Goal: Task Accomplishment & Management: Manage account settings

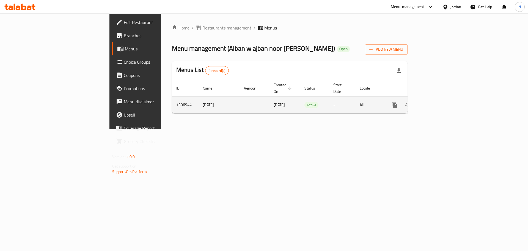
click at [437, 102] on icon "enhanced table" at bounding box center [434, 104] width 5 height 5
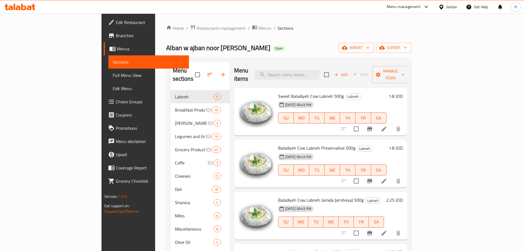
click at [116, 24] on span "Edit Restaurant" at bounding box center [150, 22] width 69 height 7
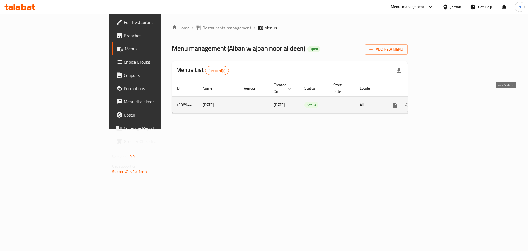
click at [438, 102] on icon "enhanced table" at bounding box center [434, 105] width 7 height 7
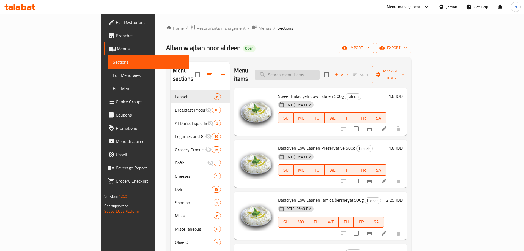
click at [320, 70] on input "search" at bounding box center [287, 75] width 65 height 10
paste input "Al-Amer Sunflower Oil – 1.5L"
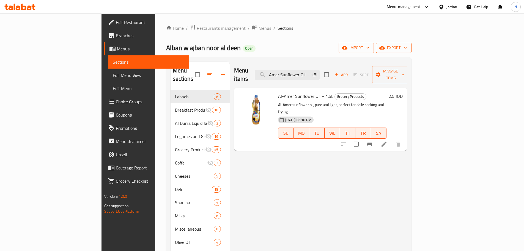
click at [407, 48] on span "export" at bounding box center [393, 47] width 27 height 7
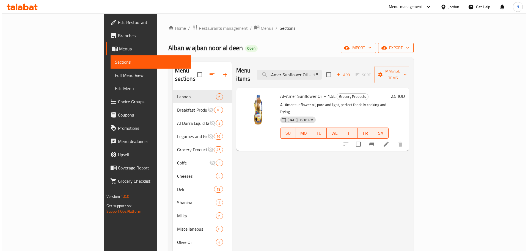
scroll to position [0, 0]
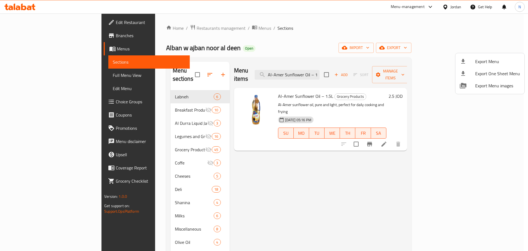
click at [491, 59] on span "Export Menu" at bounding box center [497, 61] width 45 height 7
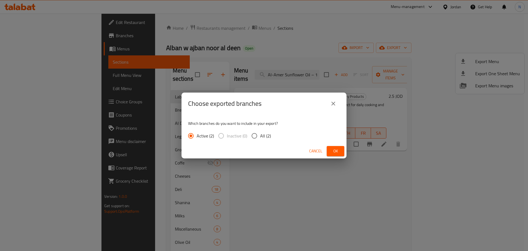
click at [335, 148] on span "Ok" at bounding box center [335, 150] width 9 height 7
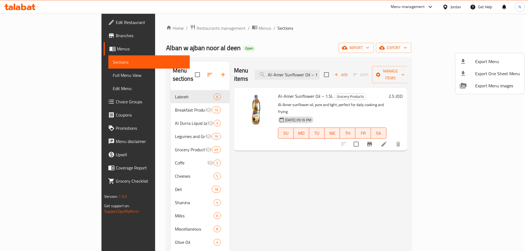
click at [409, 23] on div at bounding box center [264, 125] width 528 height 251
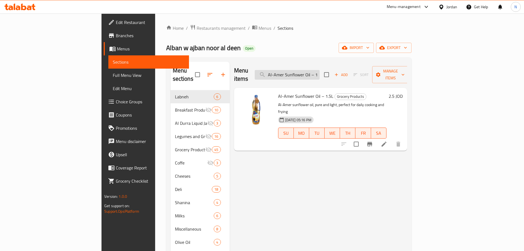
click at [320, 73] on input "Al-Amer Sunflower Oil – 1.5L" at bounding box center [287, 75] width 65 height 10
paste input "3"
click at [314, 70] on input "Al-Amer Sunflower Oil – 1.3L" at bounding box center [287, 75] width 65 height 10
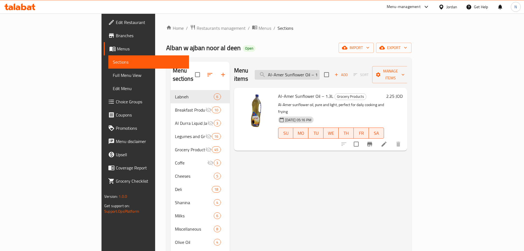
click at [314, 70] on input "Al-Amer Sunflower Oil – 1.3L" at bounding box center [287, 75] width 65 height 10
paste input "Safwa Sunflower Oil – 1.5"
type input "Safwa Sunflower Oil – 1.5L"
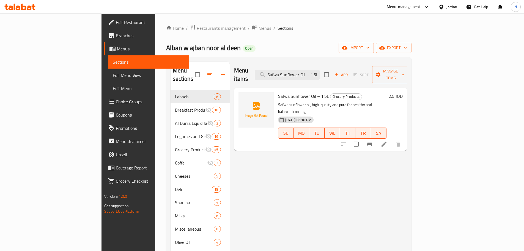
scroll to position [0, 0]
click at [387, 141] on icon at bounding box center [384, 144] width 7 height 7
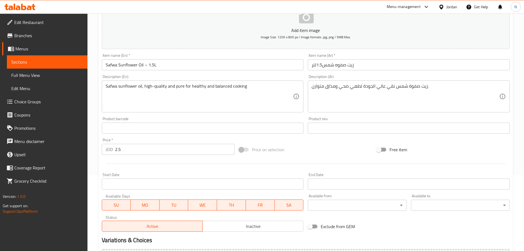
scroll to position [83, 0]
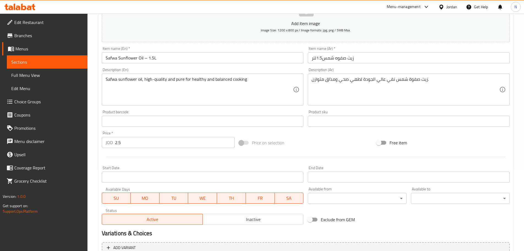
click at [244, 220] on span "Inactive" at bounding box center [253, 219] width 96 height 8
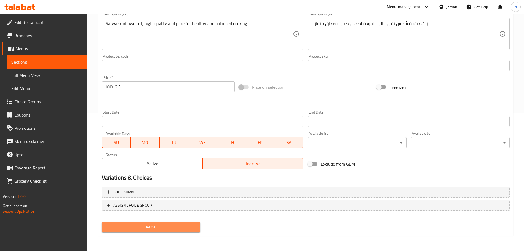
click at [150, 226] on span "Update" at bounding box center [151, 226] width 90 height 7
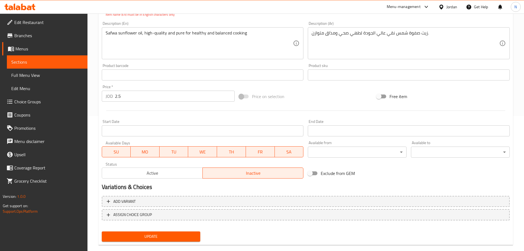
scroll to position [52, 0]
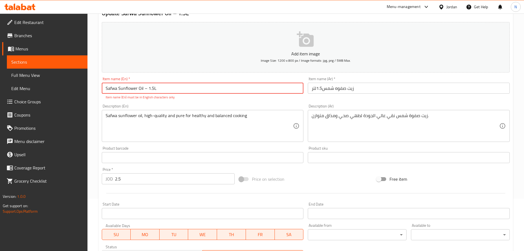
click at [149, 90] on input "Safwa Sunflower Oil – 1.5L" at bounding box center [203, 88] width 202 height 11
click at [148, 90] on input "Safwa Sunflower Oil – 1.5L" at bounding box center [203, 88] width 202 height 11
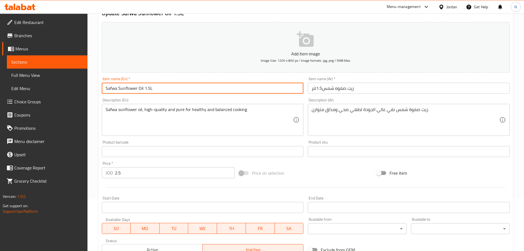
type input "Safwa Sunflower Oil 1.5L"
click at [306, 177] on div "Price on selection" at bounding box center [306, 172] width 138 height 15
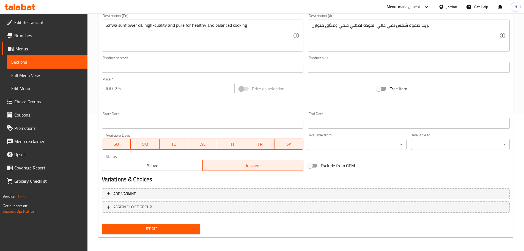
scroll to position [138, 0]
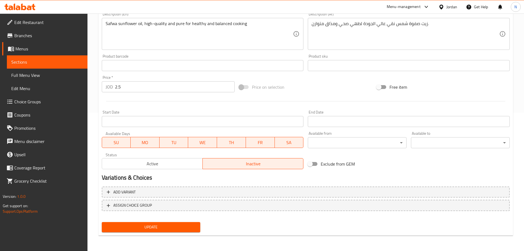
click at [171, 225] on span "Update" at bounding box center [151, 226] width 90 height 7
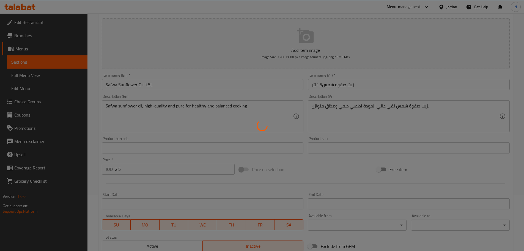
scroll to position [1, 0]
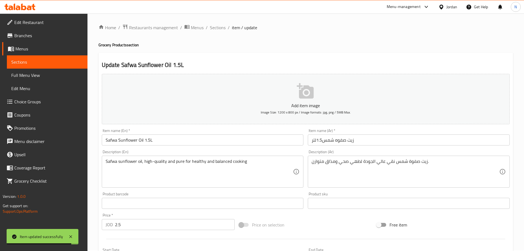
click at [142, 142] on input "Safwa Sunflower Oil 1.5L" at bounding box center [203, 139] width 202 height 11
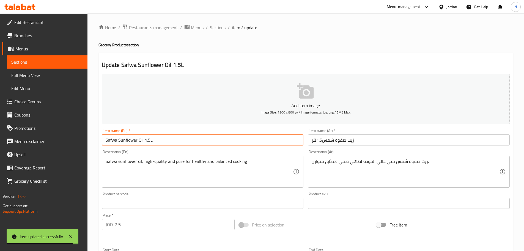
click at [142, 142] on input "Safwa Sunflower Oil 1.5L" at bounding box center [203, 139] width 202 height 11
click at [221, 29] on span "Sections" at bounding box center [218, 27] width 16 height 7
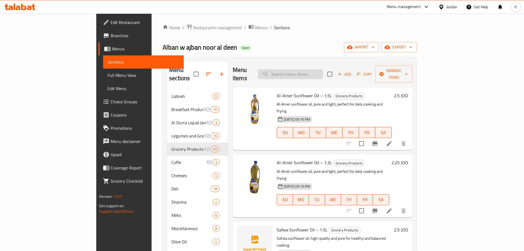
click at [303, 69] on input "search" at bounding box center [290, 74] width 65 height 10
paste input "Al-Amer Soybean Oil – 0.5L"
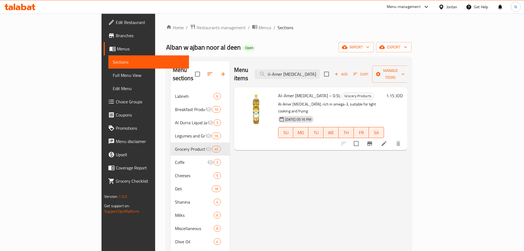
type input "Al-Amer Soybean Oil – 0.5L"
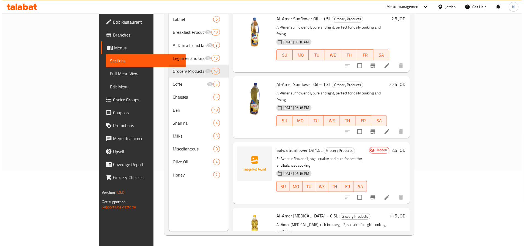
scroll to position [1, 0]
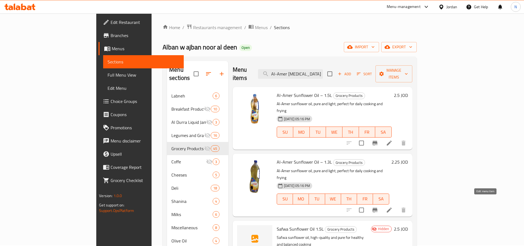
click at [393, 207] on icon at bounding box center [389, 210] width 7 height 7
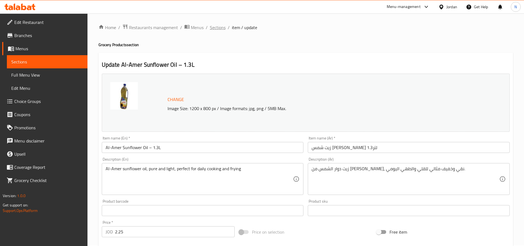
click at [220, 28] on span "Sections" at bounding box center [218, 27] width 16 height 7
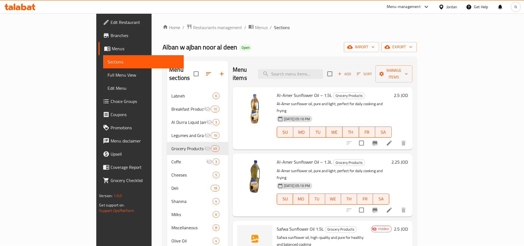
click at [392, 208] on icon at bounding box center [389, 210] width 5 height 5
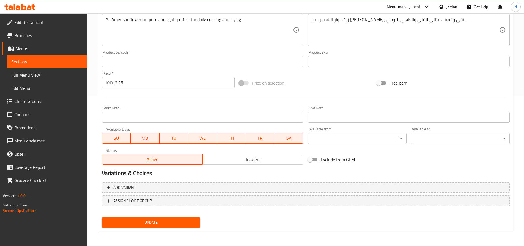
scroll to position [150, 0]
click at [244, 159] on span "Inactive" at bounding box center [253, 159] width 96 height 8
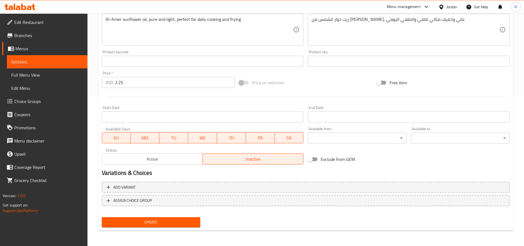
click at [171, 218] on button "Update" at bounding box center [151, 223] width 99 height 10
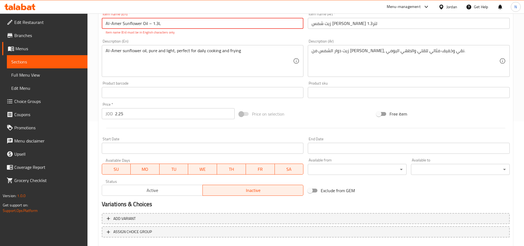
scroll to position [115, 0]
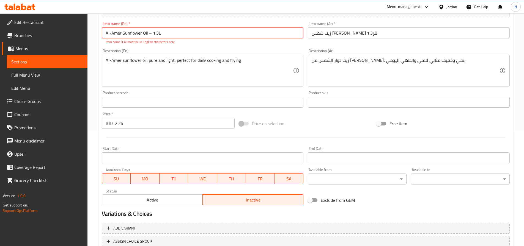
click at [154, 33] on input "Al-Amer Sunflower Oil – 1.3L" at bounding box center [203, 33] width 202 height 11
click at [153, 33] on input "Al-Amer Sunflower Oil – 1.3L" at bounding box center [203, 33] width 202 height 11
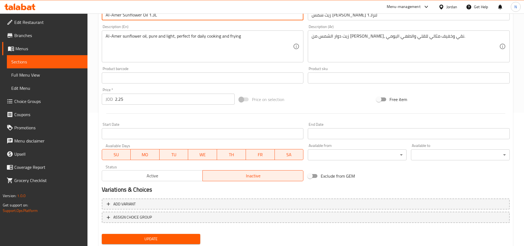
scroll to position [150, 0]
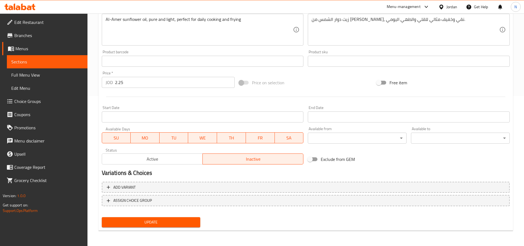
type input "Al-Amer Sunflower Oil 1.3L"
click at [169, 223] on span "Update" at bounding box center [151, 222] width 90 height 7
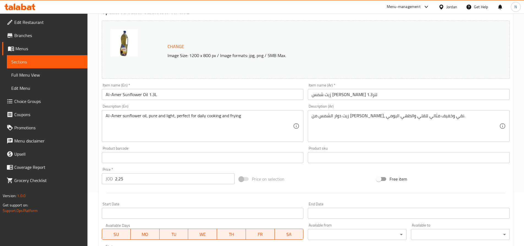
scroll to position [0, 0]
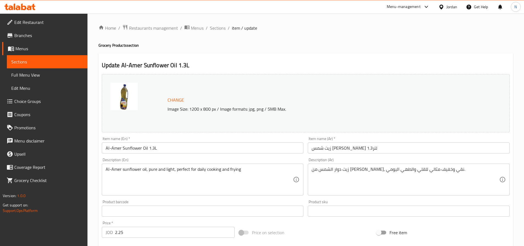
drag, startPoint x: 221, startPoint y: 31, endPoint x: 220, endPoint y: 35, distance: 4.2
click at [221, 31] on span "Sections" at bounding box center [218, 28] width 16 height 7
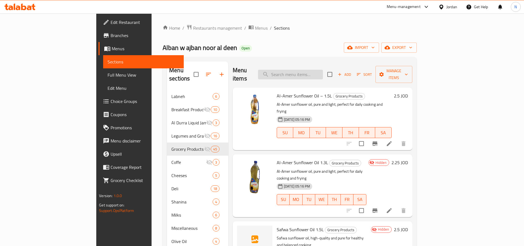
click at [312, 72] on input "search" at bounding box center [290, 75] width 65 height 10
click at [311, 70] on input "search" at bounding box center [290, 75] width 65 height 10
paste input "Brown Whole Lentils – 1kg"
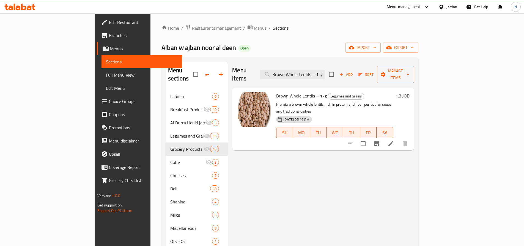
type input "Brown Whole Lentils – 1kg"
click at [106, 74] on span "Full Menu View" at bounding box center [142, 75] width 72 height 7
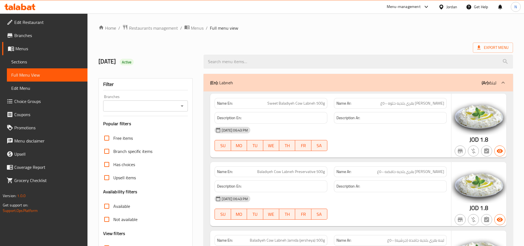
click at [171, 105] on input "Branches" at bounding box center [141, 106] width 73 height 8
click at [172, 49] on div "Export Menu" at bounding box center [305, 48] width 415 height 10
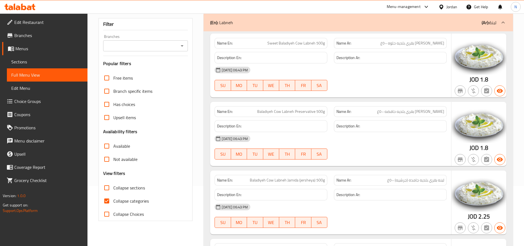
scroll to position [110, 0]
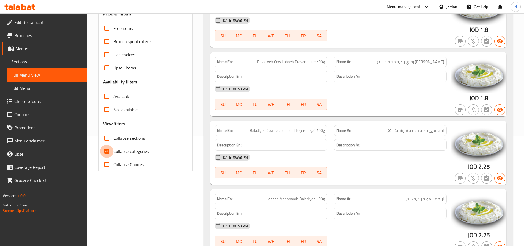
click at [108, 150] on input "Collapse categories" at bounding box center [106, 151] width 13 height 13
checkbox input "false"
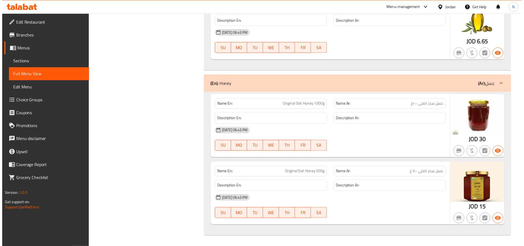
scroll to position [9180, 0]
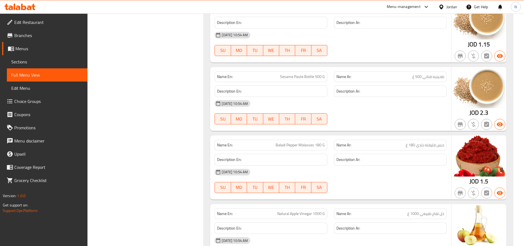
click at [24, 47] on span "Menus" at bounding box center [49, 48] width 68 height 7
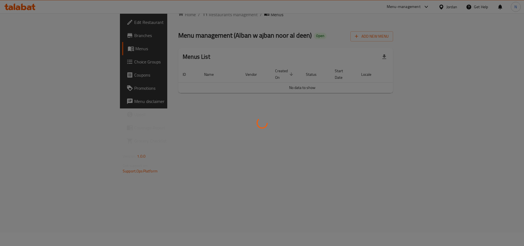
scroll to position [18, 0]
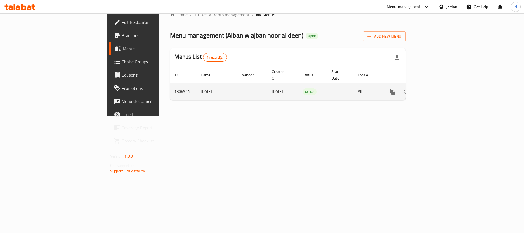
click at [436, 89] on icon "enhanced table" at bounding box center [432, 92] width 7 height 7
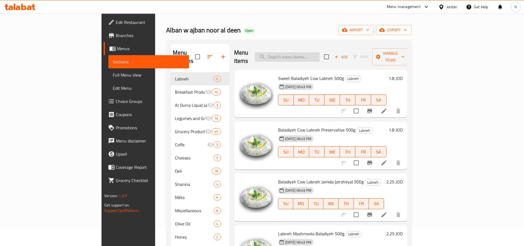
click at [318, 52] on input "search" at bounding box center [287, 57] width 65 height 10
paste input "Crushed Lentils – 1kg"
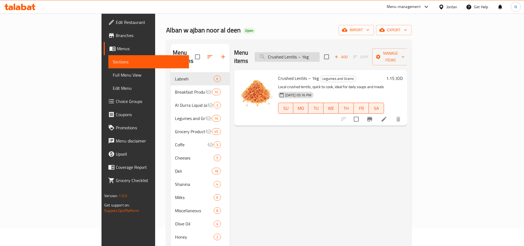
click at [320, 53] on input "Crushed Lentils – 1kg" at bounding box center [287, 57] width 65 height 10
paste input "oarse Freekeh from Jenin"
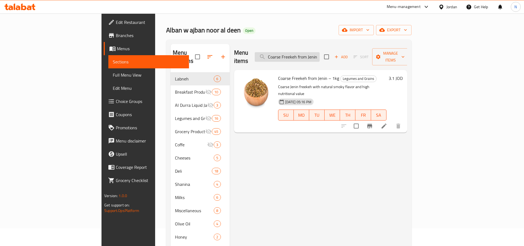
click at [320, 53] on input "Coarse Freekeh from Jenin – 1kg" at bounding box center [287, 57] width 65 height 10
paste input "Fine Kaptillo Freekeh – 400"
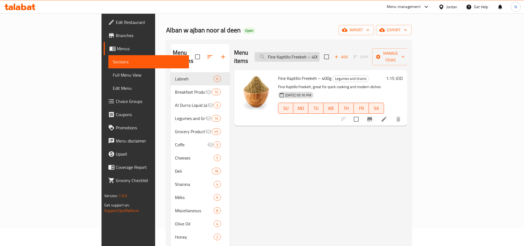
click at [320, 57] on input "Fine Kaptillo Freekeh – 400g" at bounding box center [287, 57] width 65 height 10
paste input "Bulgur – 1k"
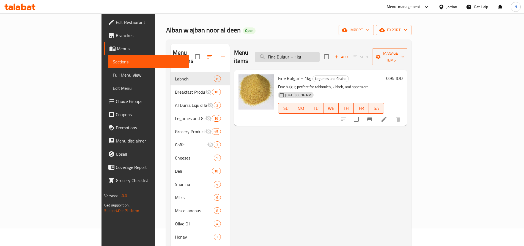
click at [320, 52] on input "Fine Bulgur – 1kg" at bounding box center [287, 57] width 65 height 10
paste input "Coars"
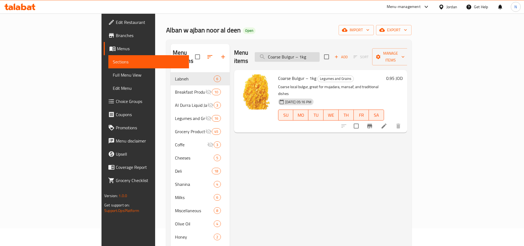
click at [320, 52] on input "Coarse Bulgur – 1kg" at bounding box center [287, 57] width 65 height 10
paste input "Dried Chickpeas"
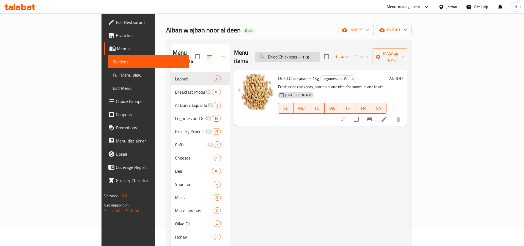
click at [320, 56] on input "Dried Chickpeas – 1kg" at bounding box center [287, 57] width 65 height 10
paste input "Whole Fava Bean"
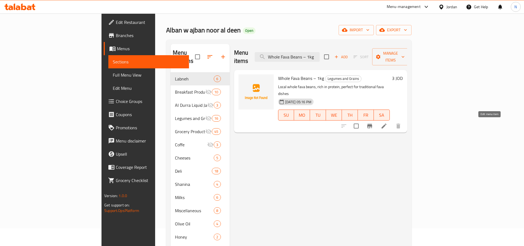
type input "Whole Fava Beans – 1kg"
click at [387, 123] on icon at bounding box center [384, 126] width 7 height 7
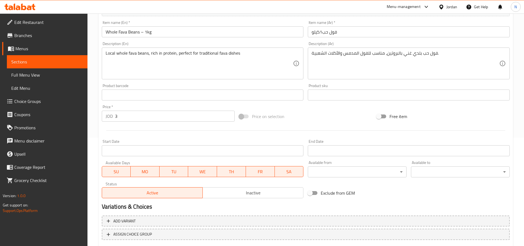
scroll to position [128, 0]
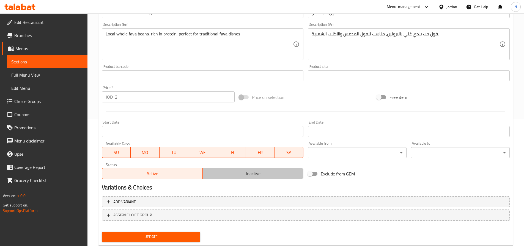
click at [244, 176] on span "Inactive" at bounding box center [253, 174] width 96 height 8
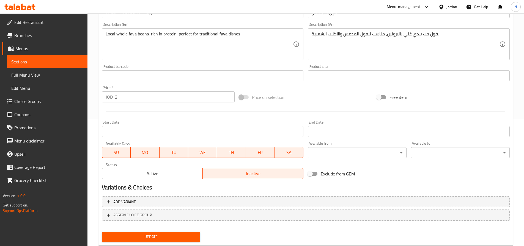
click at [187, 237] on span "Update" at bounding box center [151, 237] width 90 height 7
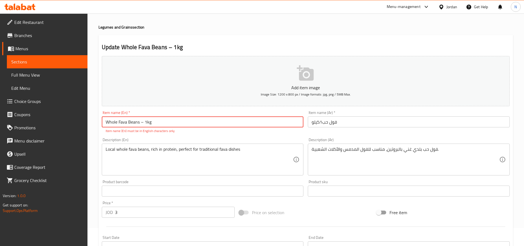
scroll to position [18, 0]
click at [146, 124] on input "Whole Fava Beans – 1kg" at bounding box center [203, 122] width 202 height 11
click at [146, 123] on input "Whole Fava Beans – 1kg" at bounding box center [203, 122] width 202 height 11
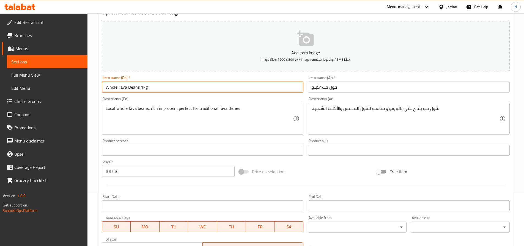
scroll to position [128, 0]
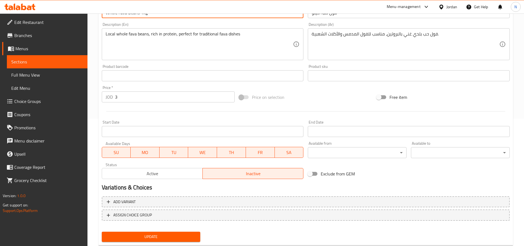
type input "Whole Fava Beans 1kg"
click at [155, 239] on span "Update" at bounding box center [151, 237] width 90 height 7
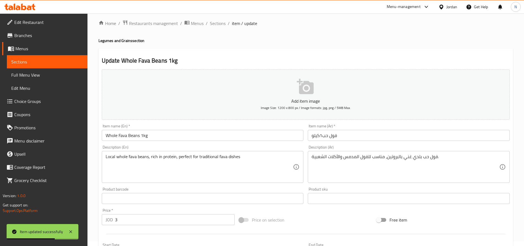
scroll to position [0, 0]
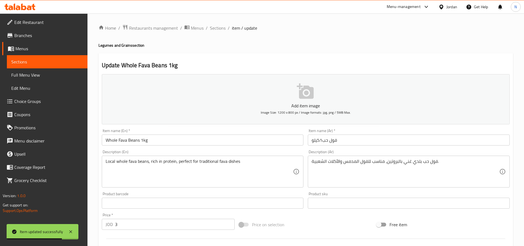
drag, startPoint x: 215, startPoint y: 26, endPoint x: 235, endPoint y: 36, distance: 21.8
click at [215, 26] on span "Sections" at bounding box center [218, 28] width 16 height 7
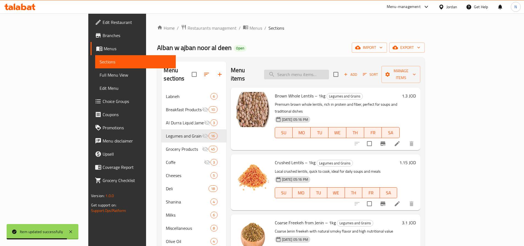
click at [329, 70] on input "search" at bounding box center [296, 75] width 65 height 10
paste input "White Beans – 1kg"
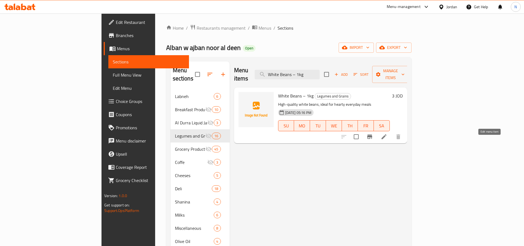
type input "White Beans – 1kg"
click at [387, 134] on icon at bounding box center [384, 137] width 7 height 7
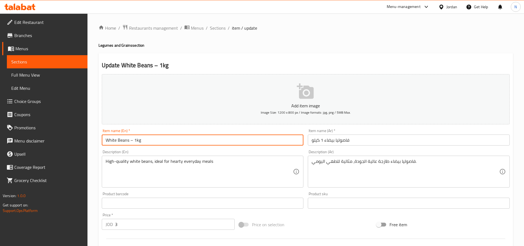
click at [134, 142] on input "White Beans – 1kg" at bounding box center [203, 140] width 202 height 11
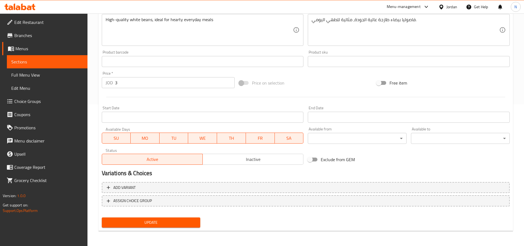
scroll to position [142, 0]
type input "White Beans 1kg"
click at [230, 162] on span "Inactive" at bounding box center [253, 159] width 96 height 8
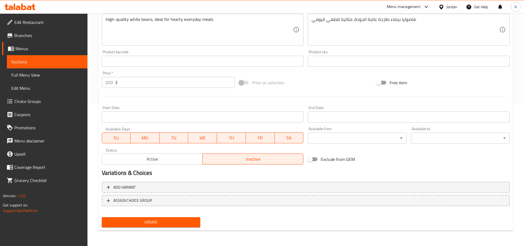
click at [175, 224] on span "Update" at bounding box center [151, 222] width 90 height 7
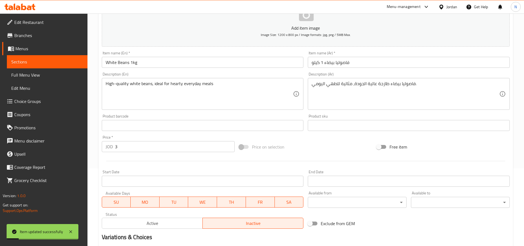
scroll to position [0, 0]
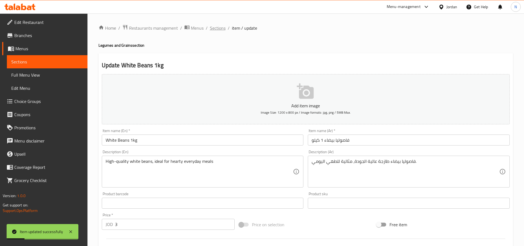
click at [221, 28] on span "Sections" at bounding box center [218, 28] width 16 height 7
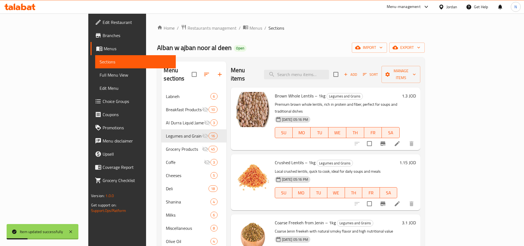
click at [329, 76] on div "Menu items Add Sort Manage items" at bounding box center [326, 75] width 190 height 26
click at [328, 72] on input "search" at bounding box center [296, 75] width 65 height 10
paste input "Corn Starch – 500g"
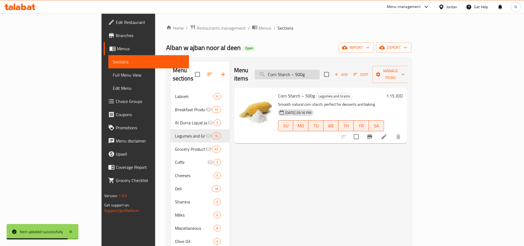
click at [314, 72] on input "Corn Starch – 500g" at bounding box center [287, 75] width 65 height 10
paste input "Popcorn Kernels – 1k"
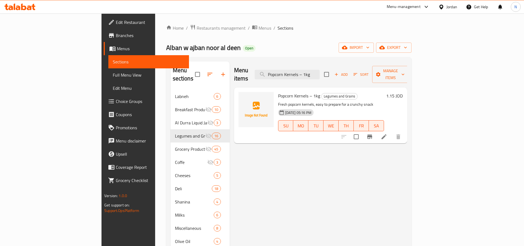
type input "Popcorn Kernels – 1kg"
click at [387, 134] on icon at bounding box center [384, 137] width 7 height 7
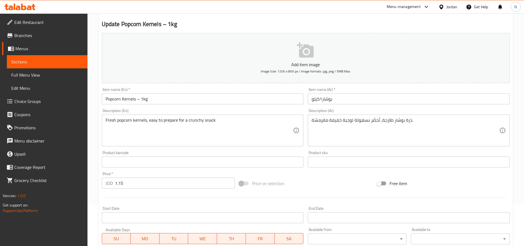
scroll to position [83, 0]
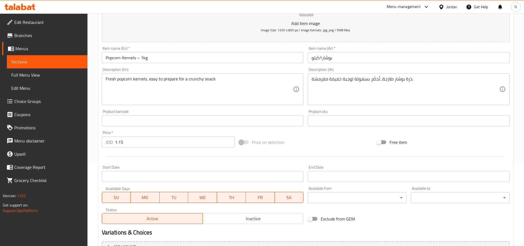
click at [142, 59] on input "Popcorn Kernels – 1kg" at bounding box center [203, 57] width 202 height 11
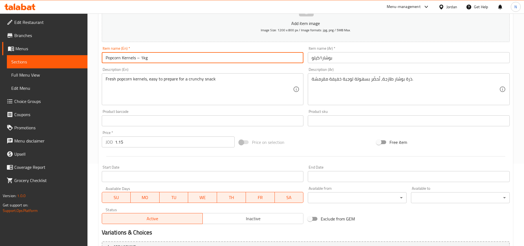
click at [142, 59] on input "Popcorn Kernels – 1kg" at bounding box center [203, 57] width 202 height 11
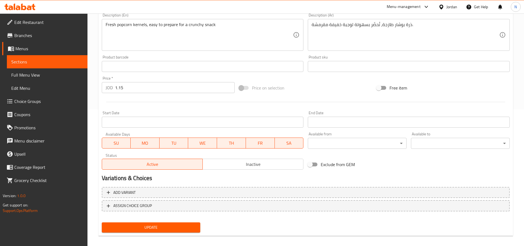
scroll to position [138, 0]
type input "Popcorn Kernels 1kg"
click at [244, 166] on span "Inactive" at bounding box center [253, 164] width 96 height 8
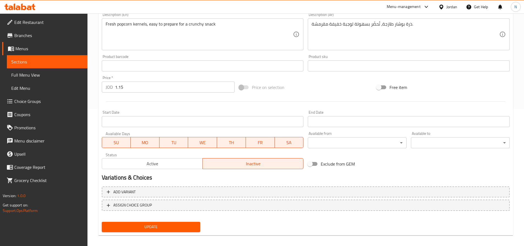
click at [170, 229] on span "Update" at bounding box center [151, 227] width 90 height 7
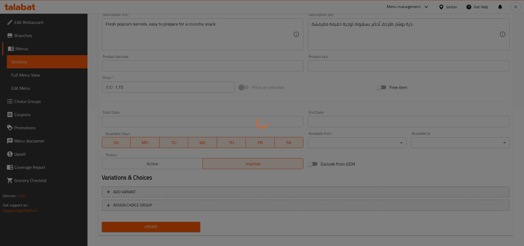
scroll to position [0, 0]
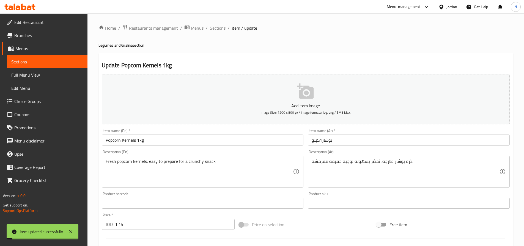
click at [217, 26] on span "Sections" at bounding box center [218, 28] width 16 height 7
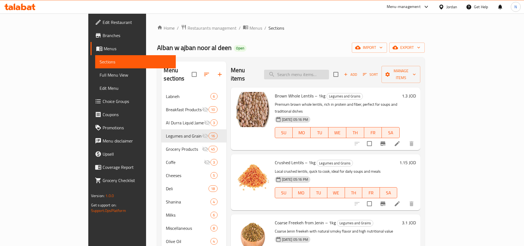
click at [319, 74] on input "search" at bounding box center [296, 75] width 65 height 10
paste input "Popcorn Kernels – 500g"
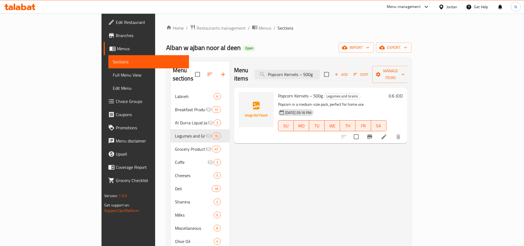
type input "Popcorn Kernels – 500g"
click at [387, 135] on icon at bounding box center [384, 137] width 5 height 5
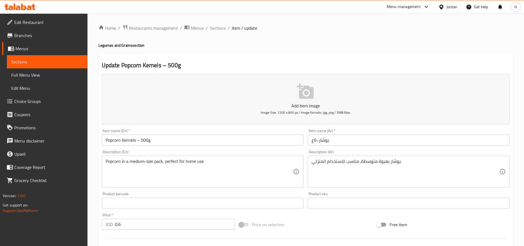
click at [142, 142] on input "Popcorn Kernels – 500g" at bounding box center [203, 140] width 202 height 11
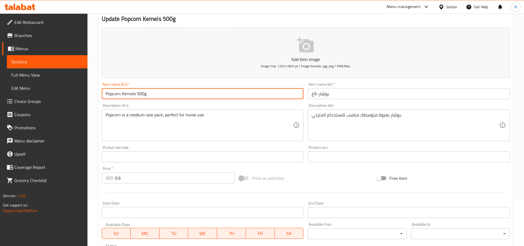
scroll to position [142, 0]
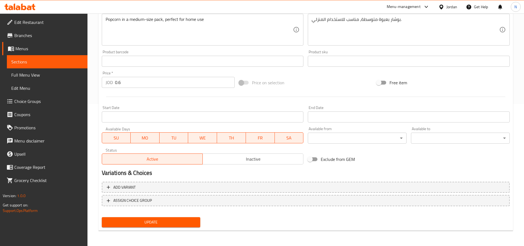
type input "Popcorn Kernels 500g"
click at [148, 220] on span "Update" at bounding box center [151, 222] width 90 height 7
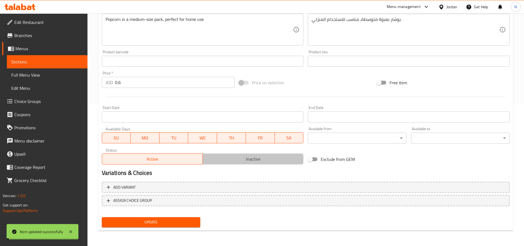
click at [251, 161] on span "Inactive" at bounding box center [253, 159] width 96 height 8
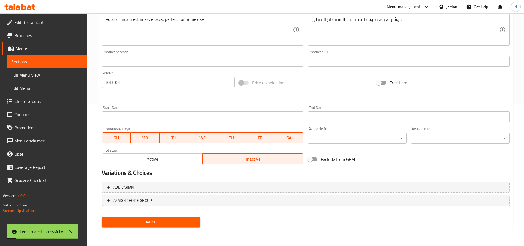
click at [176, 222] on span "Update" at bounding box center [151, 222] width 90 height 7
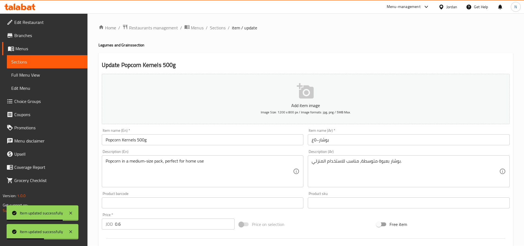
scroll to position [0, 0]
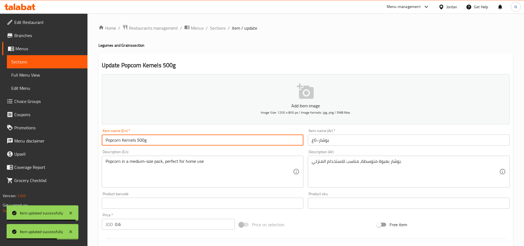
drag, startPoint x: 147, startPoint y: 142, endPoint x: 105, endPoint y: 142, distance: 41.5
click at [105, 142] on input "Popcorn Kernels 500g" at bounding box center [203, 140] width 202 height 11
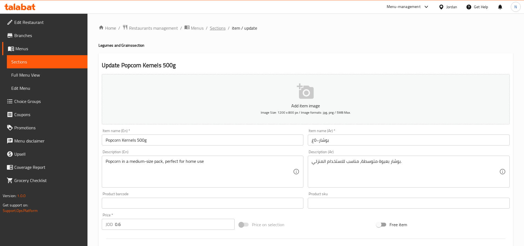
click at [224, 27] on span "Sections" at bounding box center [218, 28] width 16 height 7
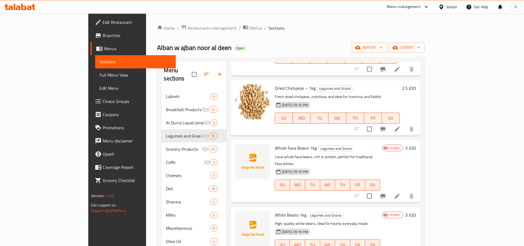
scroll to position [385, 0]
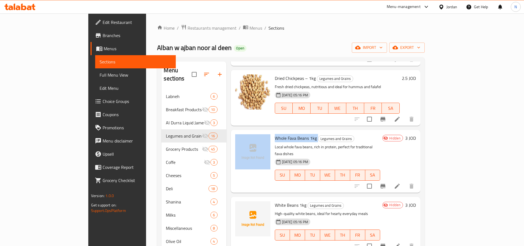
drag, startPoint x: 297, startPoint y: 125, endPoint x: 251, endPoint y: 119, distance: 45.4
click at [251, 132] on div "Whole Fava Beans 1kg Legumes and Grains Local whole fava beans, rich in protein…" at bounding box center [325, 161] width 185 height 58
click at [275, 134] on span "Whole Fava Beans 1kg" at bounding box center [296, 138] width 42 height 8
drag, startPoint x: 255, startPoint y: 122, endPoint x: 297, endPoint y: 124, distance: 42.4
click at [297, 135] on h6 "Whole Fava Beans 1kg Legumes and Grains" at bounding box center [328, 139] width 106 height 8
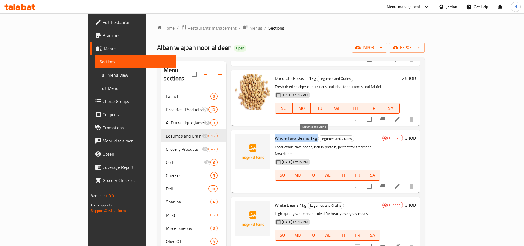
copy h6 "Whole Fava Beans 1kg"
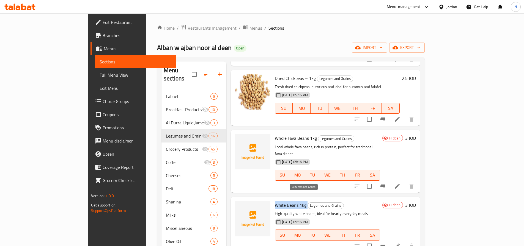
drag, startPoint x: 254, startPoint y: 185, endPoint x: 286, endPoint y: 182, distance: 32.0
click at [286, 202] on h6 "White Beans 1kg Legumes and Grains" at bounding box center [328, 206] width 106 height 8
copy h6 "White Beans 1kg"
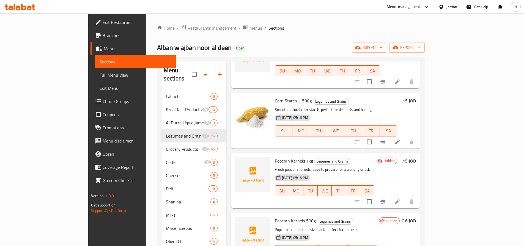
scroll to position [550, 0]
drag, startPoint x: 253, startPoint y: 137, endPoint x: 293, endPoint y: 139, distance: 40.0
click at [293, 155] on div "Popcorn Kernels 1kg Legumes and Grains Fresh popcorn kernels, easy to prepare f…" at bounding box center [325, 180] width 104 height 51
copy h6 "Popcorn Kernels 1kg"
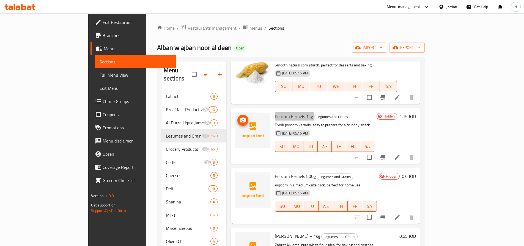
scroll to position [605, 0]
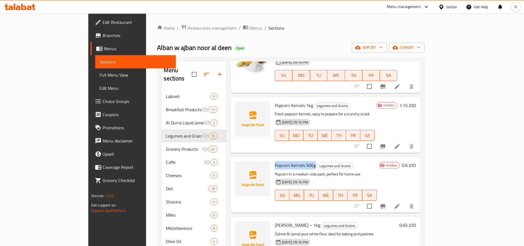
drag, startPoint x: 255, startPoint y: 141, endPoint x: 294, endPoint y: 146, distance: 40.0
click at [294, 161] on span "Popcorn Kernels 500g" at bounding box center [295, 165] width 41 height 8
copy span "Popcorn Kernels 500g"
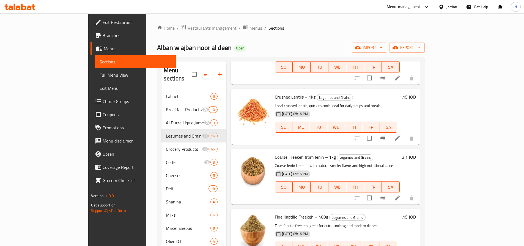
scroll to position [0, 0]
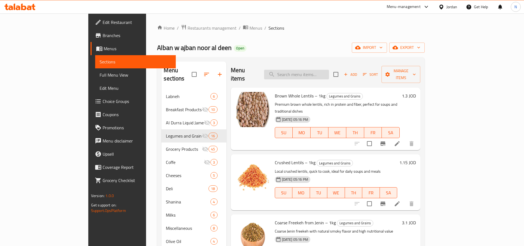
click at [314, 74] on input "search" at bounding box center [296, 75] width 65 height 10
paste input "Zahret Al-Jamal Flour – 1kg"
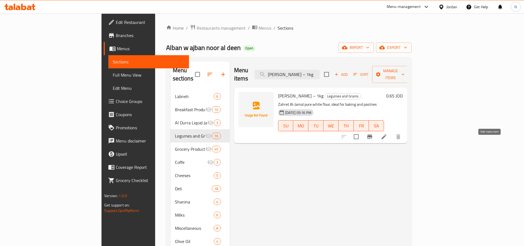
type input "Zahret Al-Jamal Flour – 1kg"
click at [387, 134] on icon at bounding box center [384, 137] width 7 height 7
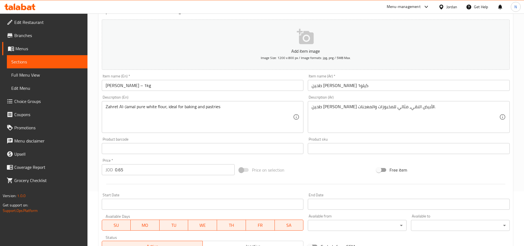
scroll to position [55, 0]
click at [151, 85] on input "Zahret Al-Jamal Flour – 1kg" at bounding box center [203, 85] width 202 height 11
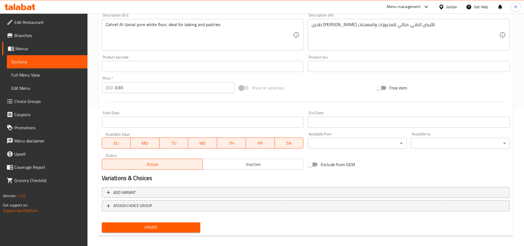
scroll to position [142, 0]
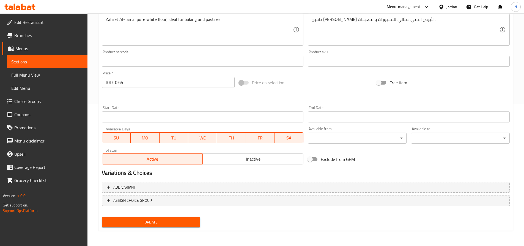
type input "Zahret Al-Jamal Flour 1kg"
click at [235, 160] on span "Inactive" at bounding box center [253, 159] width 96 height 8
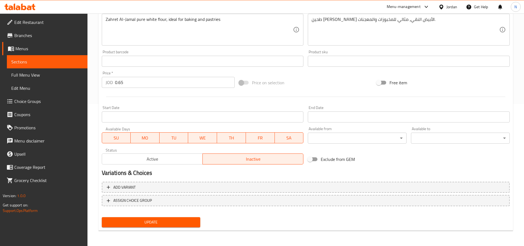
click at [164, 221] on span "Update" at bounding box center [151, 222] width 90 height 7
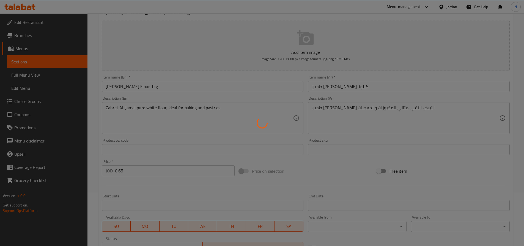
scroll to position [5, 0]
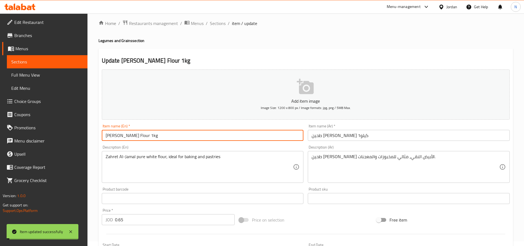
click at [132, 136] on input "Zahret Al-Jamal Flour 1kg" at bounding box center [203, 135] width 202 height 11
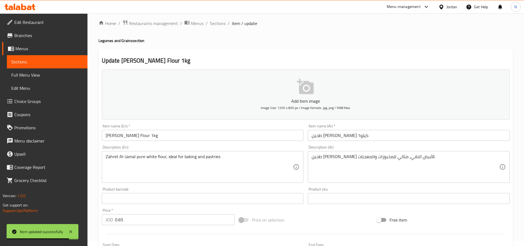
drag, startPoint x: 216, startPoint y: 23, endPoint x: 215, endPoint y: 31, distance: 8.3
click at [216, 23] on span "Sections" at bounding box center [218, 23] width 16 height 7
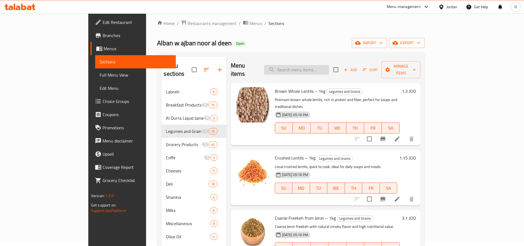
click at [306, 66] on input "search" at bounding box center [296, 70] width 65 height 10
paste input "Pastazara Pasta Shapes – 500g"
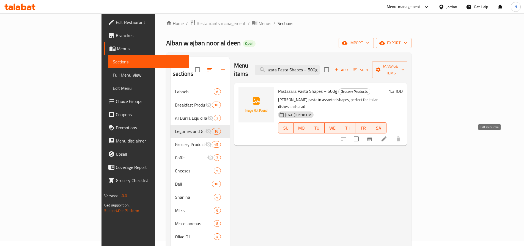
type input "Pastazara Pasta Shapes – 500g"
click at [387, 136] on icon at bounding box center [384, 139] width 7 height 7
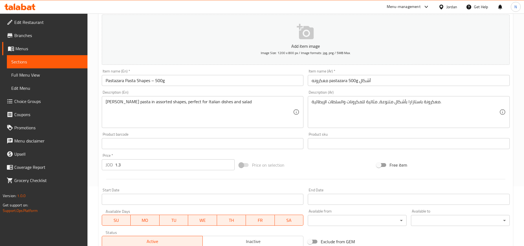
scroll to position [115, 0]
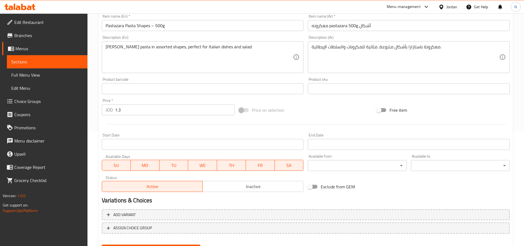
click at [241, 186] on span "Inactive" at bounding box center [253, 187] width 96 height 8
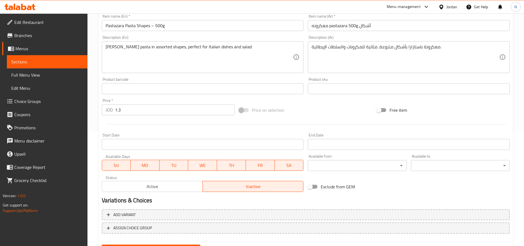
scroll to position [5, 0]
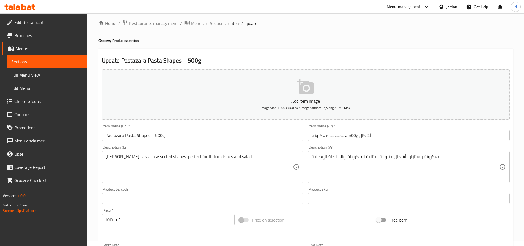
click at [156, 135] on input "Pastazara Pasta Shapes – 500g" at bounding box center [203, 135] width 202 height 11
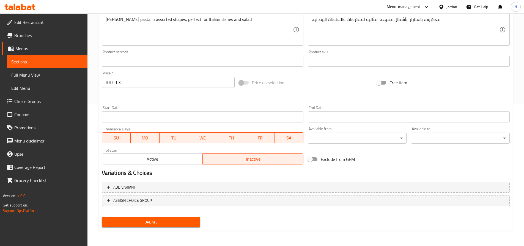
type input "Pastazara Pasta Shapes 500g"
click at [135, 222] on span "Update" at bounding box center [151, 222] width 90 height 7
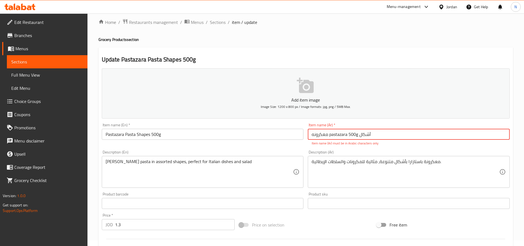
scroll to position [0, 0]
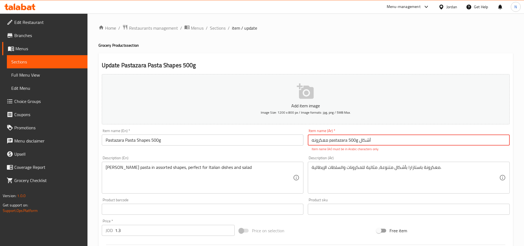
click at [122, 139] on input "Pastazara Pasta Shapes 500g" at bounding box center [203, 140] width 202 height 11
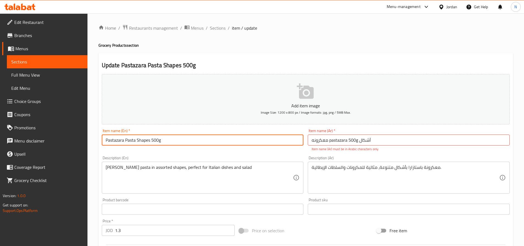
click at [122, 139] on input "Pastazara Pasta Shapes 500g" at bounding box center [203, 140] width 202 height 11
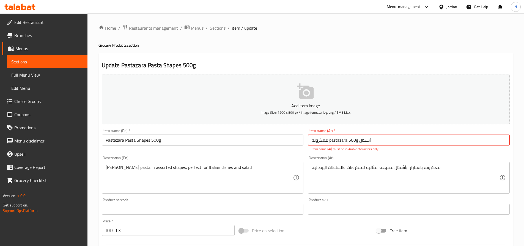
click at [359, 142] on input "معكرونه pastazara 500g أشكال" at bounding box center [409, 140] width 202 height 11
click at [356, 139] on input "معكرونه pastazara 500جم أشكال" at bounding box center [409, 140] width 202 height 11
click at [380, 140] on input "معكرونه pastazara أشكال" at bounding box center [409, 140] width 202 height 11
click at [342, 140] on input "معكرونه pastazara أشكال 500" at bounding box center [409, 140] width 202 height 11
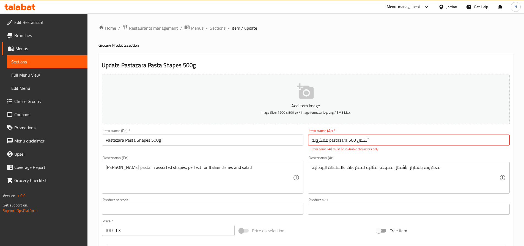
click at [342, 140] on input "معكرونه pastazara أشكال 500" at bounding box center [409, 140] width 202 height 11
paste input "باستازارا"
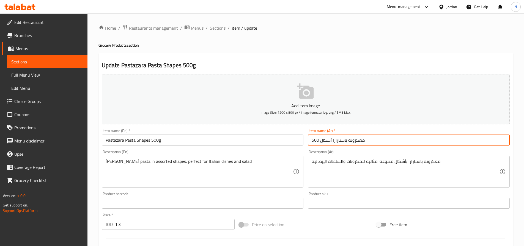
click at [372, 144] on input "معكرونه باستازارا أشكال 500" at bounding box center [409, 140] width 202 height 11
type input "معكرونه باستازارا أشكال 500 جم"
click at [154, 144] on input "Pastazara Pasta Shapes 500g" at bounding box center [203, 140] width 202 height 11
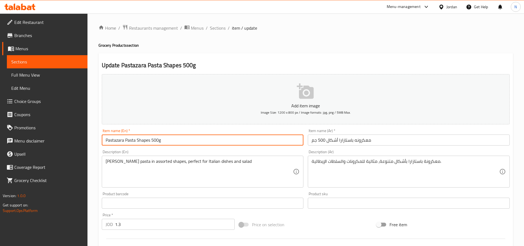
click at [154, 144] on input "Pastazara Pasta Shapes 500g" at bounding box center [203, 140] width 202 height 11
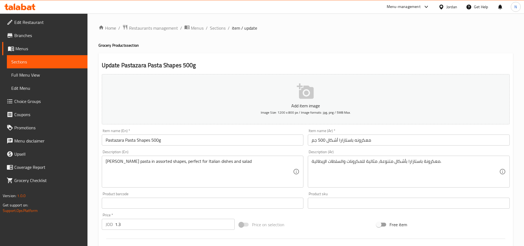
drag, startPoint x: 322, startPoint y: 212, endPoint x: 312, endPoint y: 226, distance: 16.6
click at [322, 212] on div "Add item image Image Size: 1200 x 800 px / Image formats: jpg, png / 5MB Max. I…" at bounding box center [306, 190] width 412 height 237
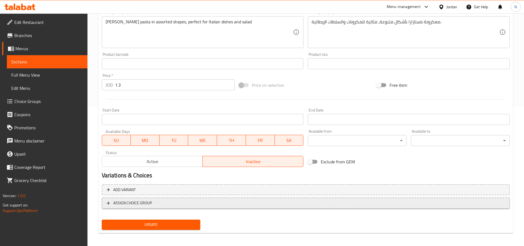
scroll to position [142, 0]
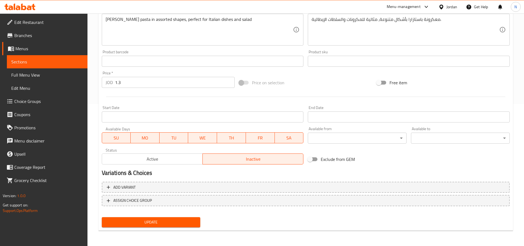
click at [160, 224] on span "Update" at bounding box center [151, 222] width 90 height 7
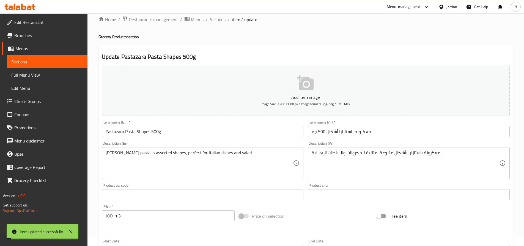
scroll to position [0, 0]
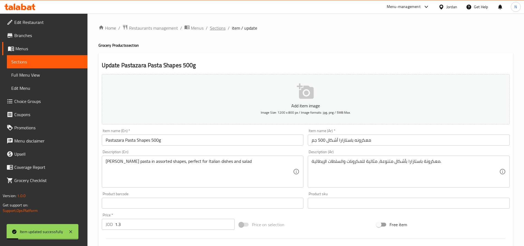
click at [224, 29] on span "Sections" at bounding box center [218, 28] width 16 height 7
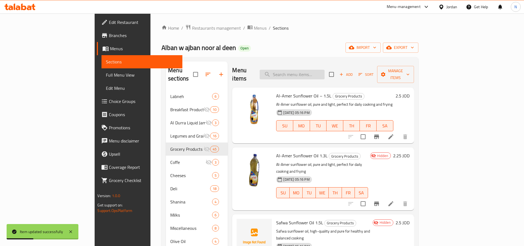
click at [316, 70] on input "search" at bounding box center [292, 75] width 65 height 10
paste input "Pastazara Spaghetti No.1 – 500g"
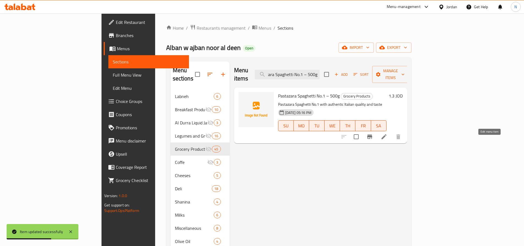
type input "Pastazara Spaghetti No.1 – 500g"
click at [387, 135] on icon at bounding box center [384, 137] width 5 height 5
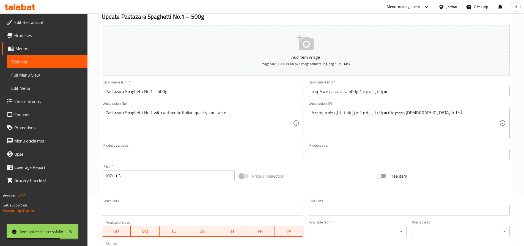
scroll to position [55, 0]
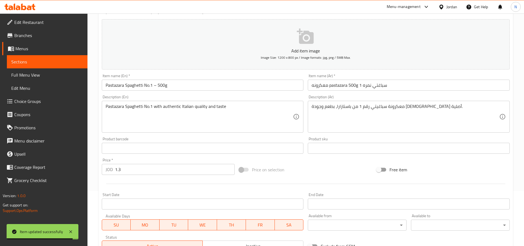
click at [158, 85] on input "Pastazara Spaghetti No.1 – 500g" at bounding box center [203, 85] width 202 height 11
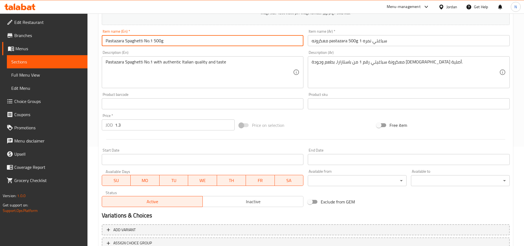
scroll to position [110, 0]
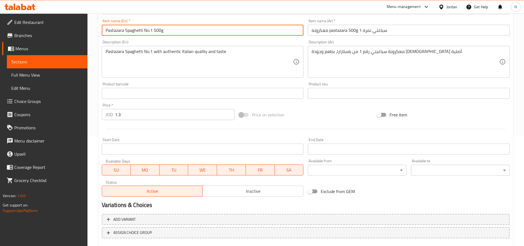
type input "Pastazara Spaghetti No.1 500g"
click at [263, 189] on span "Inactive" at bounding box center [253, 192] width 96 height 8
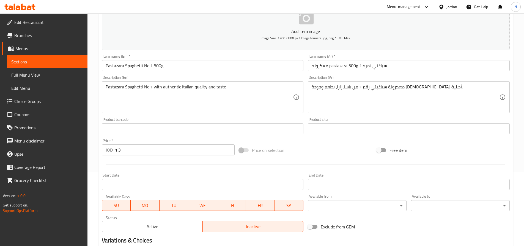
scroll to position [5, 0]
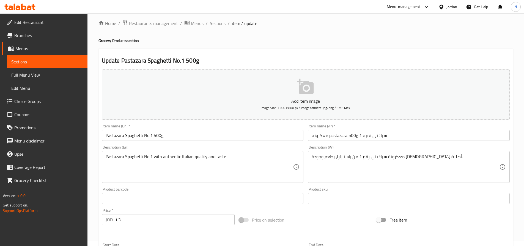
click at [340, 133] on input "معكرونه pastazara 500g سباغتي نمره 1" at bounding box center [409, 135] width 202 height 11
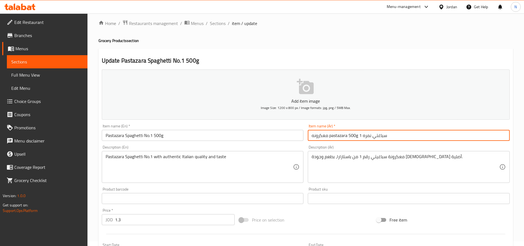
drag, startPoint x: 340, startPoint y: 133, endPoint x: 357, endPoint y: 138, distance: 17.9
click at [357, 138] on input "معكرونه pastazara 500g سباغتي نمره 1" at bounding box center [409, 135] width 202 height 11
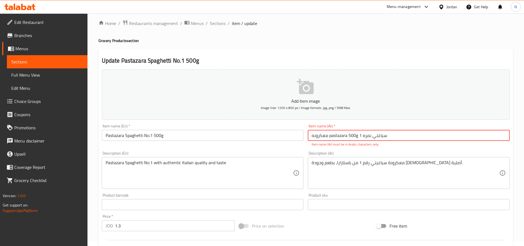
paste input "باستازارا"
click at [388, 134] on input "معكرونه باستازارا سباغتي نمره 1" at bounding box center [409, 135] width 202 height 11
type input "معكرونه باستازارا سباغتي نمره 1 500 جم"
click at [321, 231] on div "Add item image Image Size: 1200 x 800 px / Image formats: jpg, png / 5MB Max. I…" at bounding box center [306, 188] width 412 height 243
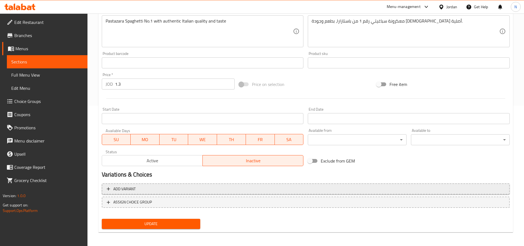
scroll to position [142, 0]
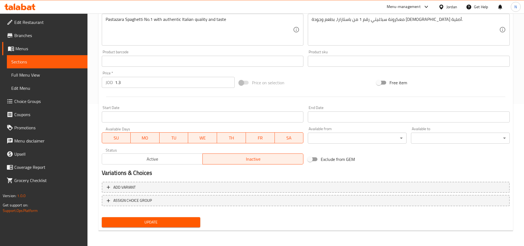
click at [173, 223] on span "Update" at bounding box center [151, 222] width 90 height 7
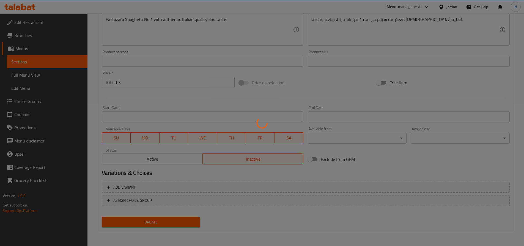
scroll to position [0, 0]
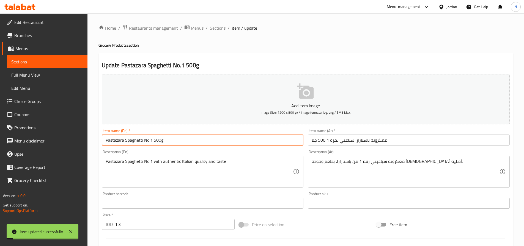
click at [124, 140] on input "Pastazara Spaghetti No.1 500g" at bounding box center [203, 140] width 202 height 11
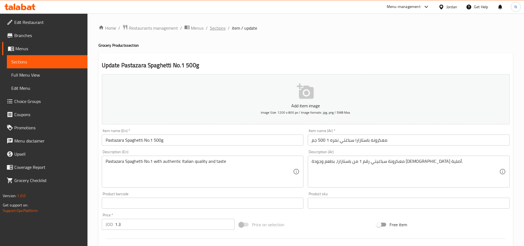
click at [223, 30] on span "Sections" at bounding box center [218, 28] width 16 height 7
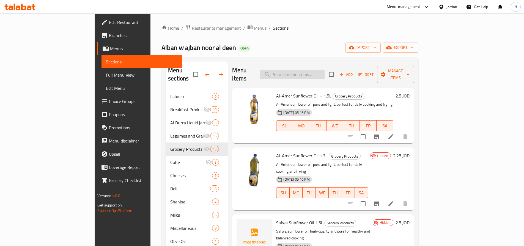
click at [311, 73] on input "search" at bounding box center [292, 75] width 65 height 10
paste input "Pastazara Vermicelli – 500g"
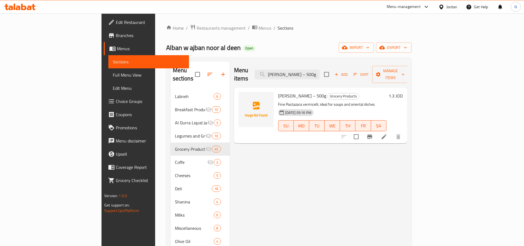
type input "Pastazara Vermicelli – 500g"
click at [387, 134] on icon at bounding box center [384, 137] width 7 height 7
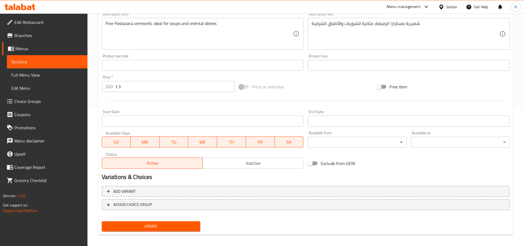
scroll to position [142, 0]
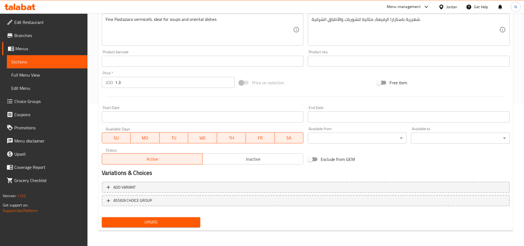
click at [230, 157] on span "Inactive" at bounding box center [253, 159] width 96 height 8
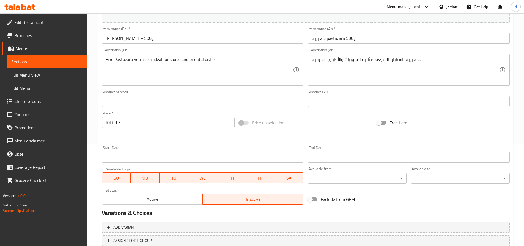
scroll to position [32, 0]
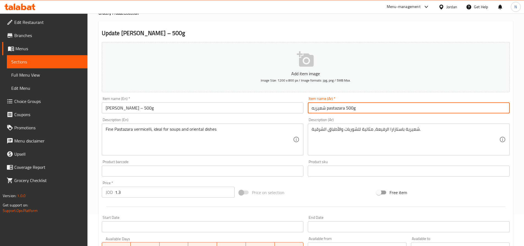
click at [341, 108] on input "شعيريه pastazara 500g" at bounding box center [409, 108] width 202 height 11
paste input "باستازارا"
click at [319, 109] on input "شعيريه باستازارا 500g" at bounding box center [409, 108] width 202 height 11
click at [359, 109] on input "شعيريه باستازارا 500g" at bounding box center [409, 108] width 202 height 11
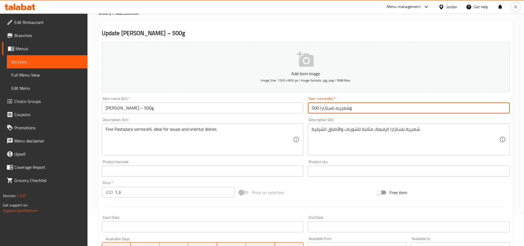
drag, startPoint x: 357, startPoint y: 110, endPoint x: 352, endPoint y: 110, distance: 4.7
click at [352, 110] on input "شعيريه باستازارا 500g" at bounding box center [409, 108] width 202 height 11
type input "شعيريه باستازارا 500 جم"
click at [310, 197] on div "Price on selection" at bounding box center [306, 192] width 138 height 15
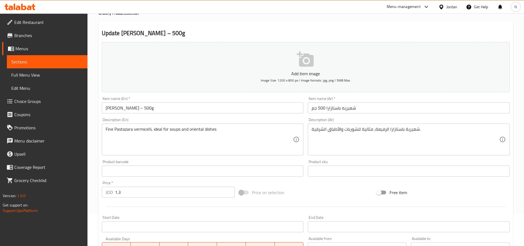
click at [148, 108] on input "Pastazara Vermicelli – 500g" at bounding box center [203, 108] width 202 height 11
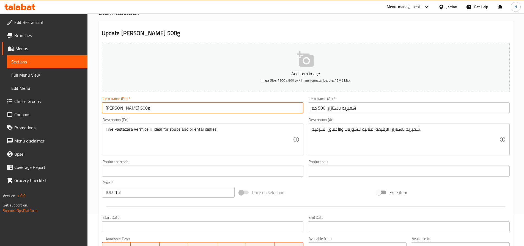
click at [155, 111] on input "Pastazara Vermicelli 500g" at bounding box center [203, 108] width 202 height 11
type input "Pastazara Vermicelli 500G"
click at [337, 190] on div "Price on selection" at bounding box center [306, 192] width 138 height 15
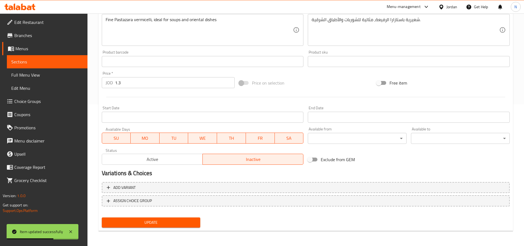
scroll to position [142, 0]
click at [161, 224] on span "Update" at bounding box center [151, 222] width 90 height 7
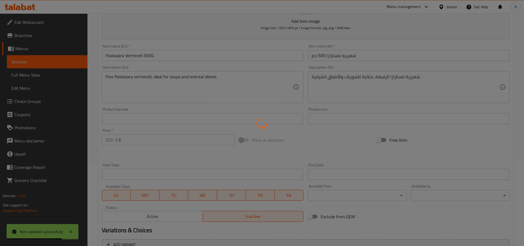
scroll to position [0, 0]
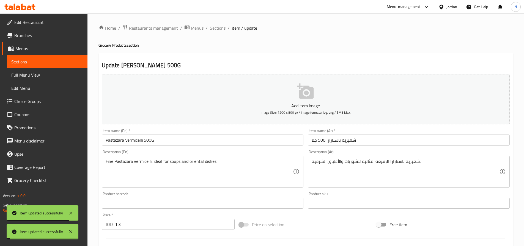
click at [113, 138] on input "Pastazara Vermicelli 500G" at bounding box center [203, 140] width 202 height 11
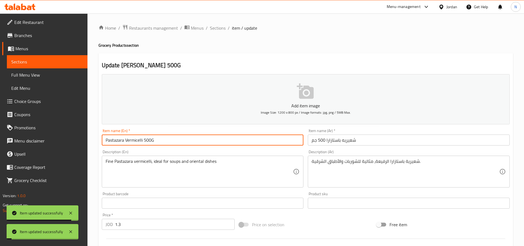
click at [113, 138] on input "Pastazara Vermicelli 500G" at bounding box center [203, 140] width 202 height 11
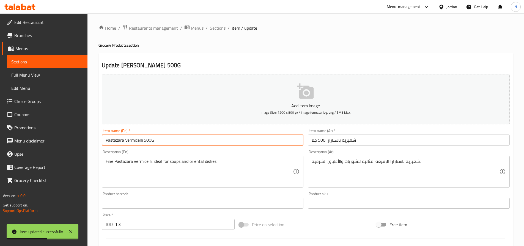
click at [215, 28] on span "Sections" at bounding box center [218, 28] width 16 height 7
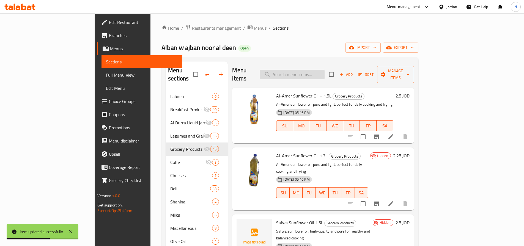
click at [325, 72] on input "search" at bounding box center [292, 75] width 65 height 10
paste input "Al-Ghazal Pasta Shapes"
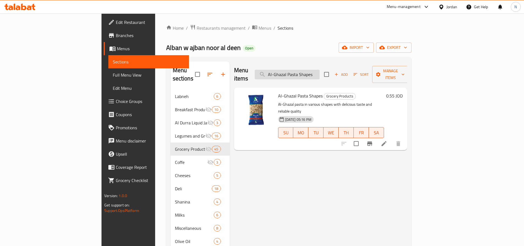
click at [320, 70] on input "Al-Ghazal Pasta Shapes" at bounding box center [287, 75] width 65 height 10
paste input "Spaghetti"
click at [320, 70] on input "Al-Ghazal Spaghetti" at bounding box center [287, 75] width 65 height 10
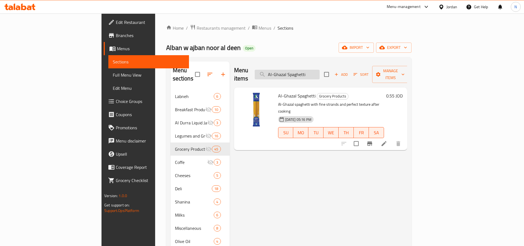
click at [320, 70] on input "Al-Ghazal Spaghetti" at bounding box center [287, 75] width 65 height 10
paste input "Vermicell"
click at [320, 72] on input "Al-Ghazal Vermicelli" at bounding box center [287, 75] width 65 height 10
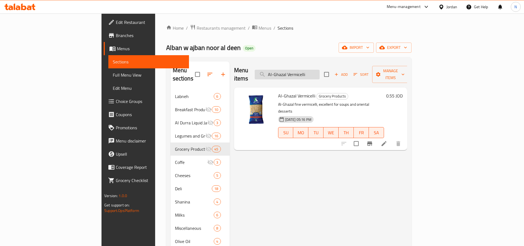
click at [320, 72] on input "Al-Ghazal Vermicelli" at bounding box center [287, 75] width 65 height 10
paste input "Green Olives – 500g"
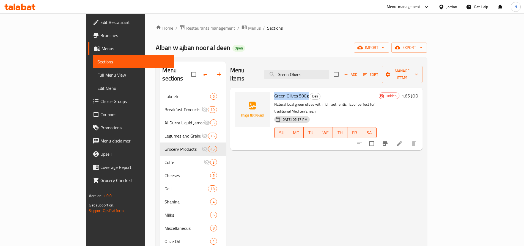
drag, startPoint x: 287, startPoint y: 88, endPoint x: 253, endPoint y: 88, distance: 33.8
click at [272, 90] on div "Green Olives 500g Deli Natural local green olives with rich, authentic flavor p…" at bounding box center [325, 119] width 107 height 58
copy span "Green Olives 500g"
click at [315, 75] on input "Green Olives" at bounding box center [296, 75] width 65 height 10
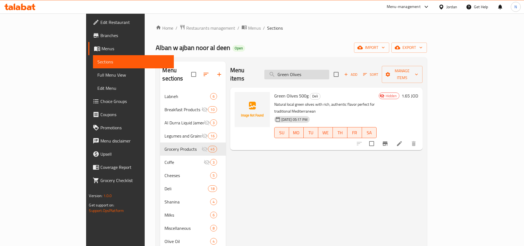
click at [315, 75] on input "Green Olives" at bounding box center [296, 75] width 65 height 10
paste input "Sliced Black Olives – 200g"
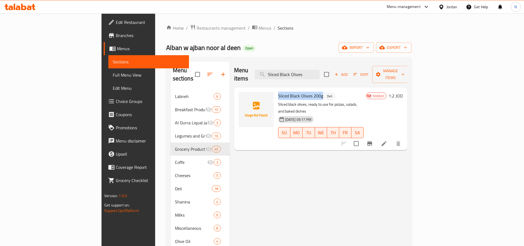
drag, startPoint x: 298, startPoint y: 88, endPoint x: 254, endPoint y: 86, distance: 44.6
click at [276, 90] on div "Sliced Black Olives 200g Deli Sliced black olives, ready to use for pizzas, sal…" at bounding box center [321, 119] width 90 height 58
copy span "Sliced Black Olives 200g"
click at [320, 74] on input "Sliced Black Olives" at bounding box center [287, 75] width 65 height 10
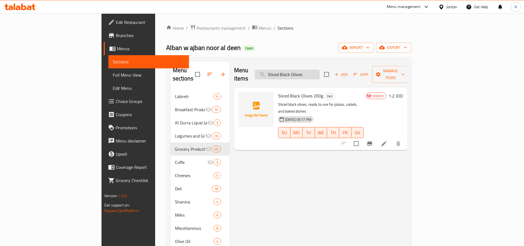
click at [320, 74] on input "Sliced Black Olives" at bounding box center [287, 75] width 65 height 10
paste input "panish Black Olives – 200g"
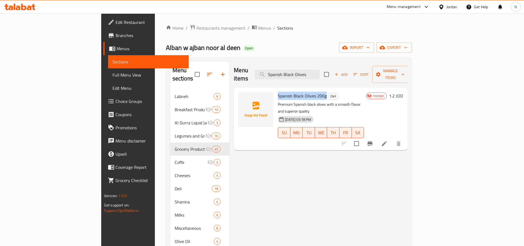
drag, startPoint x: 302, startPoint y: 89, endPoint x: 252, endPoint y: 87, distance: 50.1
click at [276, 90] on div "Spanish Black Olives 200g Deli Premium Spanish black olives with a smooth flavo…" at bounding box center [321, 119] width 91 height 58
copy span "Spanish Black Olives 200g"
click at [320, 72] on input "Spanish Black Olives" at bounding box center [287, 75] width 65 height 10
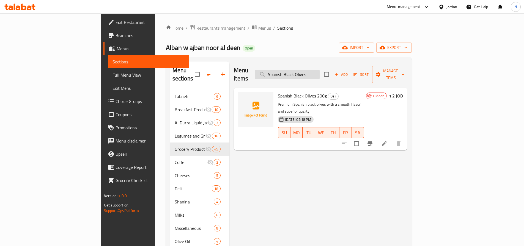
click at [320, 72] on input "Spanish Black Olives" at bounding box center [287, 75] width 65 height 10
paste input "Al Durra Tomato Paste – 1370g"
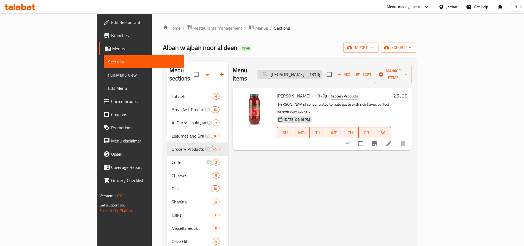
click at [311, 72] on input "Al Durra Tomato Paste – 1370g" at bounding box center [289, 75] width 65 height 10
paste input "Kaptillo"
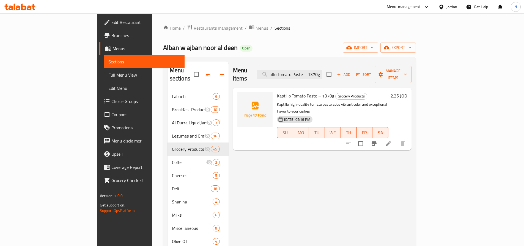
type input "Kaptillo Tomato Paste – 1370g"
drag, startPoint x: 311, startPoint y: 90, endPoint x: 255, endPoint y: 90, distance: 55.8
click at [277, 92] on span "Kaptillo Tomato Paste – 1370g" at bounding box center [305, 96] width 57 height 8
copy span "Kaptillo Tomato Paste – 1370g"
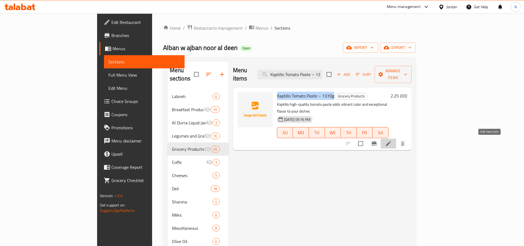
click at [392, 141] on icon at bounding box center [388, 144] width 7 height 7
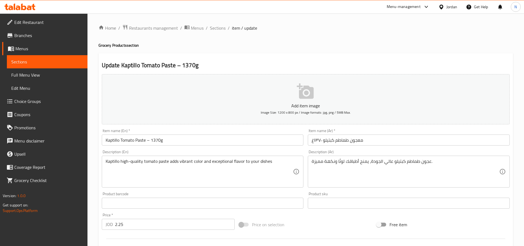
click at [153, 142] on input "Kaptillo Tomato Paste – 1370g" at bounding box center [203, 140] width 202 height 11
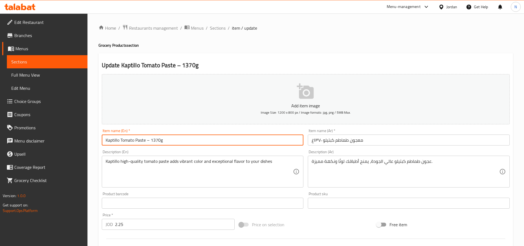
click at [150, 141] on input "Kaptillo Tomato Paste – 1370g" at bounding box center [203, 140] width 202 height 11
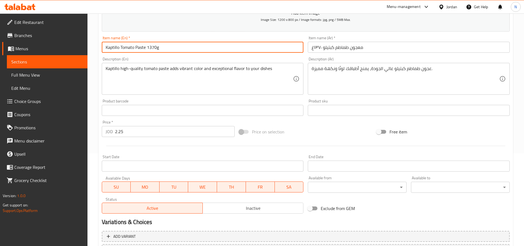
scroll to position [110, 0]
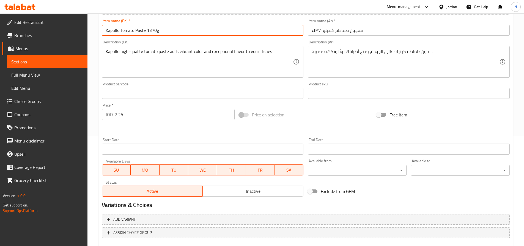
type input "Kaptillo Tomato Paste 1370g"
click at [241, 191] on span "Inactive" at bounding box center [253, 192] width 96 height 8
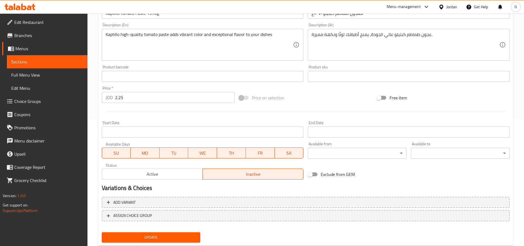
scroll to position [142, 0]
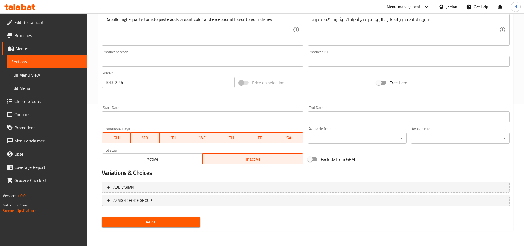
click at [144, 225] on span "Update" at bounding box center [151, 222] width 90 height 7
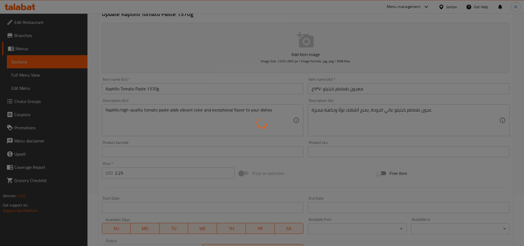
scroll to position [0, 0]
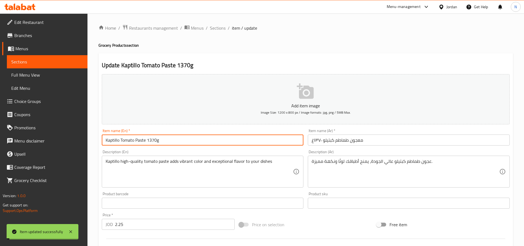
click at [135, 141] on input "Kaptillo Tomato Paste 1370g" at bounding box center [203, 140] width 202 height 11
click at [216, 30] on span "Sections" at bounding box center [218, 28] width 16 height 7
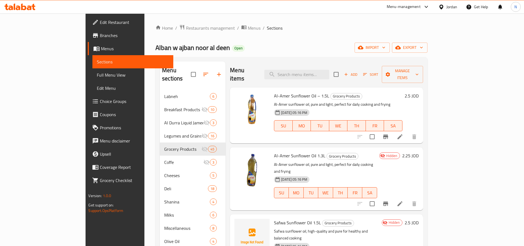
click at [310, 79] on div "Menu items Add Sort Manage items" at bounding box center [326, 75] width 193 height 26
click at [311, 74] on input "search" at bounding box center [296, 75] width 65 height 10
paste input "Kaptillo Tomato Puree – 1050g"
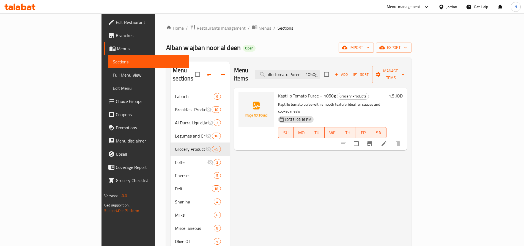
type input "Kaptillo Tomato Puree – 1050g"
click at [392, 139] on li at bounding box center [383, 144] width 15 height 10
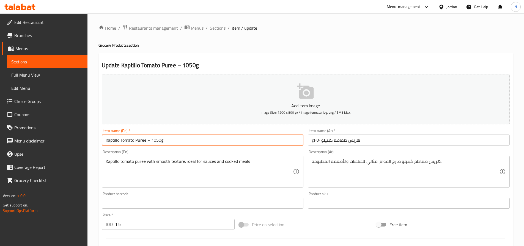
click at [152, 142] on input "Kaptillo Tomato Puree – 1050g" at bounding box center [203, 140] width 202 height 11
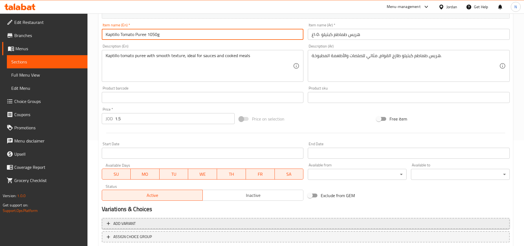
scroll to position [138, 0]
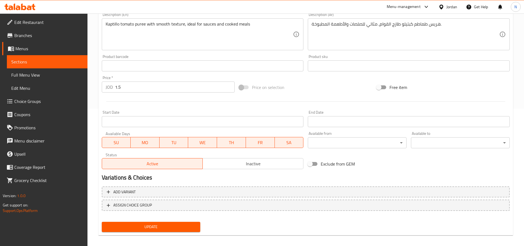
type input "Kaptillo Tomato Puree 1050g"
click at [238, 166] on span "Inactive" at bounding box center [253, 164] width 96 height 8
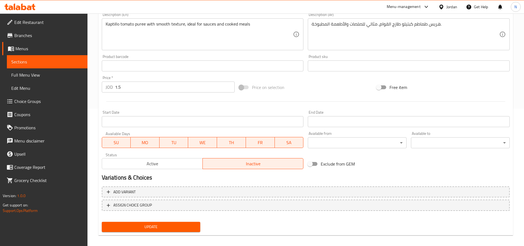
click at [160, 231] on button "Update" at bounding box center [151, 227] width 99 height 10
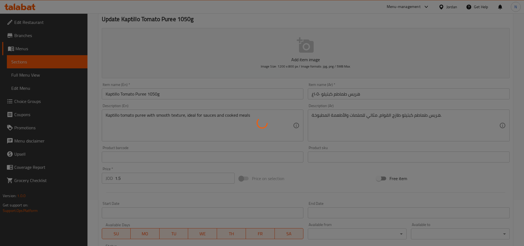
scroll to position [0, 0]
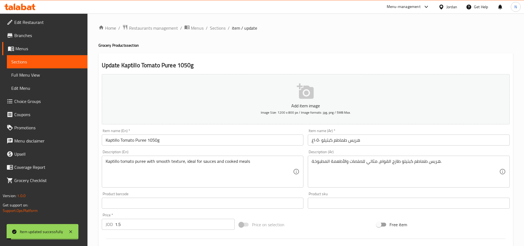
click at [132, 144] on input "Kaptillo Tomato Puree 1050g" at bounding box center [203, 140] width 202 height 11
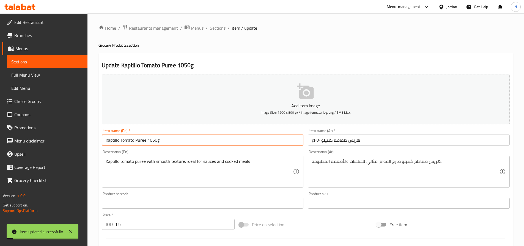
click at [132, 144] on input "Kaptillo Tomato Puree 1050g" at bounding box center [203, 140] width 202 height 11
click at [223, 31] on span "Sections" at bounding box center [218, 28] width 16 height 7
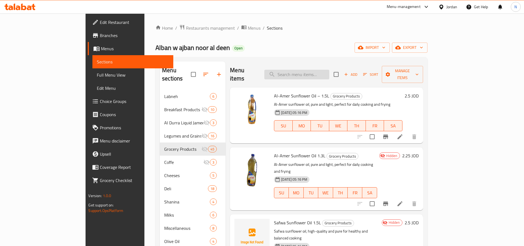
click at [318, 73] on input "search" at bounding box center [296, 75] width 65 height 10
paste input "Al Durra Tomato Paste Pack (4 pieces)"
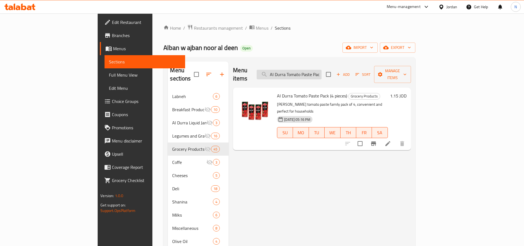
click at [319, 70] on input "Al Durra Tomato Paste Pack (4 pieces)" at bounding box center [289, 75] width 65 height 10
paste input "Kaseeh"
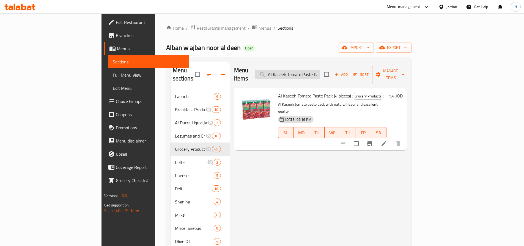
click at [320, 74] on input "Al Kaseeh Tomato Paste Pack (4 pieces)" at bounding box center [287, 75] width 65 height 10
paste input "Durra Strawberry Jam – 430g"
click at [320, 70] on input "Al Durra Strawberry Jam – 430g" at bounding box center [287, 75] width 65 height 10
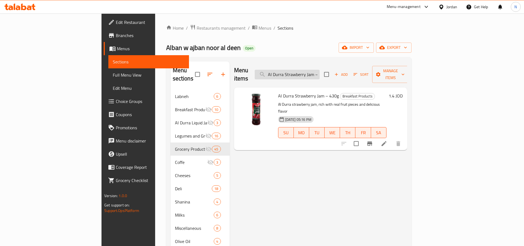
click at [320, 70] on input "Al Durra Strawberry Jam – 430g" at bounding box center [287, 75] width 65 height 10
paste input "Ch"
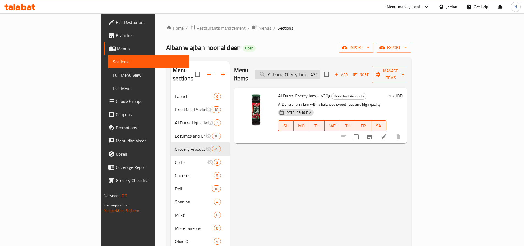
click at [319, 71] on input "Al Durra Cherry Jam – 430g" at bounding box center [287, 75] width 65 height 10
paste input "B"
click at [320, 72] on input "Al Durra Berry Jam – 430g" at bounding box center [287, 75] width 65 height 10
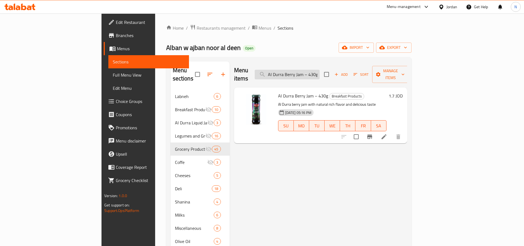
click at [320, 72] on input "Al Durra Berry Jam – 430g" at bounding box center [287, 75] width 65 height 10
paste input "Apricot"
click at [320, 72] on input "Al Durra Apricot Jam – 430g" at bounding box center [287, 75] width 65 height 10
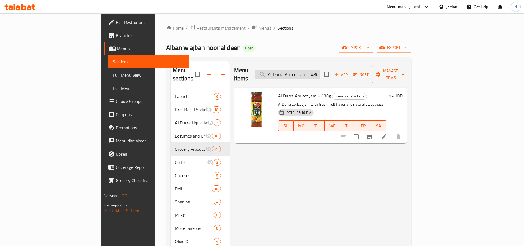
click at [320, 72] on input "Al Durra Apricot Jam – 430g" at bounding box center [287, 75] width 65 height 10
paste input "Spicy Tuna"
click at [319, 75] on input "Al Durra Spicy Tuna" at bounding box center [287, 75] width 65 height 10
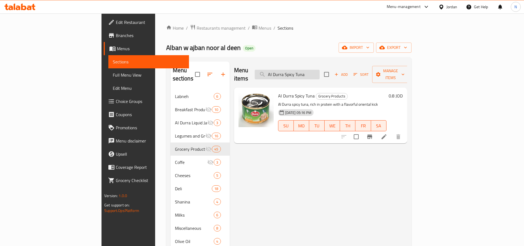
paste input "search"
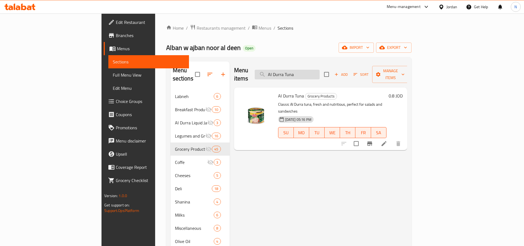
click at [320, 74] on input "Al Durra Tuna" at bounding box center [287, 75] width 65 height 10
paste input "Chocolate Spread – 300g"
click at [320, 73] on input "Al Durra Chocolate Spread – 300g" at bounding box center [287, 75] width 65 height 10
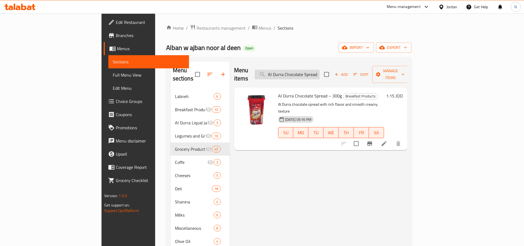
click at [320, 73] on input "Al Durra Chocolate Spread – 300g" at bounding box center [287, 75] width 65 height 10
paste input "Pomegranate Molasses – 225"
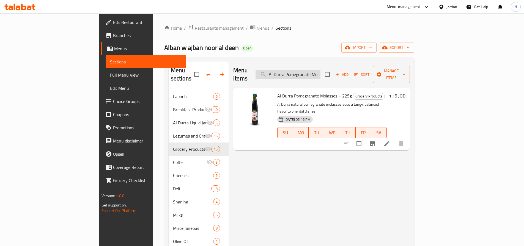
click at [320, 70] on input "Al Durra Pomegranate Molasses – 225g" at bounding box center [288, 75] width 65 height 10
paste input "Kaseeh Fava Beans"
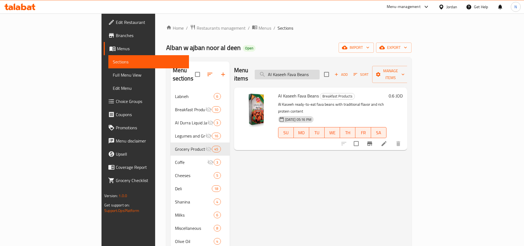
click at [320, 71] on input "Al Kaseeh Fava Beans" at bounding box center [287, 75] width 65 height 10
paste input "Sun Bell Tuna"
type input "Sun Bell Tuna"
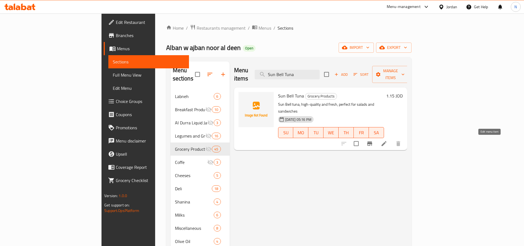
click at [387, 141] on icon at bounding box center [384, 144] width 7 height 7
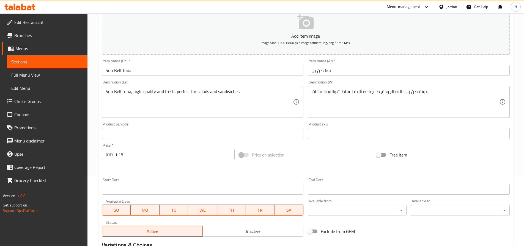
scroll to position [83, 0]
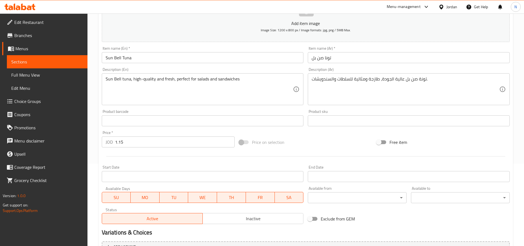
click at [233, 219] on span "Inactive" at bounding box center [253, 219] width 96 height 8
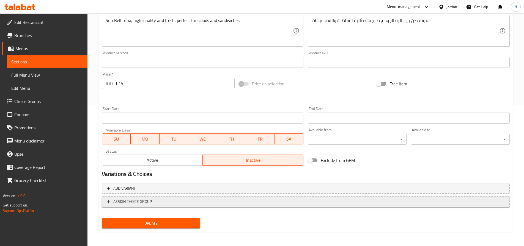
scroll to position [142, 0]
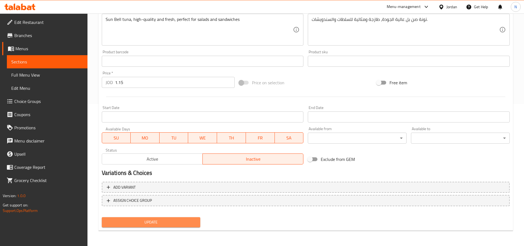
click at [134, 224] on span "Update" at bounding box center [151, 222] width 90 height 7
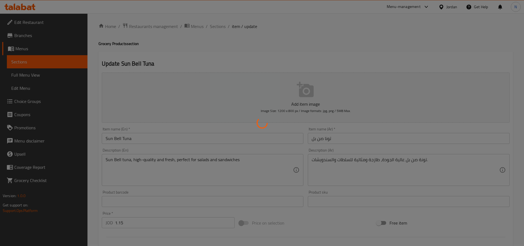
scroll to position [0, 0]
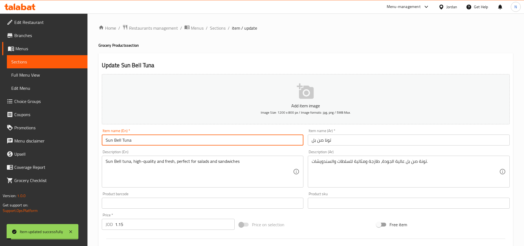
click at [122, 141] on input "Sun Bell Tuna" at bounding box center [203, 140] width 202 height 11
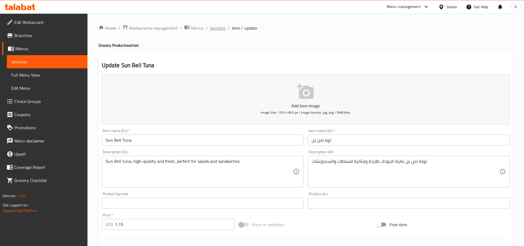
click at [219, 26] on span "Sections" at bounding box center [218, 28] width 16 height 7
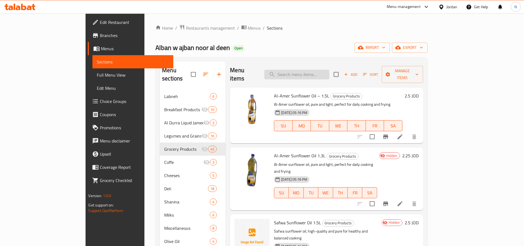
click at [329, 70] on input "search" at bounding box center [296, 75] width 65 height 10
paste input "Sun Bell Tuna"
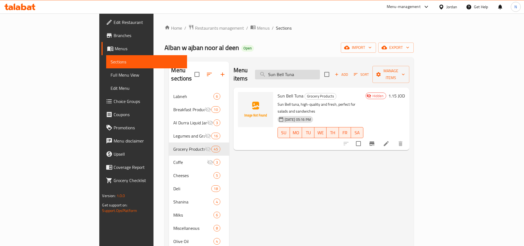
click at [320, 70] on input "Sun Bell Tuna" at bounding box center [287, 75] width 65 height 10
paste input "Al Durra Mayonnaise – 400g"
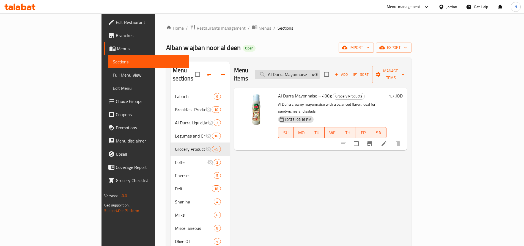
click at [320, 70] on input "Al Durra Mayonnaise – 400g" at bounding box center [287, 75] width 65 height 10
paste input "Garlic Sauc"
click at [320, 73] on input "Al Durra Garlic Sauce – 400g" at bounding box center [287, 75] width 65 height 10
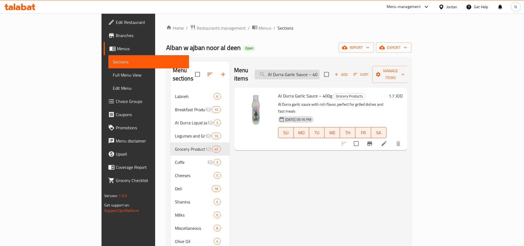
click at [320, 73] on input "Al Durra Garlic Sauce – 400g" at bounding box center [287, 75] width 65 height 10
paste input "Unium Chicken Sausages"
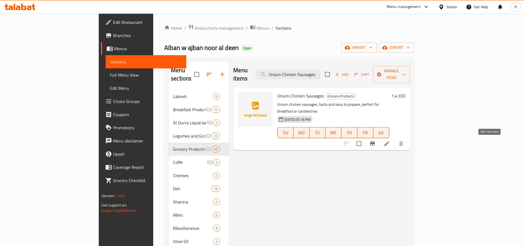
type input "Unium Chicken Sausages"
click at [390, 141] on icon at bounding box center [386, 144] width 7 height 7
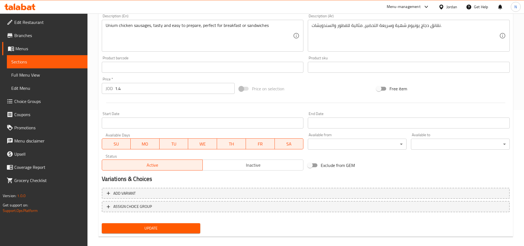
scroll to position [138, 0]
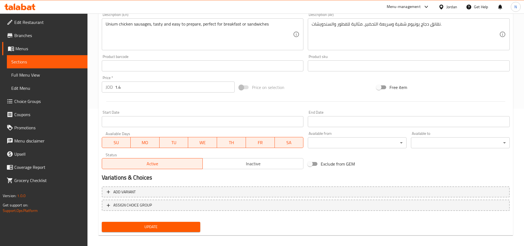
click at [226, 166] on span "Inactive" at bounding box center [253, 164] width 96 height 8
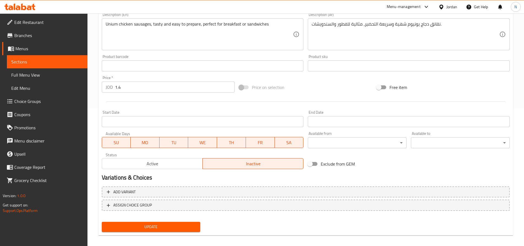
click at [160, 230] on span "Update" at bounding box center [151, 227] width 90 height 7
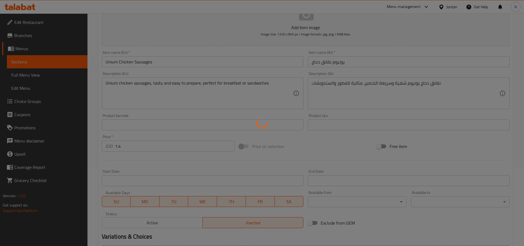
scroll to position [0, 0]
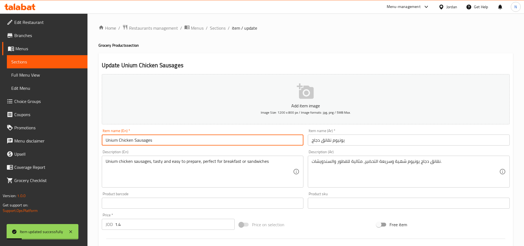
drag, startPoint x: 152, startPoint y: 139, endPoint x: 106, endPoint y: 143, distance: 46.2
click at [106, 143] on input "Unium Chicken Sausages" at bounding box center [203, 140] width 202 height 11
click at [218, 28] on span "Sections" at bounding box center [218, 28] width 16 height 7
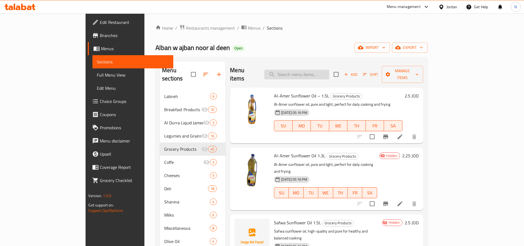
click at [329, 70] on input "search" at bounding box center [296, 75] width 65 height 10
paste input "Unium Chicken Luncheon – 800g"
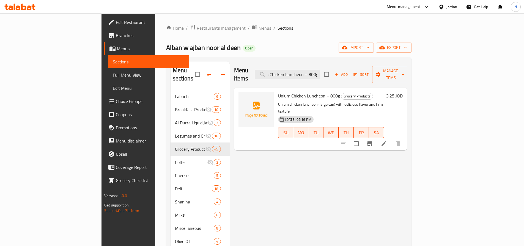
type input "Unium Chicken Luncheon – 800g"
click at [392, 139] on li at bounding box center [383, 144] width 15 height 10
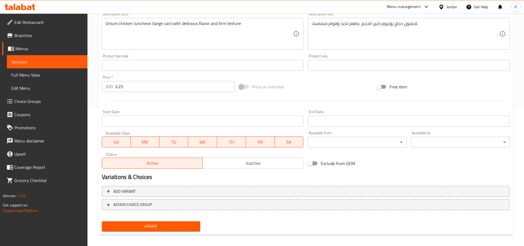
scroll to position [142, 0]
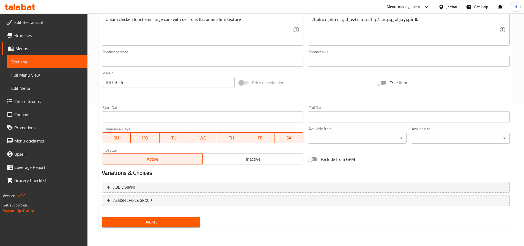
click at [235, 163] on span "Inactive" at bounding box center [253, 159] width 96 height 8
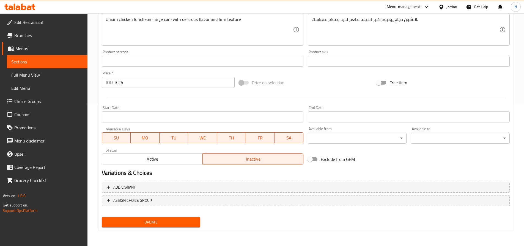
click at [161, 226] on span "Update" at bounding box center [151, 222] width 90 height 7
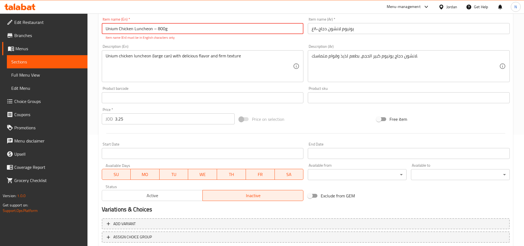
scroll to position [80, 0]
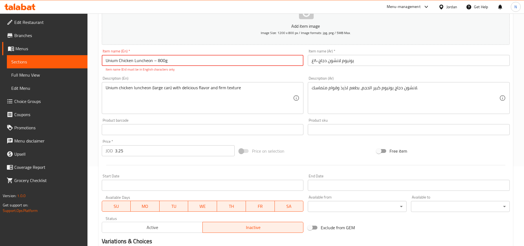
click at [157, 59] on input "Unium Chicken Luncheon – 800g" at bounding box center [203, 60] width 202 height 11
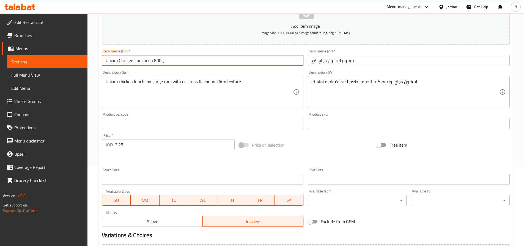
scroll to position [142, 0]
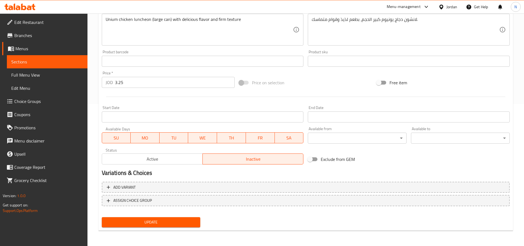
type input "Unium Chicken Luncheon 800g"
click at [171, 224] on span "Update" at bounding box center [151, 222] width 90 height 7
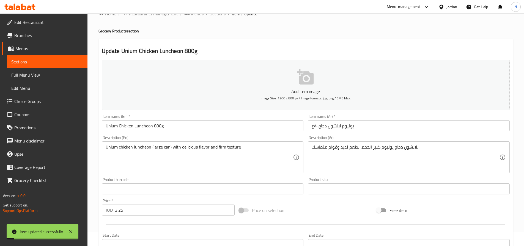
scroll to position [0, 0]
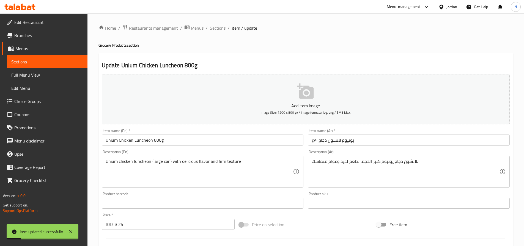
click at [141, 142] on input "Unium Chicken Luncheon 800g" at bounding box center [203, 140] width 202 height 11
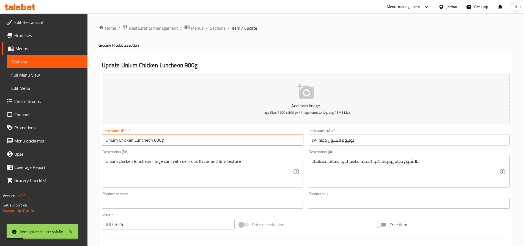
click at [140, 142] on input "Unium Chicken Luncheon 800g" at bounding box center [203, 140] width 202 height 11
drag, startPoint x: 223, startPoint y: 30, endPoint x: 253, endPoint y: 250, distance: 222.3
click at [223, 30] on span "Sections" at bounding box center [218, 28] width 16 height 7
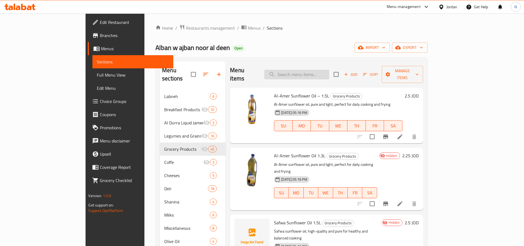
click at [318, 71] on input "search" at bounding box center [296, 75] width 65 height 10
paste input "Unium Chicken Luncheon – 340g"
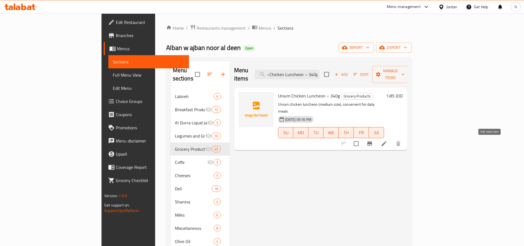
type input "Unium Chicken Luncheon – 340g"
click at [387, 141] on icon at bounding box center [384, 144] width 7 height 7
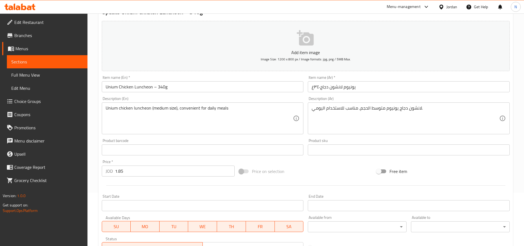
scroll to position [55, 0]
click at [158, 85] on input "Unium Chicken Luncheon – 340g" at bounding box center [203, 85] width 202 height 11
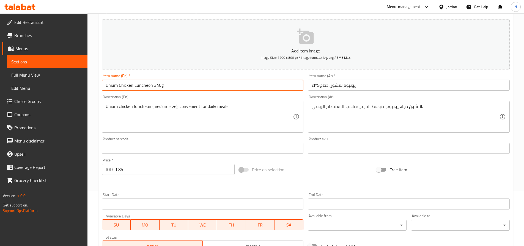
type input "Unium Chicken Luncheon 340g"
click at [302, 173] on div "Price on selection" at bounding box center [306, 170] width 138 height 15
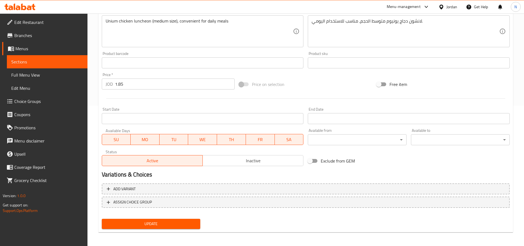
scroll to position [142, 0]
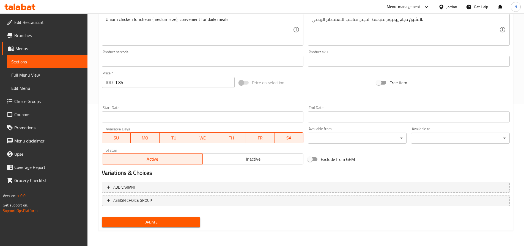
click at [162, 223] on span "Update" at bounding box center [151, 222] width 90 height 7
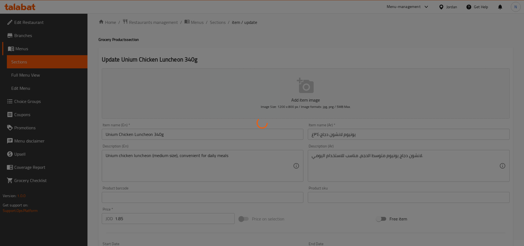
scroll to position [5, 0]
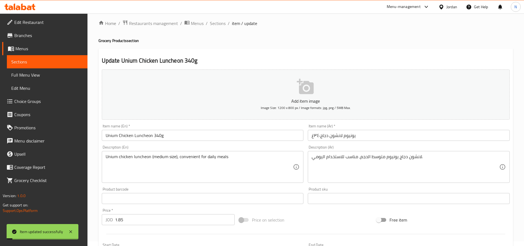
click at [134, 135] on input "Unium Chicken Luncheon 340g" at bounding box center [203, 135] width 202 height 11
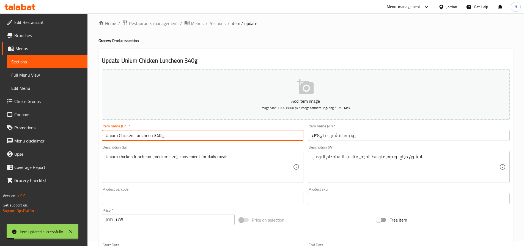
click at [134, 135] on input "Unium Chicken Luncheon 340g" at bounding box center [203, 135] width 202 height 11
click at [217, 22] on span "Sections" at bounding box center [218, 23] width 16 height 7
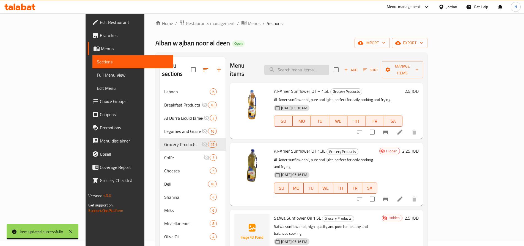
click at [311, 65] on input "search" at bounding box center [296, 70] width 65 height 10
paste input "Unium Chicken Luncheon – 200g"
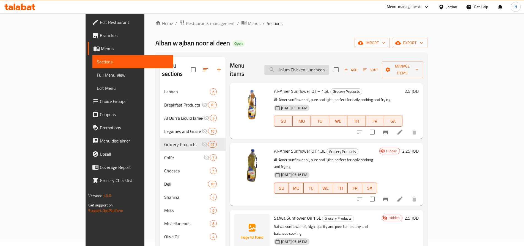
scroll to position [0, 12]
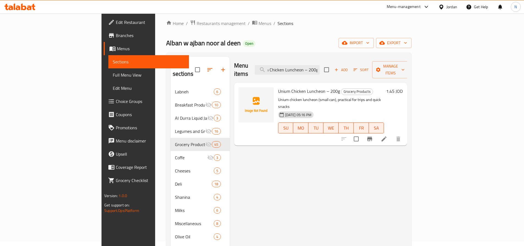
type input "Unium Chicken Luncheon – 200g"
click at [392, 134] on li at bounding box center [383, 139] width 15 height 10
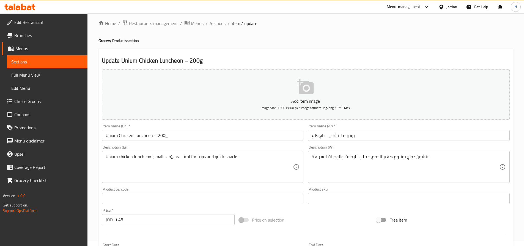
click at [158, 136] on input "Unium Chicken Luncheon – 200g" at bounding box center [203, 135] width 202 height 11
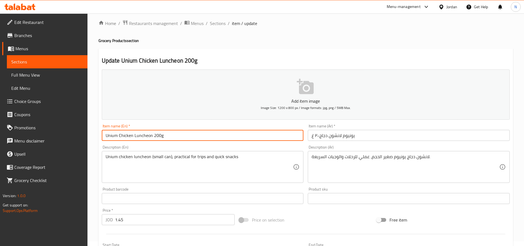
type input "Unium Chicken Luncheon 200g"
click at [315, 224] on div "Price on selection" at bounding box center [306, 220] width 138 height 15
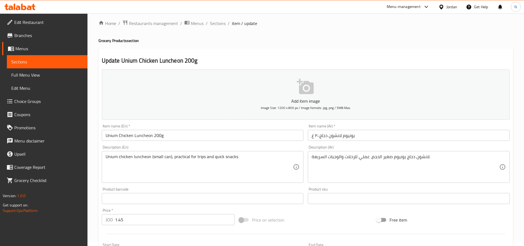
click at [143, 135] on input "Unium Chicken Luncheon 200g" at bounding box center [203, 135] width 202 height 11
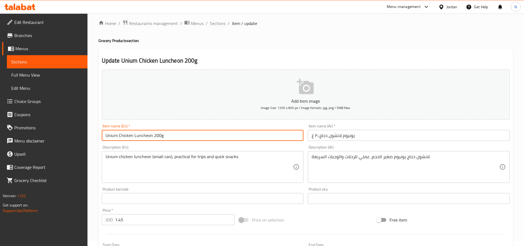
click at [143, 135] on input "Unium Chicken Luncheon 200g" at bounding box center [203, 135] width 202 height 11
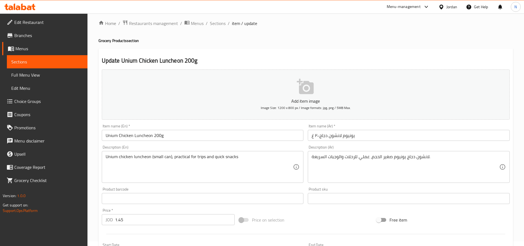
click at [298, 217] on div "Price on selection" at bounding box center [306, 220] width 138 height 15
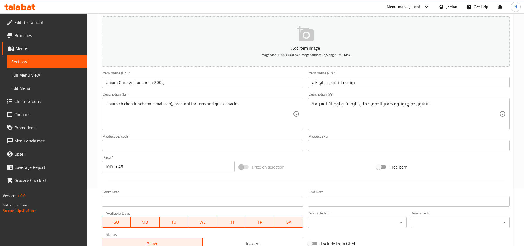
scroll to position [142, 0]
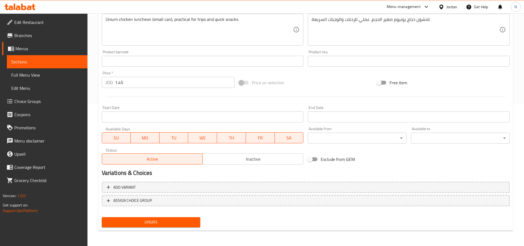
click at [244, 163] on span "Inactive" at bounding box center [253, 159] width 96 height 8
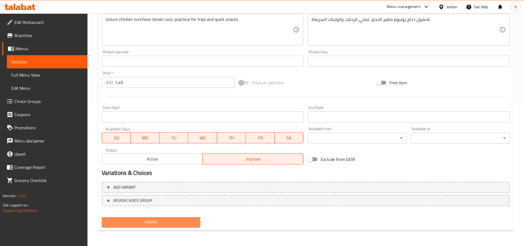
click at [182, 219] on span "Update" at bounding box center [151, 222] width 90 height 7
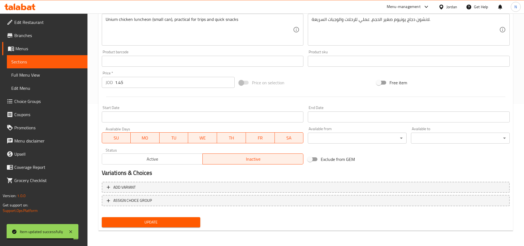
scroll to position [0, 0]
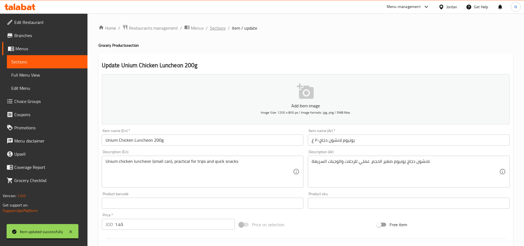
click at [218, 27] on span "Sections" at bounding box center [218, 28] width 16 height 7
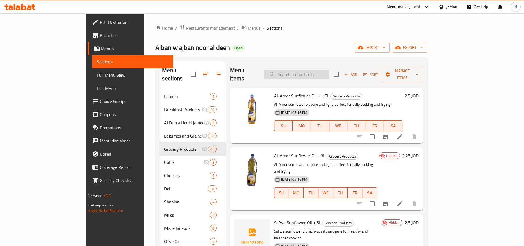
click at [304, 70] on input "search" at bounding box center [296, 75] width 65 height 10
paste input "Al-Dafatein Turkey Luncheon"
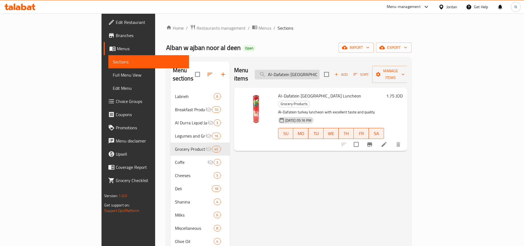
click at [317, 74] on input "Al-Dafatein Turkey Luncheon" at bounding box center [287, 75] width 65 height 10
paste input "Muheet Sardines (Lavi)"
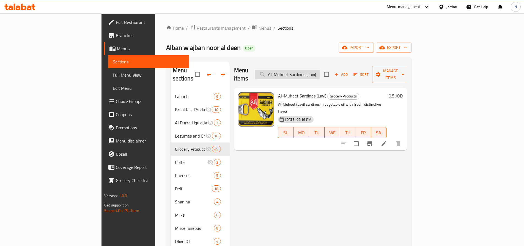
click at [310, 71] on input "Al-Muheet Sardines (Lavi)" at bounding box center [287, 75] width 65 height 10
paste input "Alali Maggi Cubes"
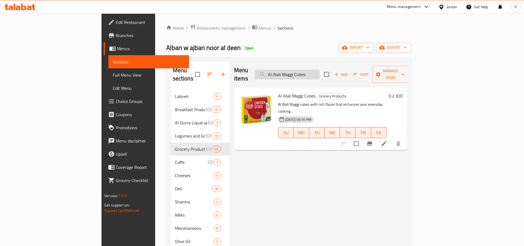
click at [320, 75] on input "Al Alali Maggi Cubes" at bounding box center [287, 75] width 65 height 10
paste input "Powder"
click at [320, 70] on input "Al Alali Maggi Powder" at bounding box center [287, 75] width 65 height 10
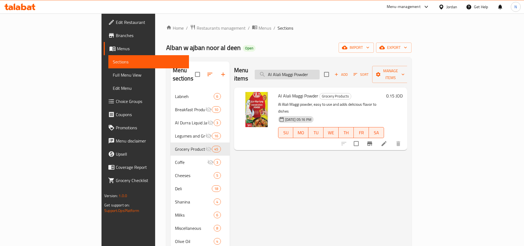
click at [320, 70] on input "Al Alali Maggi Powder" at bounding box center [287, 75] width 65 height 10
paste input "Jameedco Jameed Cubes"
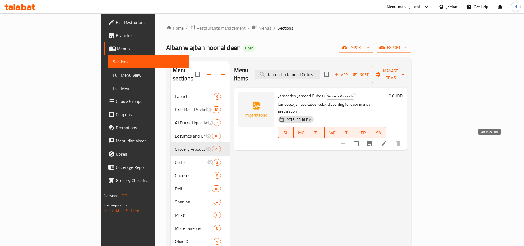
type input "Jameedco Jameed Cubes"
click at [387, 141] on icon at bounding box center [384, 144] width 7 height 7
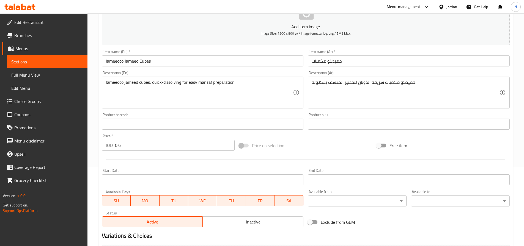
scroll to position [83, 0]
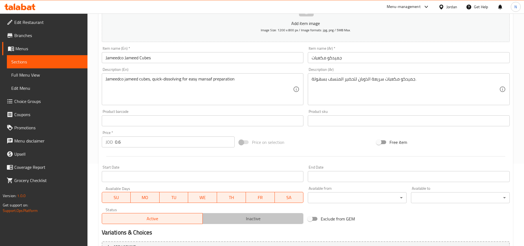
click at [229, 220] on span "Inactive" at bounding box center [253, 219] width 96 height 8
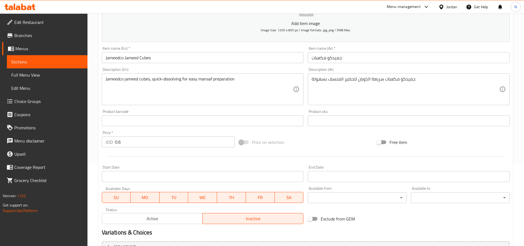
scroll to position [142, 0]
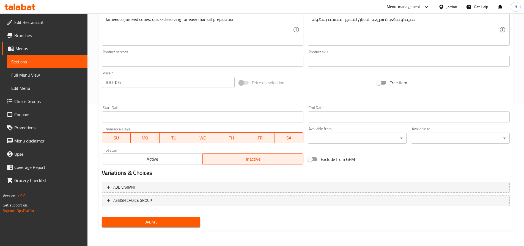
click at [159, 220] on span "Update" at bounding box center [151, 222] width 90 height 7
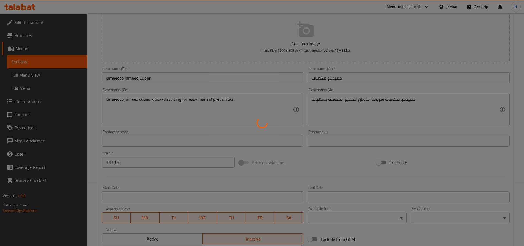
scroll to position [0, 0]
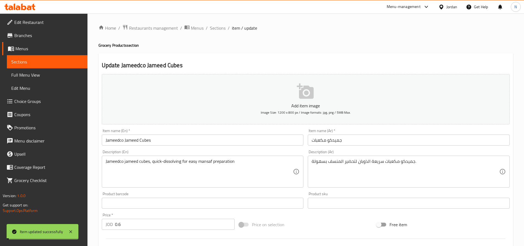
click at [125, 141] on input "Jameedco Jameed Cubes" at bounding box center [203, 140] width 202 height 11
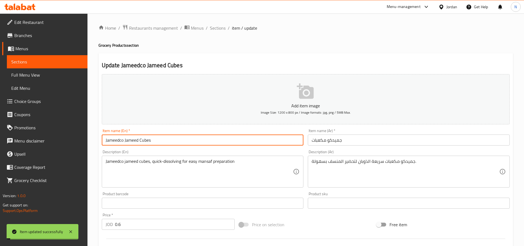
click at [125, 141] on input "Jameedco Jameed Cubes" at bounding box center [203, 140] width 202 height 11
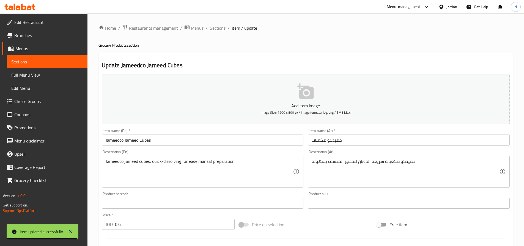
click at [222, 30] on span "Sections" at bounding box center [218, 28] width 16 height 7
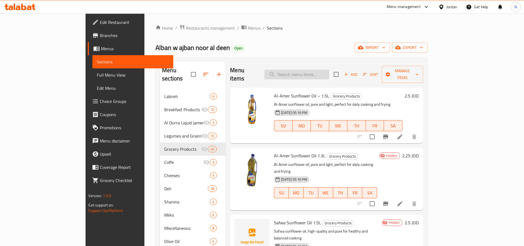
click at [323, 70] on input "search" at bounding box center [296, 75] width 65 height 10
paste input "Al Durra Liquid Jameed"
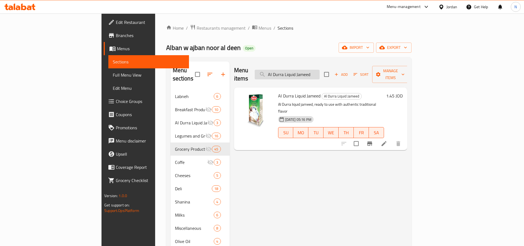
click at [320, 70] on input "Al Durra Liquid Jameed" at bounding box center [287, 75] width 65 height 10
paste input "-Moallem Jameed Stone"
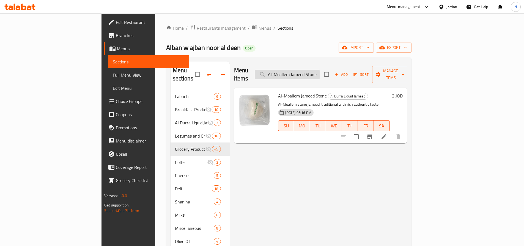
click at [320, 74] on input "Al-Moallem Jameed Stone" at bounding box center [287, 75] width 65 height 10
paste input "Kaseeh Jameed – 500g"
click at [320, 74] on input "Al Kaseeh Jameed – 500g" at bounding box center [287, 75] width 65 height 10
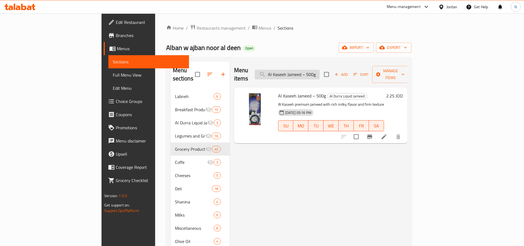
click at [320, 74] on input "Al Kaseeh Jameed – 500g" at bounding box center [287, 75] width 65 height 10
paste input "Maggi Super Powde"
type input "Maggi Super Powde"
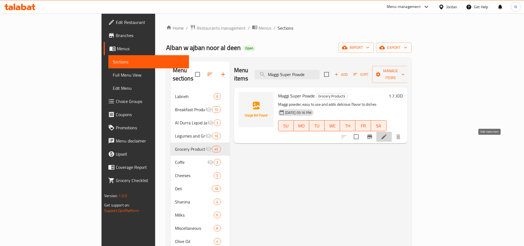
click at [387, 135] on icon at bounding box center [384, 137] width 5 height 5
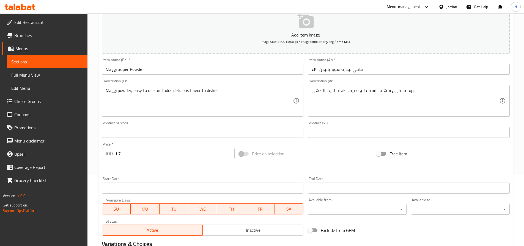
scroll to position [83, 0]
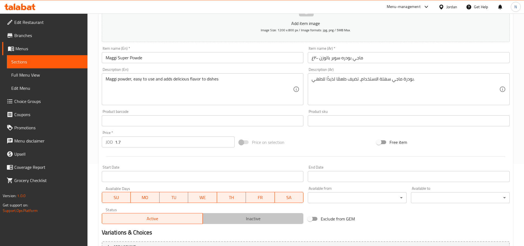
click at [238, 220] on span "Inactive" at bounding box center [253, 219] width 96 height 8
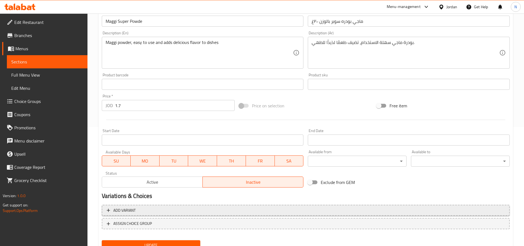
scroll to position [142, 0]
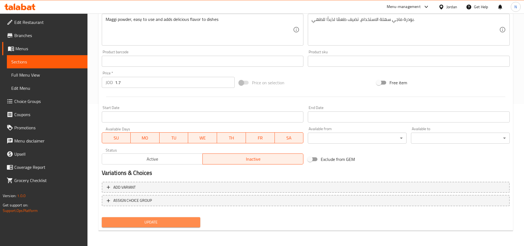
click at [157, 221] on span "Update" at bounding box center [151, 222] width 90 height 7
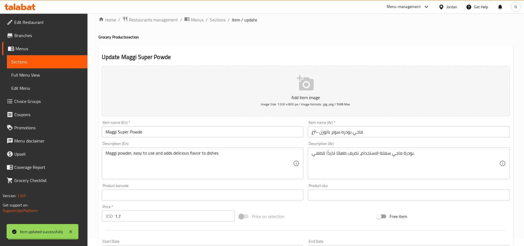
scroll to position [5, 0]
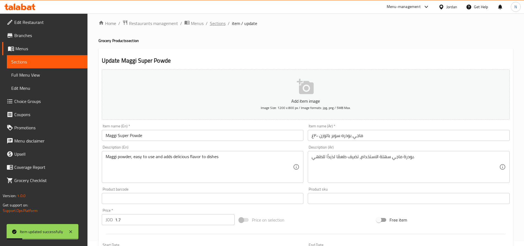
click at [221, 24] on span "Sections" at bounding box center [218, 23] width 16 height 7
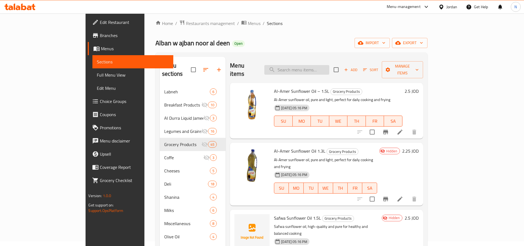
click at [302, 66] on input "search" at bounding box center [296, 70] width 65 height 10
paste input "Chia Seeds – 200g"
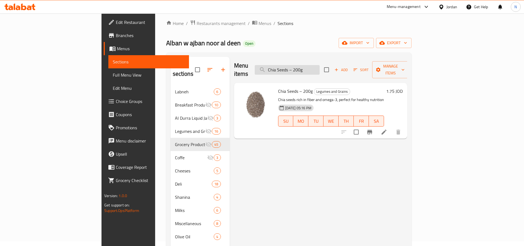
click at [320, 68] on input "Chia Seeds – 200g" at bounding box center [287, 70] width 65 height 10
paste input "Flax"
type input "Flax Seeds – 200g"
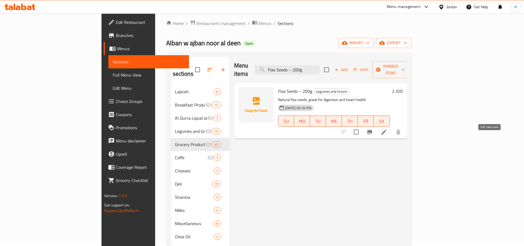
click at [387, 129] on icon at bounding box center [384, 132] width 7 height 7
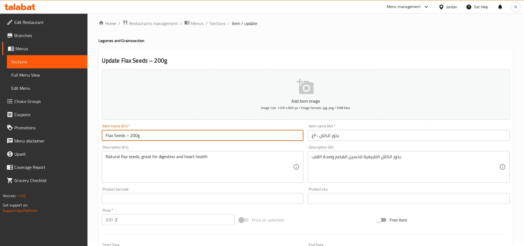
click at [131, 137] on input "Flax Seeds – 200g" at bounding box center [203, 135] width 202 height 11
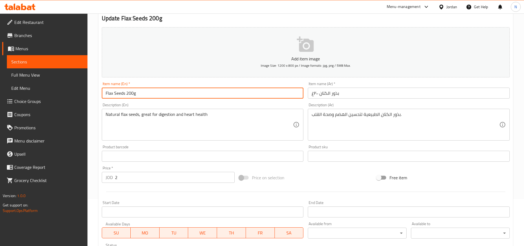
scroll to position [142, 0]
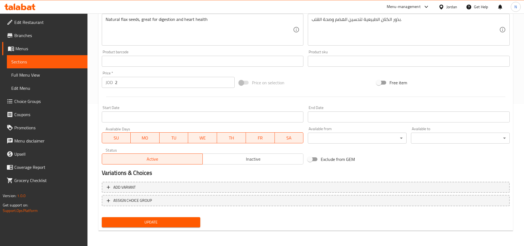
type input "Flax Seeds 200g"
click at [231, 160] on span "Inactive" at bounding box center [253, 159] width 96 height 8
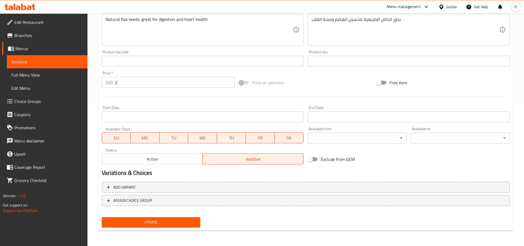
click at [153, 226] on span "Update" at bounding box center [151, 222] width 90 height 7
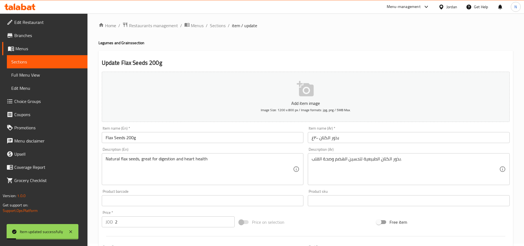
scroll to position [0, 0]
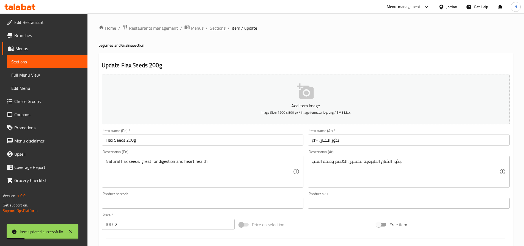
click at [218, 27] on span "Sections" at bounding box center [218, 28] width 16 height 7
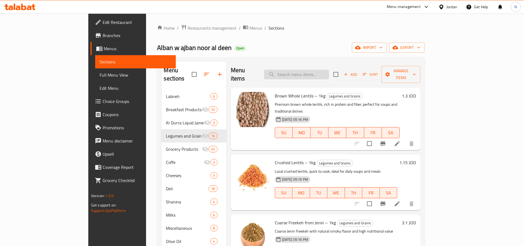
click at [329, 70] on input "search" at bounding box center [296, 75] width 65 height 10
paste input "Flax Seeds – 200g"
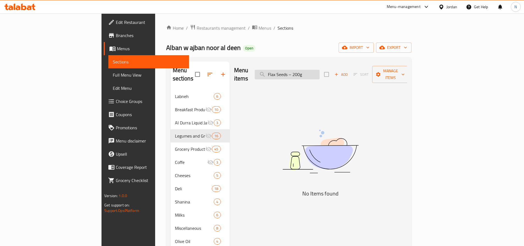
click at [320, 71] on input "Flax Seeds – 200g" at bounding box center [287, 75] width 65 height 10
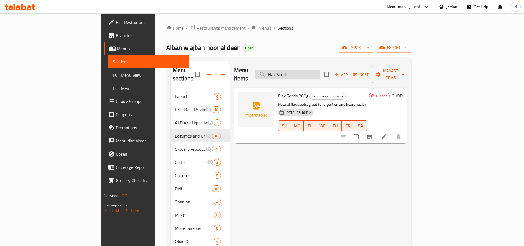
click at [320, 71] on input "Flax Seeds" at bounding box center [287, 75] width 65 height 10
paste input "Garden Cress Seeds – 200g"
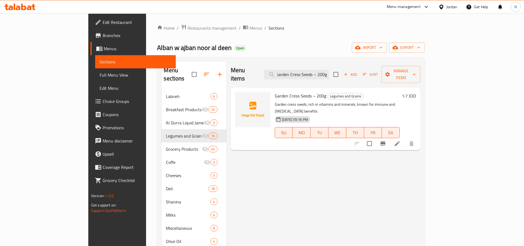
type input "Garden Cress Seeds – 200g"
click at [401, 141] on icon at bounding box center [397, 144] width 7 height 7
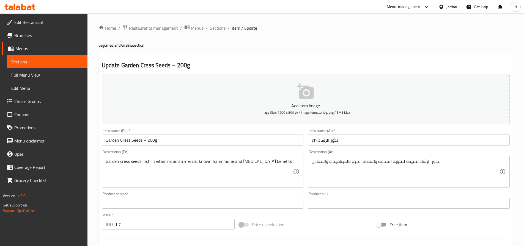
click at [148, 140] on input "Garden Cress Seeds – 200g" at bounding box center [203, 140] width 202 height 11
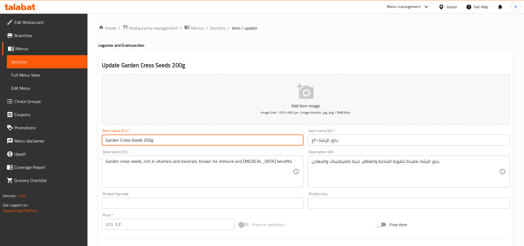
type input "Garden Cress Seeds 200g"
click at [300, 219] on div "Price on selection" at bounding box center [306, 225] width 138 height 15
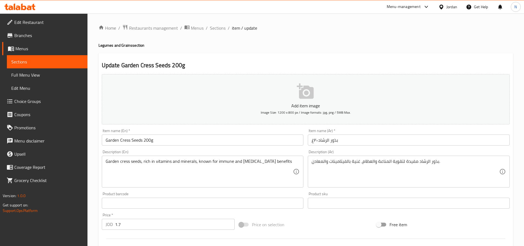
scroll to position [142, 0]
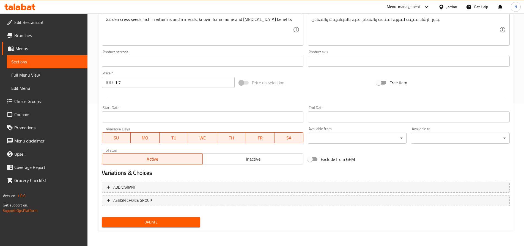
click at [180, 225] on span "Update" at bounding box center [151, 222] width 90 height 7
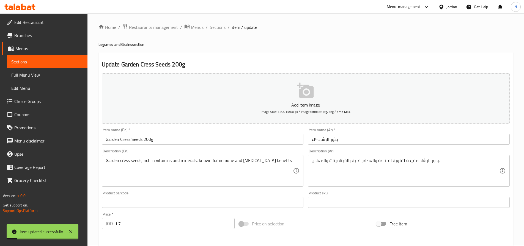
scroll to position [0, 0]
click at [144, 144] on input "Garden Cress Seeds 200g" at bounding box center [203, 140] width 202 height 11
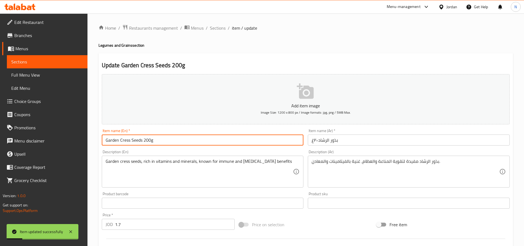
click at [144, 144] on input "Garden Cress Seeds 200g" at bounding box center [203, 140] width 202 height 11
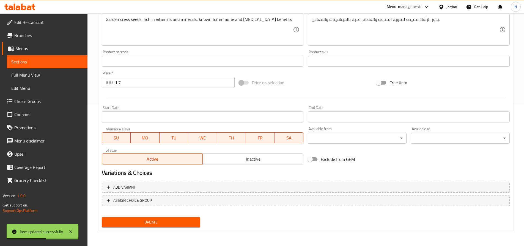
click at [220, 159] on span "Inactive" at bounding box center [253, 159] width 96 height 8
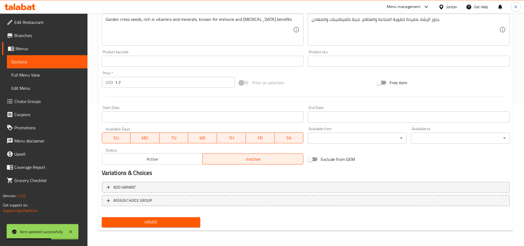
click at [178, 217] on div "Update" at bounding box center [151, 222] width 103 height 15
click at [176, 223] on span "Update" at bounding box center [151, 222] width 90 height 7
click at [442, 86] on div "Free item" at bounding box center [443, 82] width 138 height 15
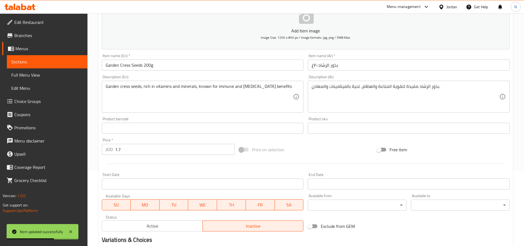
scroll to position [5, 0]
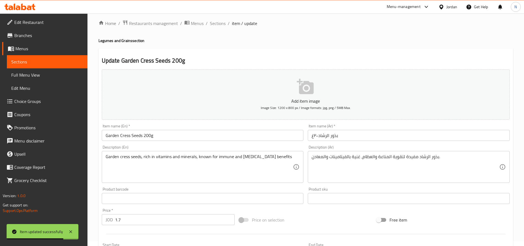
drag, startPoint x: 212, startPoint y: 24, endPoint x: 265, endPoint y: 250, distance: 231.9
click at [212, 24] on span "Sections" at bounding box center [218, 23] width 16 height 7
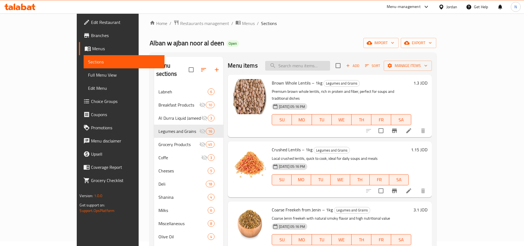
click at [313, 69] on input "search" at bounding box center [297, 66] width 65 height 10
paste input "LUNA Full Cream Cream – 170g"
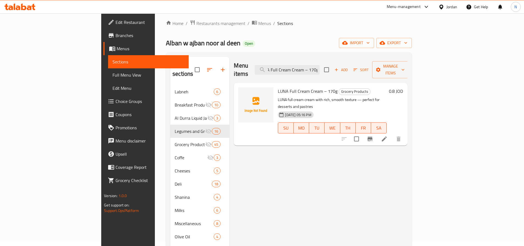
type input "LUNA Full Cream Cream – 170g"
click at [388, 136] on icon at bounding box center [384, 139] width 7 height 7
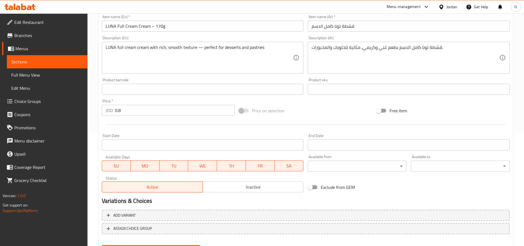
scroll to position [115, 0]
click at [240, 191] on button "Inactive" at bounding box center [252, 186] width 101 height 11
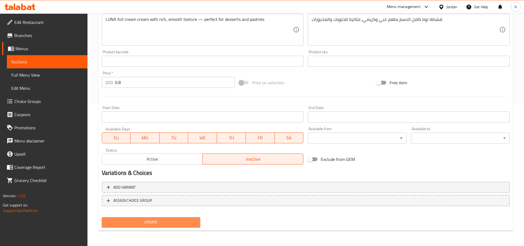
click at [187, 221] on span "Update" at bounding box center [151, 222] width 90 height 7
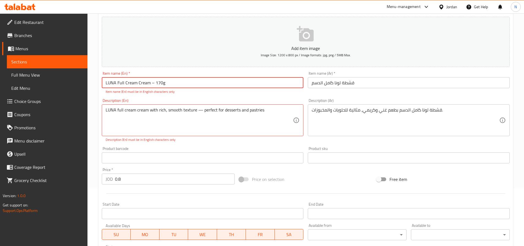
scroll to position [0, 0]
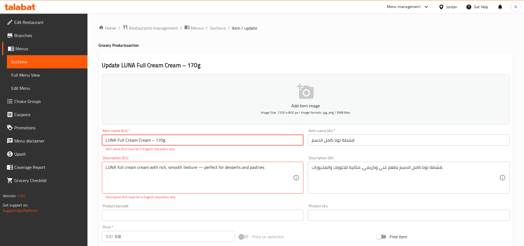
click at [154, 143] on input "LUNA Full Cream Cream – 170g" at bounding box center [203, 140] width 202 height 11
click at [155, 142] on input "LUNA Full Cream Cream – 170g" at bounding box center [203, 140] width 202 height 11
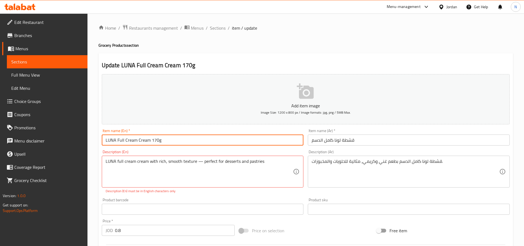
type input "LUNA Full Cream Cream 170g"
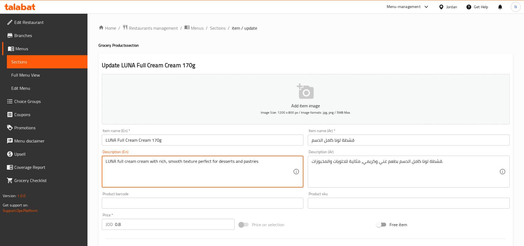
type textarea "LUNA full cream cream with rich, smooth texture perfect for desserts and pastri…"
click at [149, 141] on input "LUNA Full Cream Cream 170g" at bounding box center [203, 140] width 202 height 11
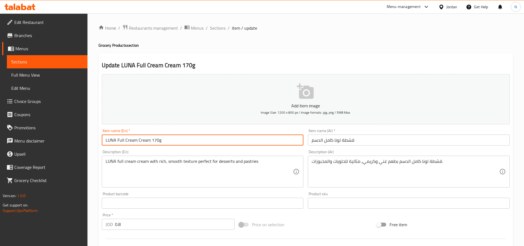
click at [149, 141] on input "LUNA Full Cream Cream 170g" at bounding box center [203, 140] width 202 height 11
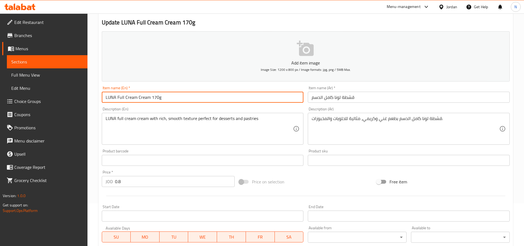
scroll to position [142, 0]
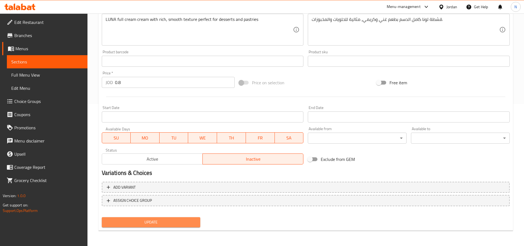
click at [179, 220] on span "Update" at bounding box center [151, 222] width 90 height 7
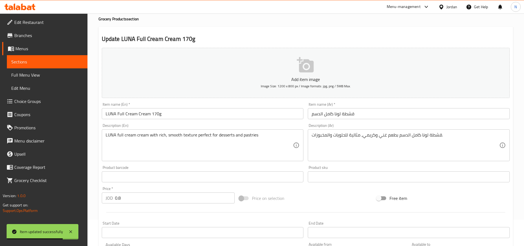
scroll to position [0, 0]
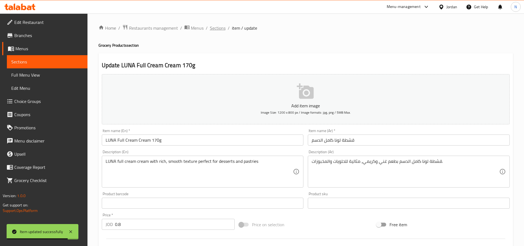
click at [224, 28] on span "Sections" at bounding box center [218, 28] width 16 height 7
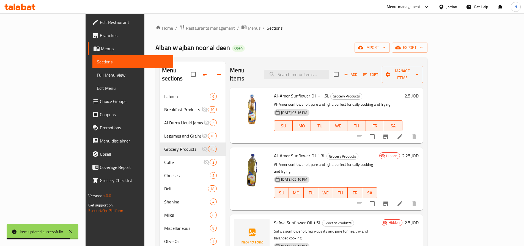
click at [307, 70] on input "search" at bounding box center [296, 75] width 65 height 10
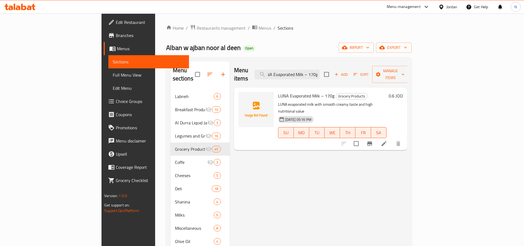
type input "LUNA Evaporated Milk – 170g"
click at [387, 141] on icon at bounding box center [384, 144] width 7 height 7
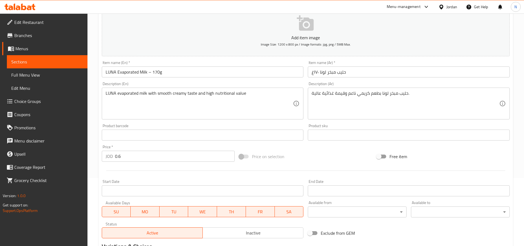
scroll to position [83, 0]
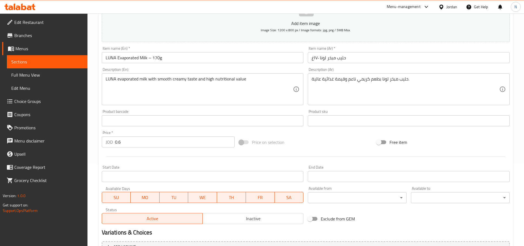
click at [230, 212] on div "Active Inactive" at bounding box center [203, 216] width 202 height 17
click at [231, 217] on span "Inactive" at bounding box center [253, 219] width 96 height 8
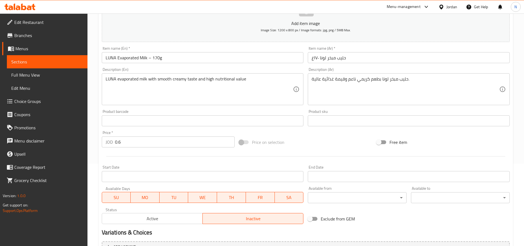
click at [152, 61] on input "LUNA Evaporated Milk – 170g" at bounding box center [203, 57] width 202 height 11
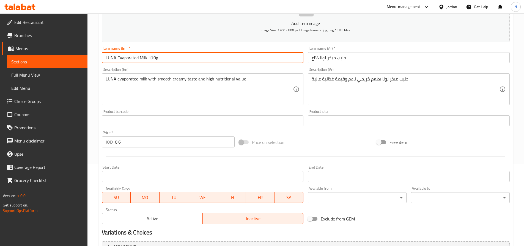
type input "LUNA Evaporated Milk 170g"
click at [306, 138] on div "Price on selection" at bounding box center [306, 142] width 138 height 15
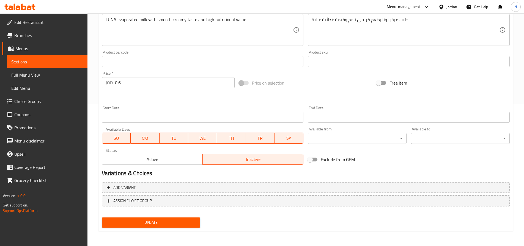
scroll to position [142, 0]
click at [177, 223] on span "Update" at bounding box center [151, 222] width 90 height 7
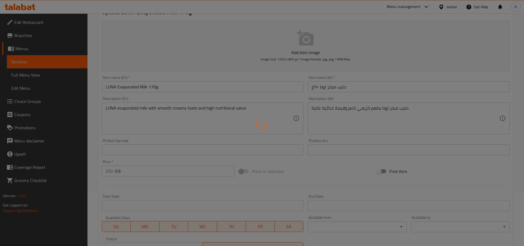
scroll to position [0, 0]
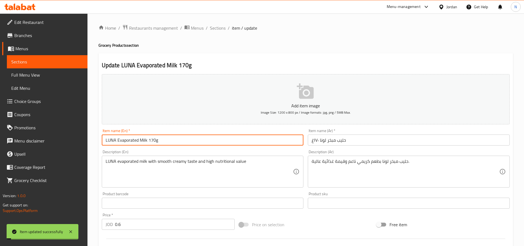
click at [140, 141] on input "LUNA Evaporated Milk 170g" at bounding box center [203, 140] width 202 height 11
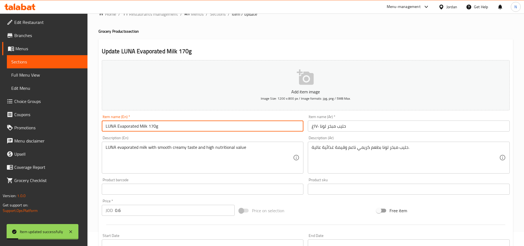
scroll to position [28, 0]
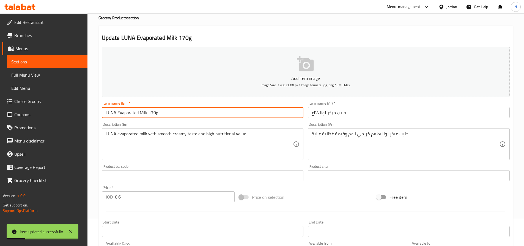
click at [142, 116] on input "LUNA Evaporated Milk 170g" at bounding box center [203, 112] width 202 height 11
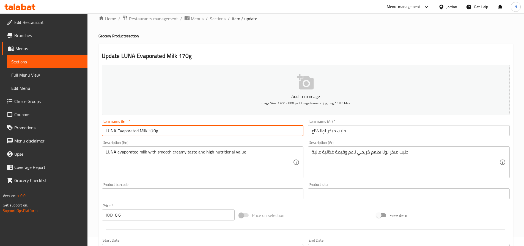
scroll to position [0, 0]
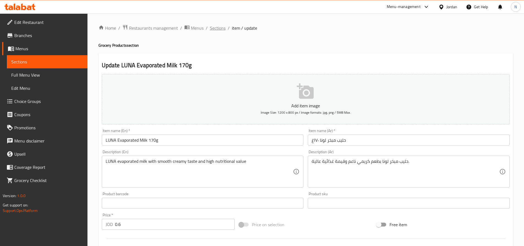
click at [224, 25] on span "Sections" at bounding box center [218, 28] width 16 height 7
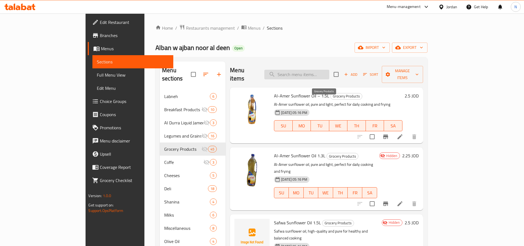
click at [317, 74] on input "search" at bounding box center [296, 75] width 65 height 10
paste input "Al Ghazaleen Tea – 100 Tea Bags"
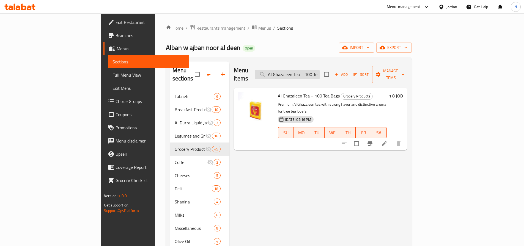
click at [320, 71] on input "Al Ghazaleen Tea – 100 Tea Bags" at bounding box center [287, 75] width 65 height 10
paste input "25"
click at [320, 73] on input "Al Ghazaleen Tea – 25 Tea Bags" at bounding box center [287, 75] width 65 height 10
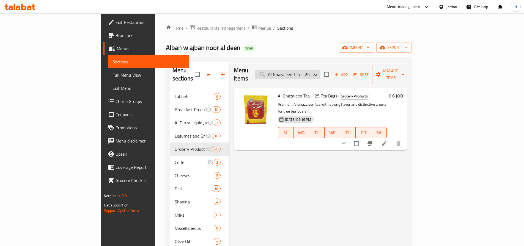
click at [320, 73] on input "Al Ghazaleen Tea – 25 Tea Bags" at bounding box center [287, 75] width 65 height 10
paste input "10"
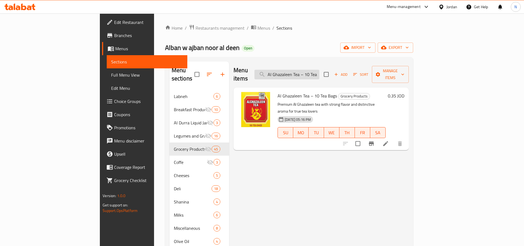
click at [316, 74] on input "Al Ghazaleen Tea – 10 Tea Bags" at bounding box center [286, 75] width 65 height 10
paste input "Loose Tea – 500g"
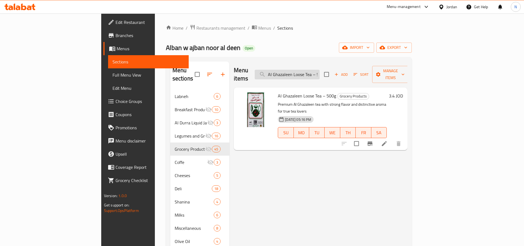
click at [320, 70] on input "Al Ghazaleen Loose Tea – 500g" at bounding box center [287, 75] width 65 height 10
paste input "Sweet Corn – 195"
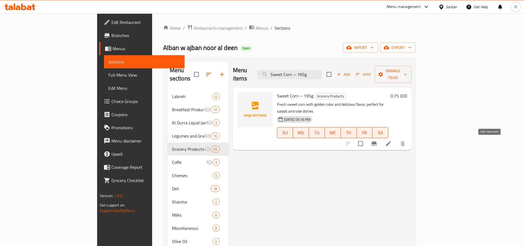
type input "Sweet Corn – 195g"
click at [392, 141] on icon at bounding box center [388, 144] width 7 height 7
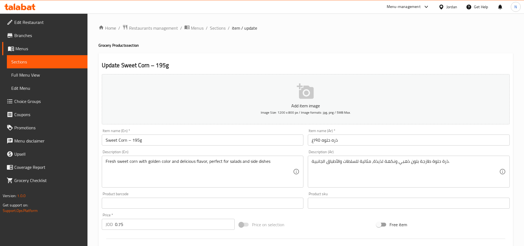
click at [135, 143] on input "Sweet Corn – 195g" at bounding box center [203, 140] width 202 height 11
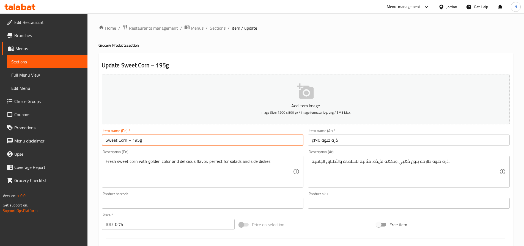
click at [133, 142] on input "Sweet Corn – 195g" at bounding box center [203, 140] width 202 height 11
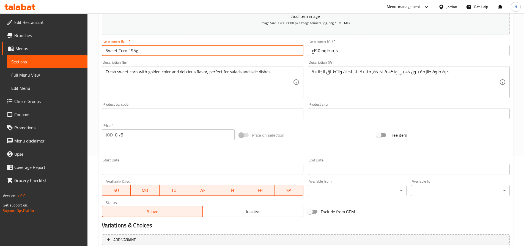
scroll to position [138, 0]
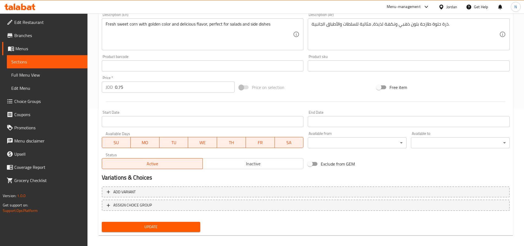
type input "Sweet Corn 195g"
click at [240, 162] on span "Inactive" at bounding box center [253, 164] width 96 height 8
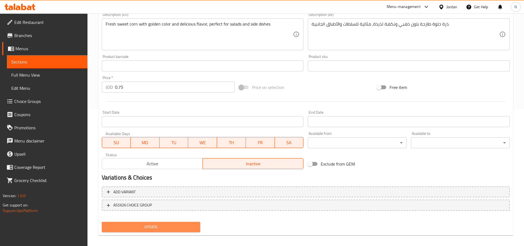
click at [167, 229] on span "Update" at bounding box center [151, 227] width 90 height 7
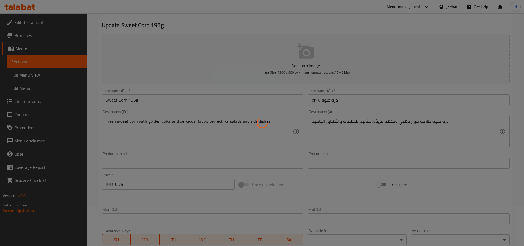
scroll to position [0, 0]
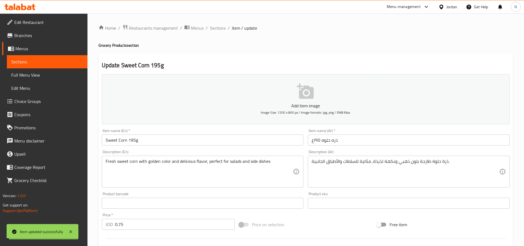
click at [125, 141] on input "Sweet Corn 195g" at bounding box center [203, 140] width 202 height 11
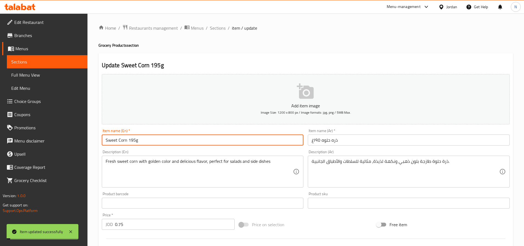
click at [125, 141] on input "Sweet Corn 195g" at bounding box center [203, 140] width 202 height 11
click at [220, 28] on span "Sections" at bounding box center [218, 28] width 16 height 7
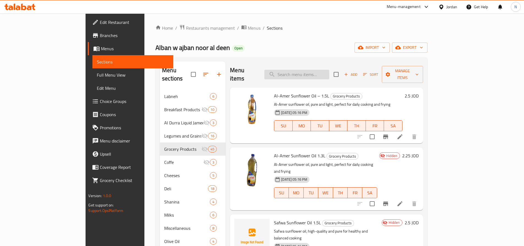
click at [322, 72] on input "search" at bounding box center [296, 75] width 65 height 10
paste input "Shamoot Jordanian Coffee"
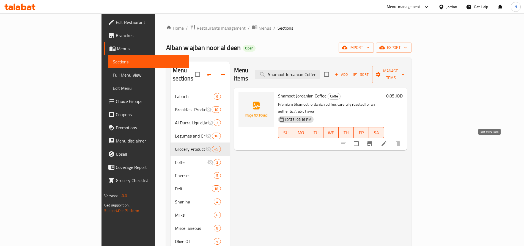
type input "Shamoot Jordanian Coffee"
click at [387, 141] on icon at bounding box center [384, 144] width 7 height 7
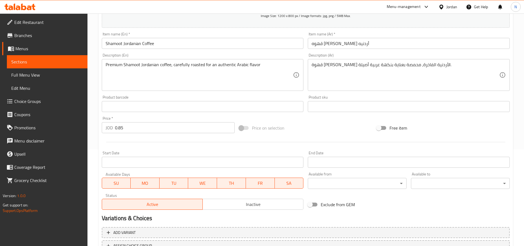
scroll to position [110, 0]
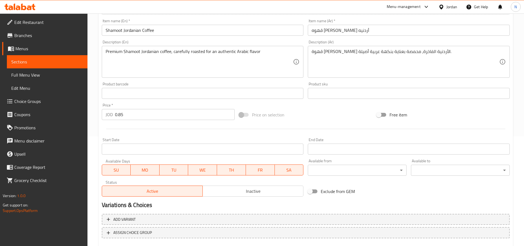
click at [245, 193] on span "Inactive" at bounding box center [253, 192] width 96 height 8
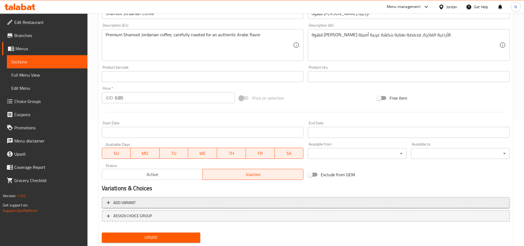
scroll to position [142, 0]
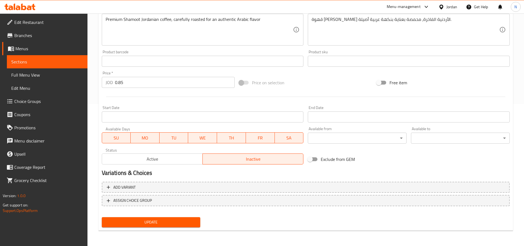
click at [159, 221] on span "Update" at bounding box center [151, 222] width 90 height 7
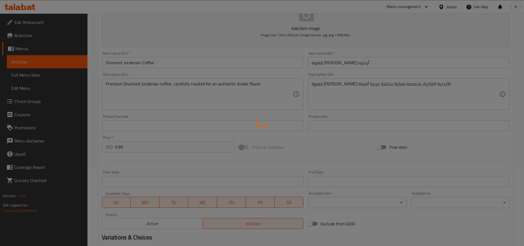
scroll to position [0, 0]
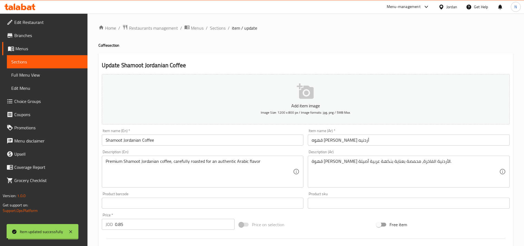
click at [120, 139] on input "Shamoot Jordanian Coffee" at bounding box center [203, 140] width 202 height 11
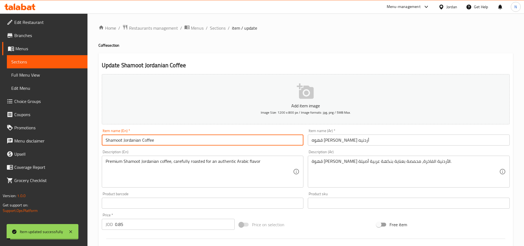
click at [120, 139] on input "Shamoot Jordanian Coffee" at bounding box center [203, 140] width 202 height 11
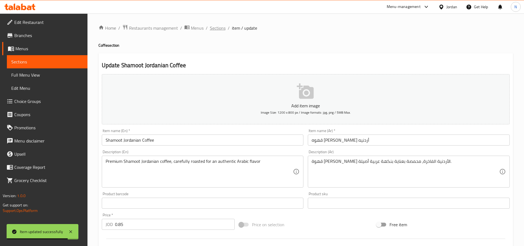
click at [220, 28] on span "Sections" at bounding box center [218, 28] width 16 height 7
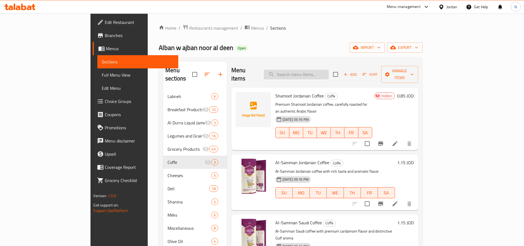
click at [325, 75] on input "search" at bounding box center [296, 75] width 65 height 10
paste input "Al-Samman Jordanian Coffee"
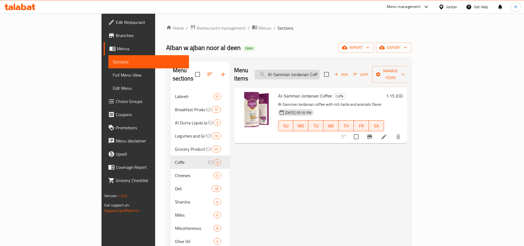
click at [317, 72] on input "Al-Samman Jordanian Coffee" at bounding box center [287, 75] width 65 height 10
paste input "Saudi"
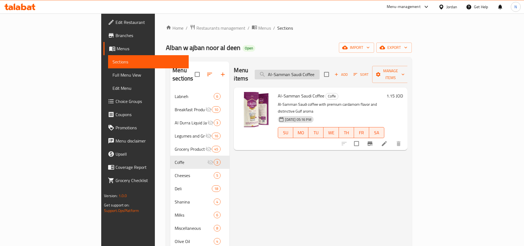
click at [320, 70] on input "Al-Samman Saudi Coffee" at bounding box center [287, 75] width 65 height 10
paste input "Hayat Ketchup – 850g"
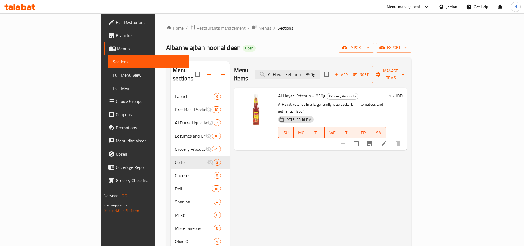
click at [353, 78] on div "Menu items Al Hayat Ketchup – 850g Add Sort Manage items" at bounding box center [320, 75] width 173 height 26
click at [320, 72] on input "Al Hayat Ketchup – 850g" at bounding box center [287, 75] width 65 height 10
paste input "50"
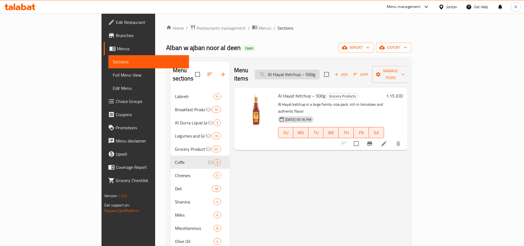
click at [320, 70] on input "Al Hayat Ketchup – 500g" at bounding box center [287, 75] width 65 height 10
paste input "34"
click at [320, 70] on input "Al Hayat Ketchup – 340g" at bounding box center [287, 75] width 65 height 10
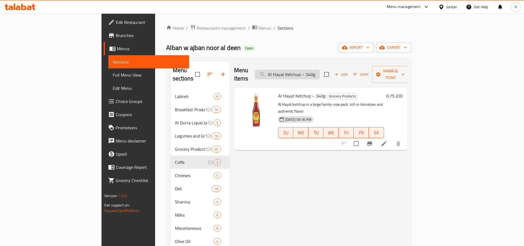
click at [320, 70] on input "Al Hayat Ketchup – 340g" at bounding box center [287, 75] width 65 height 10
paste input "Ghazal Ghee – 1.7k"
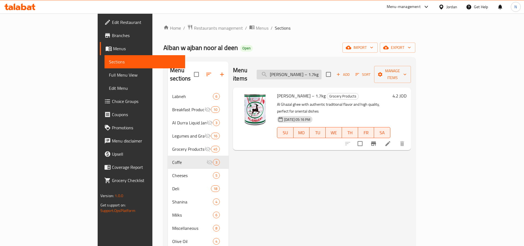
click at [322, 70] on input "Al Ghazal Ghee – 1.7kg" at bounding box center [289, 75] width 65 height 10
paste input "search"
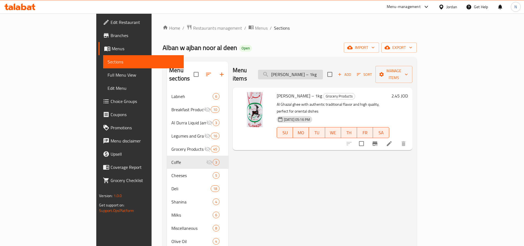
click at [323, 70] on input "Al Ghazal Ghee – 1kg" at bounding box center [290, 75] width 65 height 10
paste input "Tasty Baking Powder"
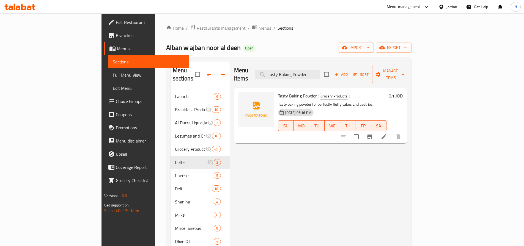
type input "Tasty Baking Powder"
click at [387, 135] on icon at bounding box center [384, 137] width 5 height 5
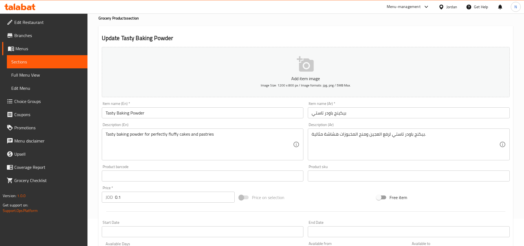
scroll to position [83, 0]
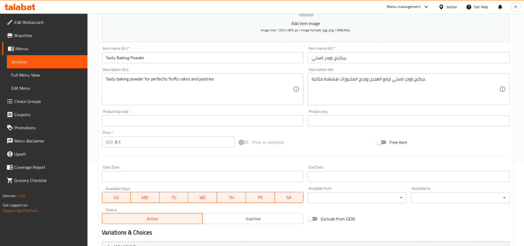
click at [242, 222] on span "Inactive" at bounding box center [253, 219] width 96 height 8
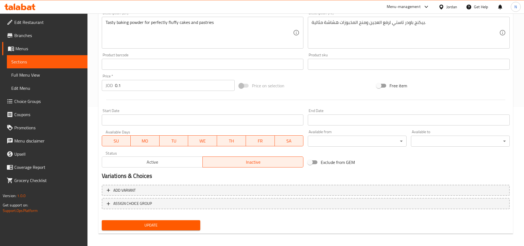
scroll to position [142, 0]
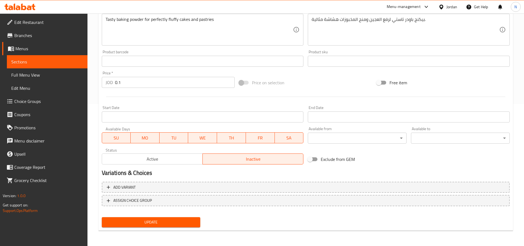
click at [154, 219] on span "Update" at bounding box center [151, 222] width 90 height 7
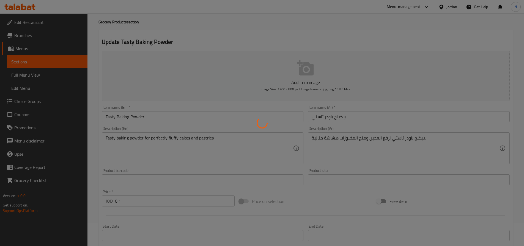
scroll to position [0, 0]
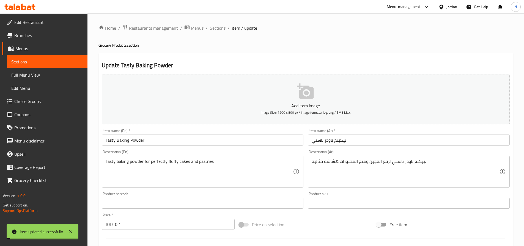
click at [135, 139] on input "Tasty Baking Powder" at bounding box center [203, 140] width 202 height 11
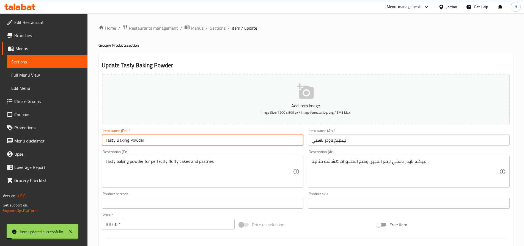
click at [135, 139] on input "Tasty Baking Powder" at bounding box center [203, 140] width 202 height 11
drag, startPoint x: 217, startPoint y: 24, endPoint x: 313, endPoint y: 250, distance: 245.4
click at [217, 25] on span "Sections" at bounding box center [218, 28] width 16 height 7
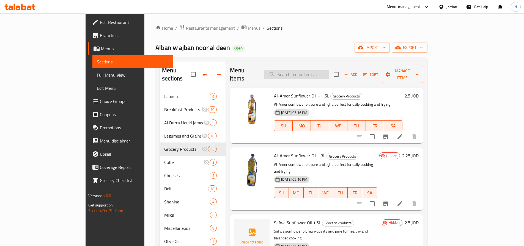
click at [326, 75] on input "search" at bounding box center [296, 75] width 65 height 10
paste input "Vanilla Powder"
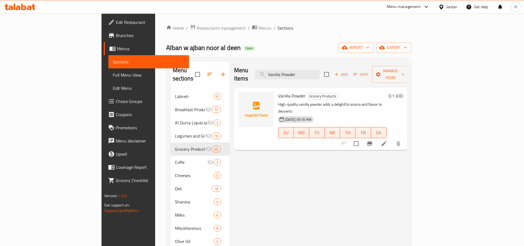
type input "Vanilla Powder"
click at [387, 141] on icon at bounding box center [384, 143] width 5 height 5
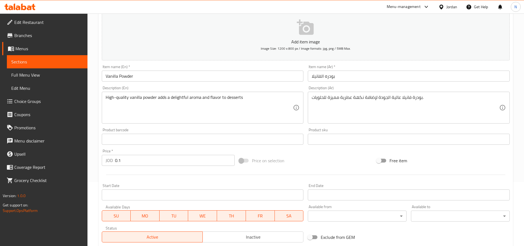
scroll to position [142, 0]
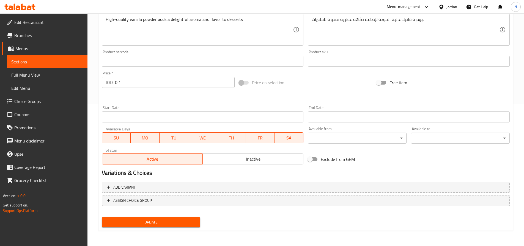
click at [247, 161] on span "Inactive" at bounding box center [253, 159] width 96 height 8
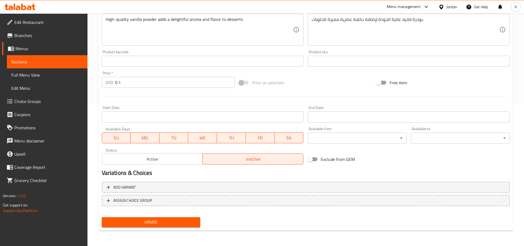
click at [190, 221] on span "Update" at bounding box center [151, 222] width 90 height 7
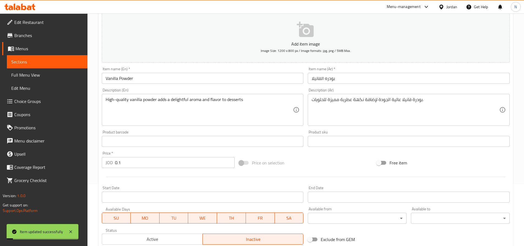
scroll to position [5, 0]
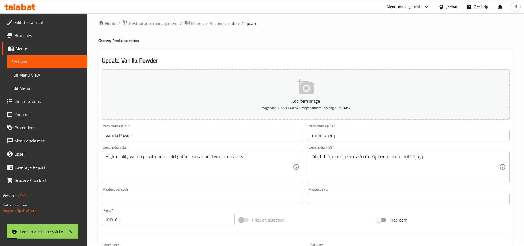
click at [123, 136] on input "Vanilla Powder" at bounding box center [203, 135] width 202 height 11
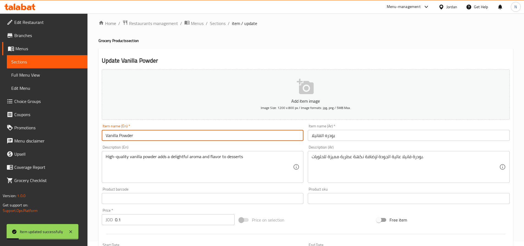
click at [123, 136] on input "Vanilla Powder" at bounding box center [203, 135] width 202 height 11
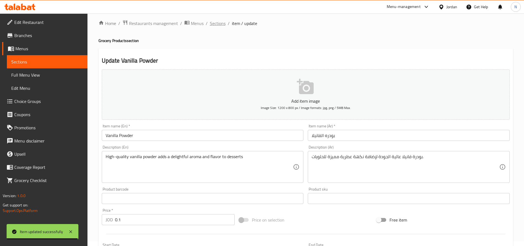
click at [222, 25] on span "Sections" at bounding box center [218, 23] width 16 height 7
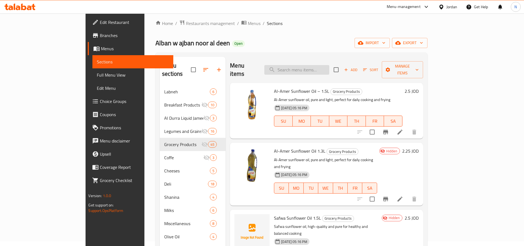
click at [316, 65] on input "search" at bounding box center [296, 70] width 65 height 10
paste input "English Whole Oats – 250g"
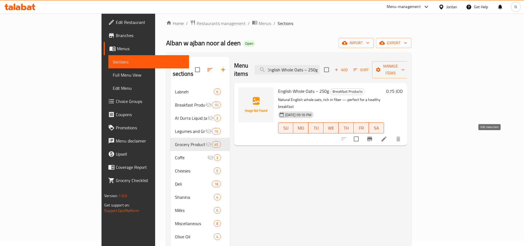
type input "English Whole Oats – 250g"
click at [387, 137] on icon at bounding box center [384, 139] width 5 height 5
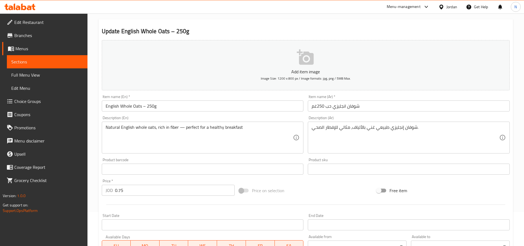
scroll to position [87, 0]
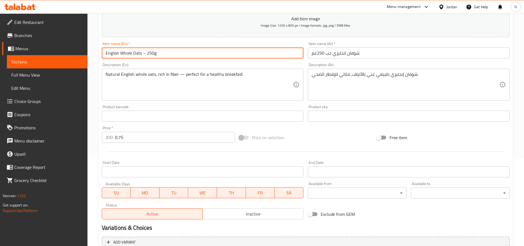
click at [147, 53] on input "English Whole Oats – 250g" at bounding box center [203, 53] width 202 height 11
click at [141, 54] on input "English Whole Oats 250g" at bounding box center [203, 53] width 202 height 11
type input "English Whole Oats 250g"
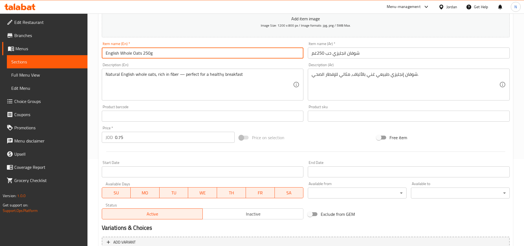
click at [324, 134] on div "Price on selection" at bounding box center [306, 137] width 138 height 15
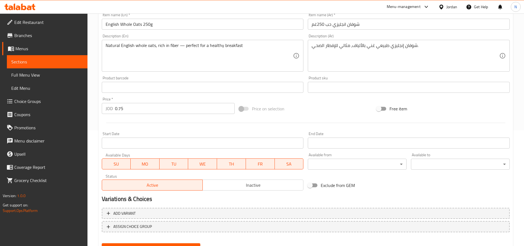
scroll to position [142, 0]
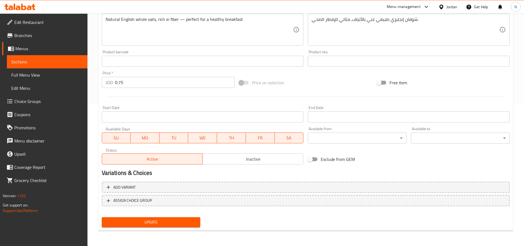
click at [253, 153] on div "Active Inactive" at bounding box center [203, 156] width 202 height 17
click at [251, 160] on span "Inactive" at bounding box center [253, 159] width 96 height 8
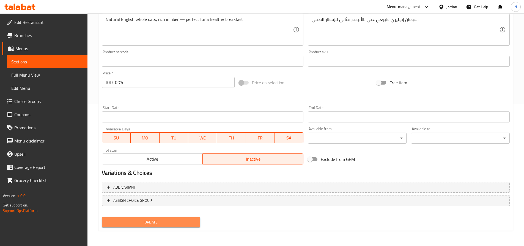
click at [182, 222] on span "Update" at bounding box center [151, 222] width 90 height 7
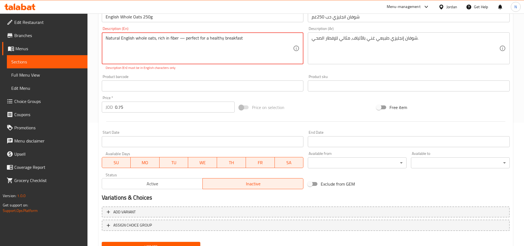
scroll to position [115, 0]
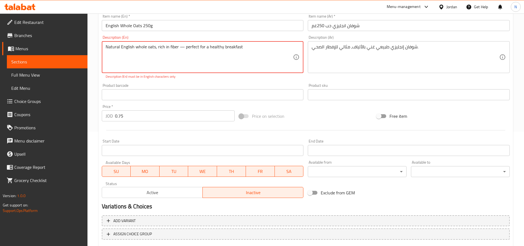
click at [185, 48] on textarea "Natural English whole oats, rich in fiber — perfect for a healthy breakfast" at bounding box center [200, 57] width 188 height 26
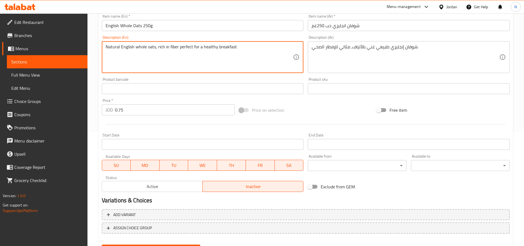
type textarea "Natural English whole oats, rich in fiber perfect for a healthy breakfast"
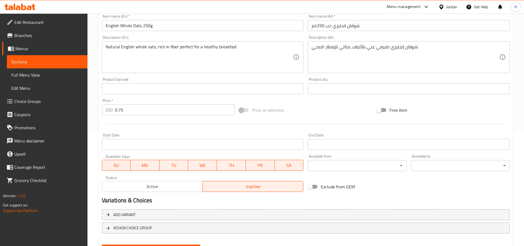
click at [323, 111] on div "Price on selection" at bounding box center [306, 110] width 138 height 15
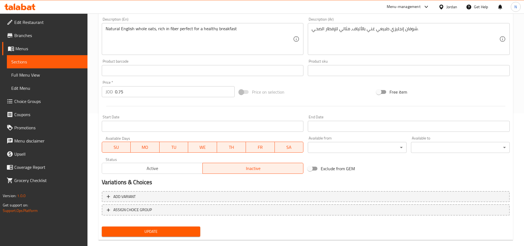
scroll to position [142, 0]
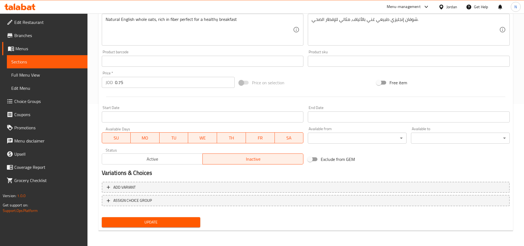
click at [173, 218] on button "Update" at bounding box center [151, 223] width 99 height 10
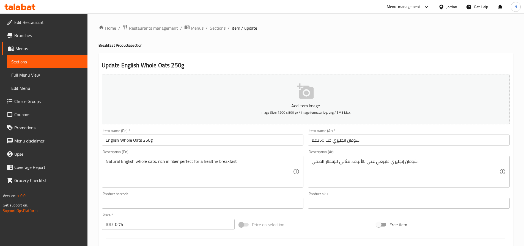
drag, startPoint x: 220, startPoint y: 29, endPoint x: 245, endPoint y: 23, distance: 26.1
click at [220, 29] on span "Sections" at bounding box center [218, 28] width 16 height 7
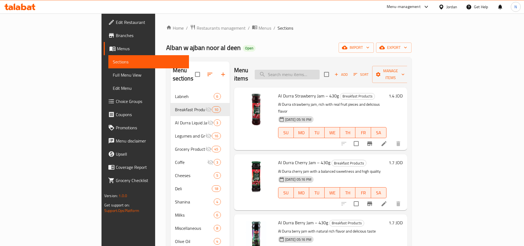
click at [317, 70] on input "search" at bounding box center [287, 75] width 65 height 10
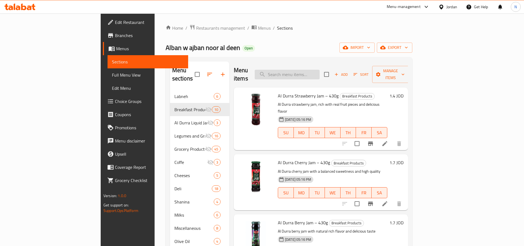
paste input "Sheikh Al Kar Halva – 250g"
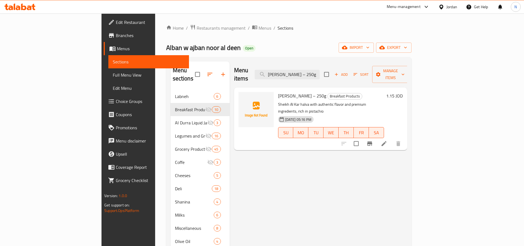
type input "Sheikh Al Kar Halva – 250g"
click at [392, 139] on li at bounding box center [383, 144] width 15 height 10
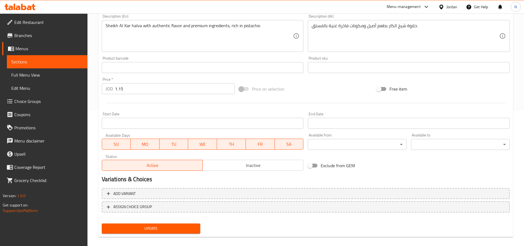
scroll to position [138, 0]
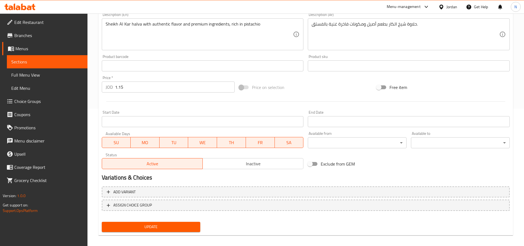
click at [262, 157] on div "Active Inactive" at bounding box center [203, 161] width 202 height 17
click at [262, 163] on span "Inactive" at bounding box center [253, 164] width 96 height 8
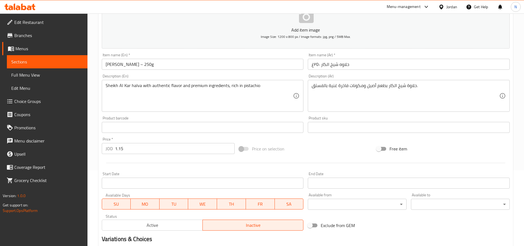
scroll to position [28, 0]
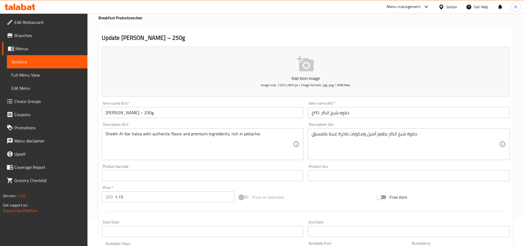
click at [147, 114] on input "Sheikh Al Kar Halva – 250g" at bounding box center [203, 112] width 202 height 11
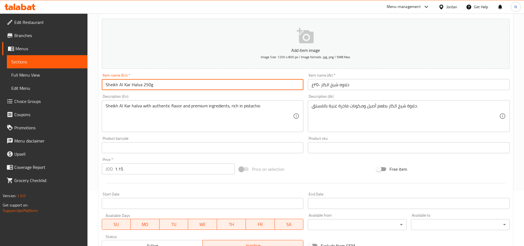
scroll to position [142, 0]
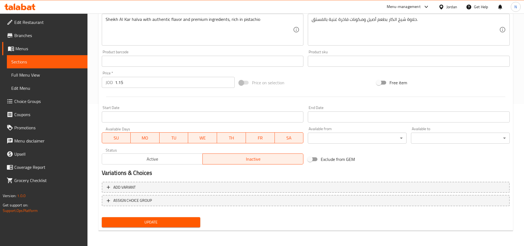
type input "Sheikh Al Kar Halva 250g"
click at [157, 222] on span "Update" at bounding box center [151, 222] width 90 height 7
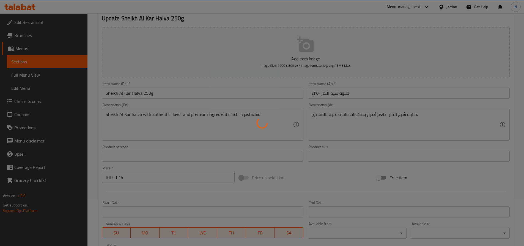
scroll to position [0, 0]
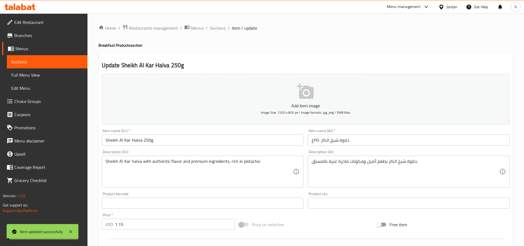
click at [132, 143] on input "Sheikh Al Kar Halva 250g" at bounding box center [203, 140] width 202 height 11
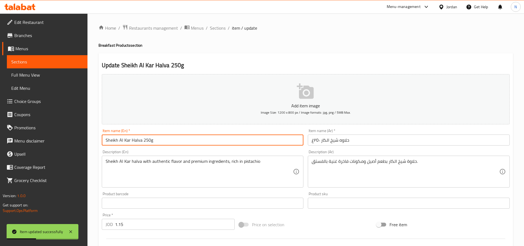
click at [123, 139] on input "Sheikh Al Kar Halva 250g" at bounding box center [203, 140] width 202 height 11
click at [218, 30] on span "Sections" at bounding box center [218, 28] width 16 height 7
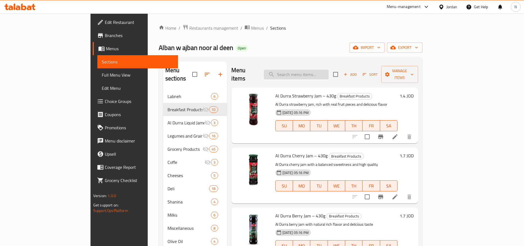
click at [329, 72] on input "search" at bounding box center [296, 75] width 65 height 10
paste input "Al Kaseeh Tahini – 1000g"
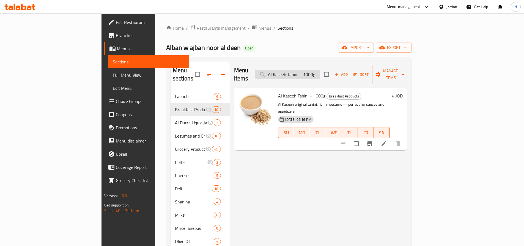
click at [320, 72] on input "Al Kaseeh Tahini – 1000g" at bounding box center [287, 75] width 65 height 10
paste input "75"
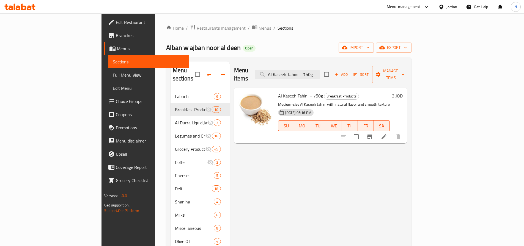
type input "Al Kaseeh Tahini – 750g"
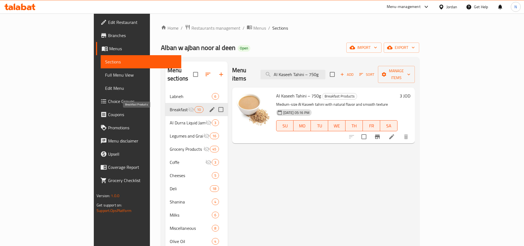
click at [170, 106] on span "Breakfast Products" at bounding box center [179, 109] width 18 height 7
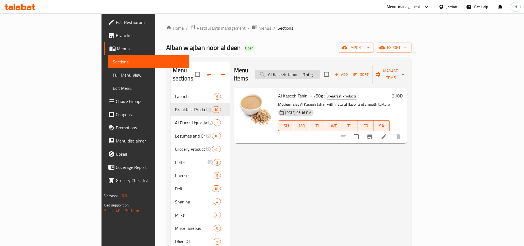
click at [320, 71] on input "Al Kaseeh Tahini – 750g" at bounding box center [287, 75] width 65 height 10
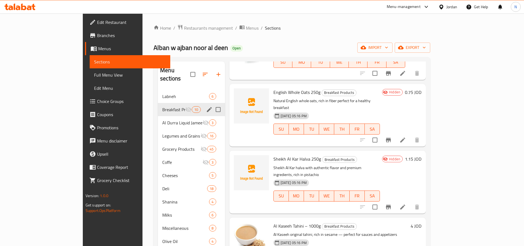
click at [207, 107] on icon "edit" at bounding box center [209, 109] width 5 height 5
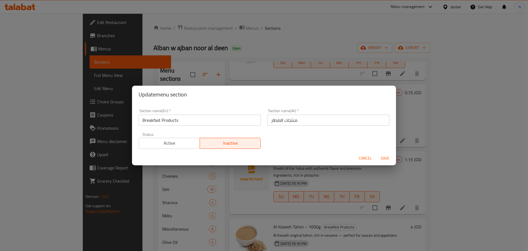
click at [183, 144] on span "Active" at bounding box center [169, 143] width 57 height 8
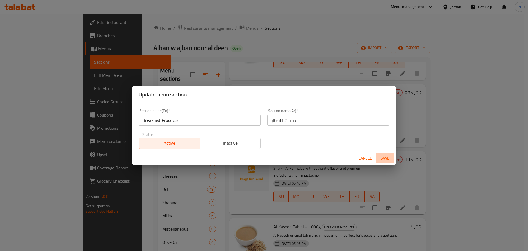
click at [387, 160] on span "Save" at bounding box center [385, 158] width 13 height 7
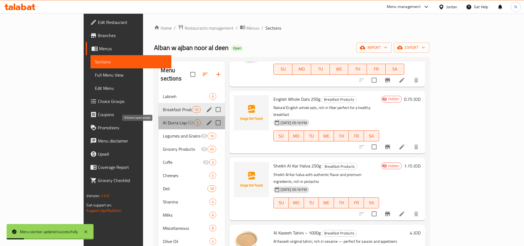
click at [163, 120] on span "Al Durra Liquid Jameed" at bounding box center [175, 123] width 24 height 7
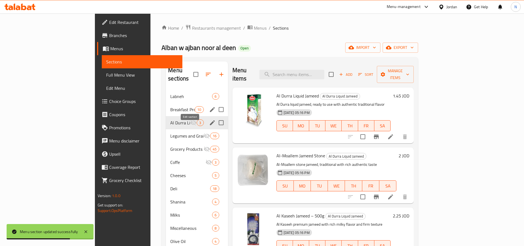
click at [209, 120] on icon "edit" at bounding box center [212, 123] width 7 height 7
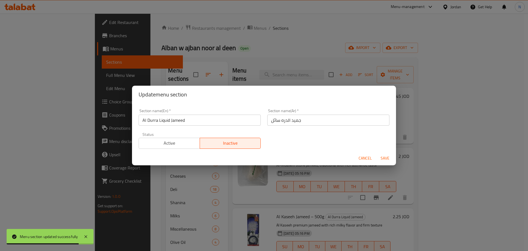
click at [188, 143] on span "Active" at bounding box center [169, 143] width 57 height 8
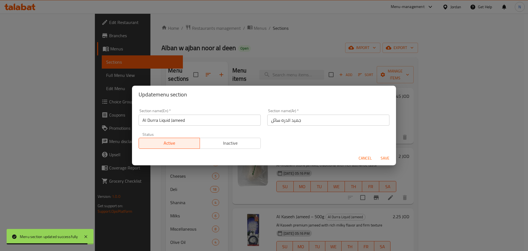
click at [381, 160] on span "Save" at bounding box center [385, 158] width 13 height 7
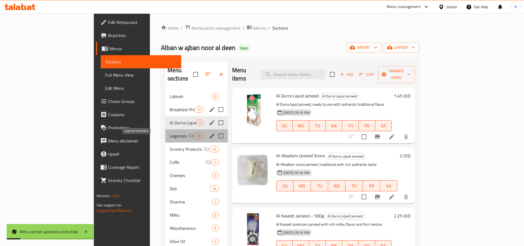
click at [170, 133] on span "Legumes and Grains" at bounding box center [179, 136] width 18 height 7
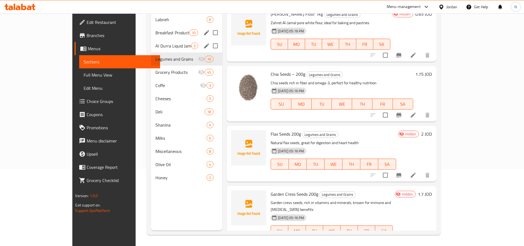
scroll to position [81, 0]
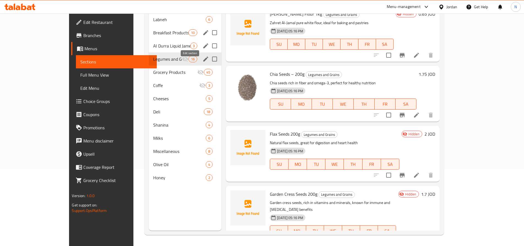
click at [202, 56] on icon "edit" at bounding box center [205, 59] width 7 height 7
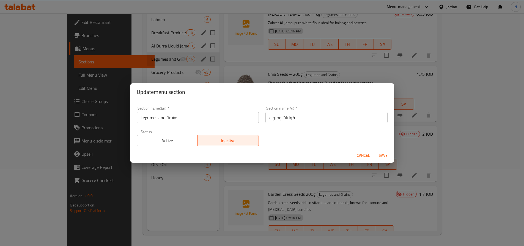
scroll to position [77, 0]
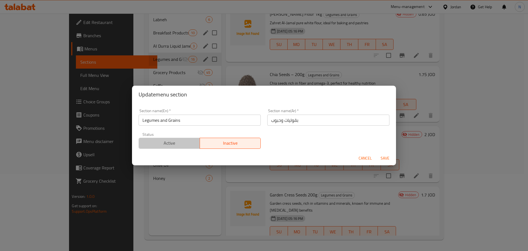
click at [170, 139] on span "Active" at bounding box center [169, 143] width 57 height 8
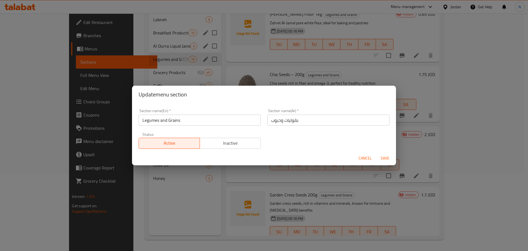
click at [379, 158] on span "Save" at bounding box center [385, 158] width 13 height 7
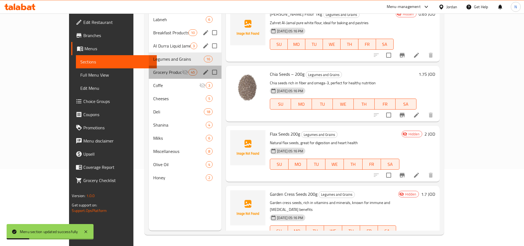
click at [170, 68] on div "Grocery Products 45" at bounding box center [185, 72] width 73 height 13
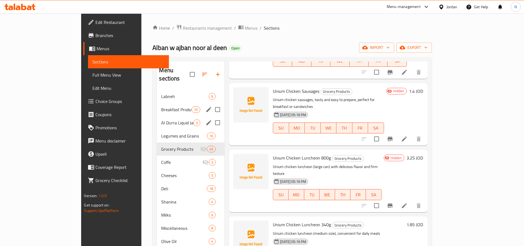
scroll to position [1348, 0]
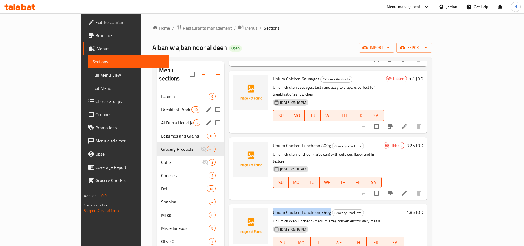
drag, startPoint x: 311, startPoint y: 122, endPoint x: 255, endPoint y: 125, distance: 55.9
click at [273, 209] on h6 "Unium Chicken Luncheon 340g Grocery Products" at bounding box center [338, 213] width 131 height 8
copy span "Unium Chicken Luncheon 340g"
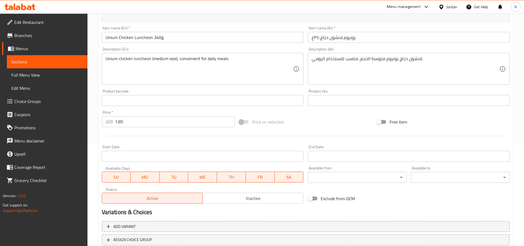
scroll to position [110, 0]
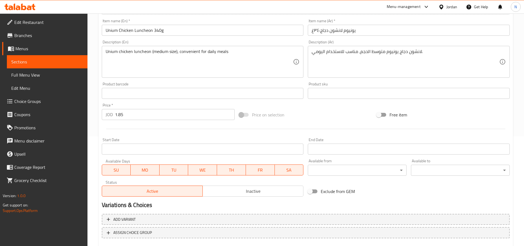
click at [236, 193] on span "Inactive" at bounding box center [253, 192] width 96 height 8
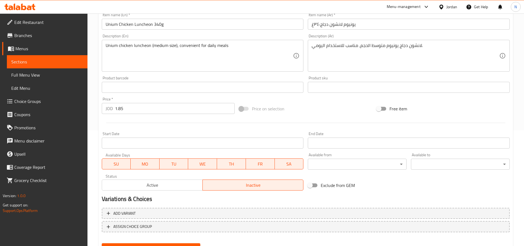
scroll to position [142, 0]
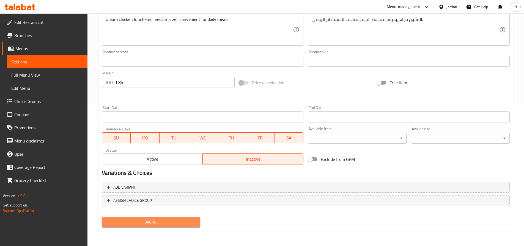
click at [168, 222] on span "Update" at bounding box center [151, 222] width 90 height 7
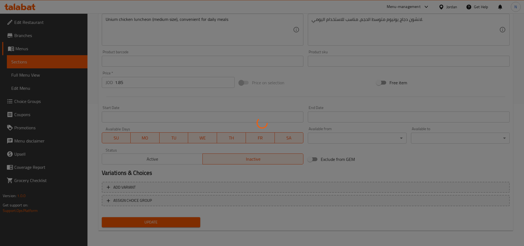
scroll to position [5, 0]
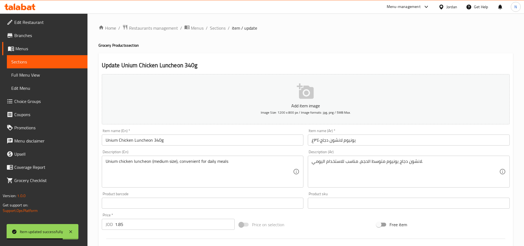
drag, startPoint x: 216, startPoint y: 30, endPoint x: 265, endPoint y: 56, distance: 56.0
click at [216, 30] on span "Sections" at bounding box center [218, 28] width 16 height 7
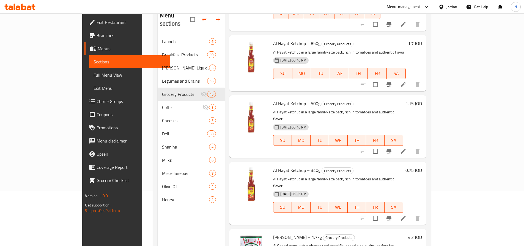
scroll to position [81, 0]
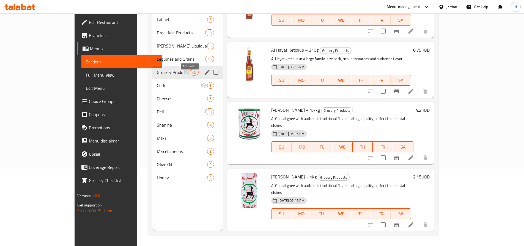
click at [205, 70] on icon "edit" at bounding box center [207, 72] width 5 height 5
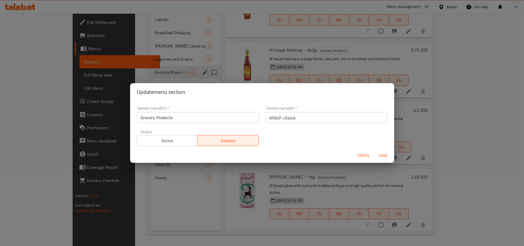
scroll to position [77, 0]
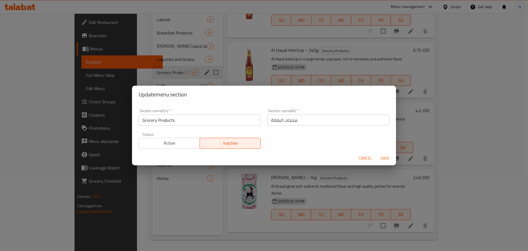
click at [183, 147] on button "Active" at bounding box center [169, 143] width 61 height 11
click at [390, 154] on button "Save" at bounding box center [385, 158] width 18 height 10
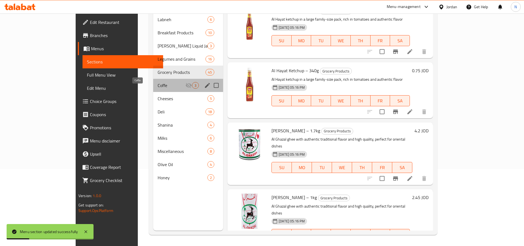
click at [168, 82] on span "Coffe" at bounding box center [172, 85] width 28 height 7
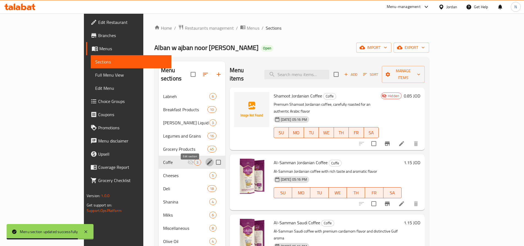
click at [206, 159] on icon "edit" at bounding box center [209, 162] width 7 height 7
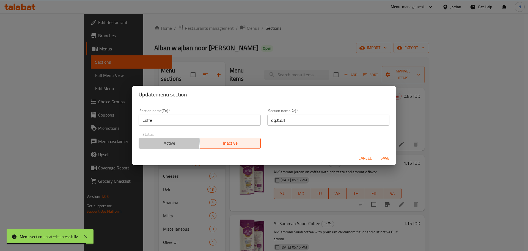
click at [161, 141] on span "Active" at bounding box center [169, 143] width 57 height 8
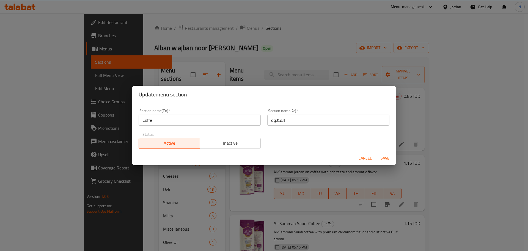
click at [389, 158] on span "Save" at bounding box center [385, 158] width 13 height 7
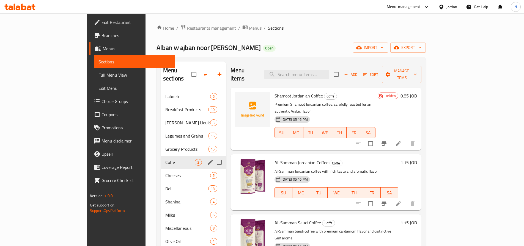
drag, startPoint x: 247, startPoint y: 45, endPoint x: 242, endPoint y: 42, distance: 5.4
click at [247, 45] on div "Alban w ajban noor al deen Open import export" at bounding box center [291, 48] width 269 height 10
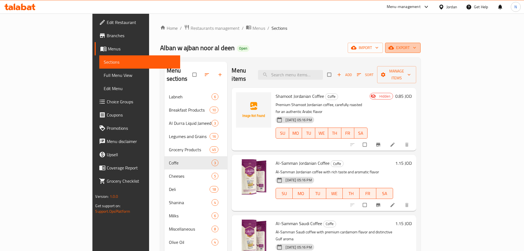
click at [416, 45] on span "export" at bounding box center [403, 47] width 27 height 7
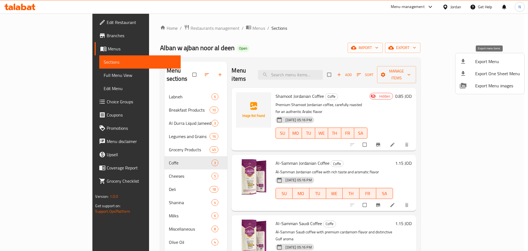
click at [484, 61] on span "Export Menu" at bounding box center [497, 61] width 45 height 7
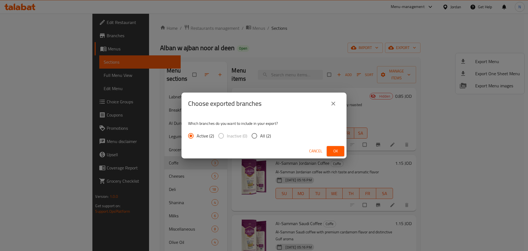
click at [340, 149] on span "Ok" at bounding box center [335, 150] width 9 height 7
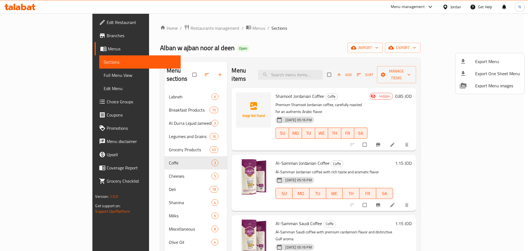
click at [453, 6] on div at bounding box center [264, 125] width 528 height 251
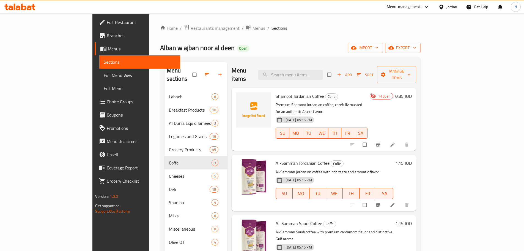
click at [447, 6] on div "Jordan" at bounding box center [451, 7] width 11 height 6
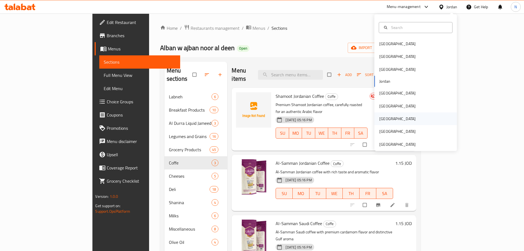
click at [380, 118] on div "[GEOGRAPHIC_DATA]" at bounding box center [397, 119] width 36 height 6
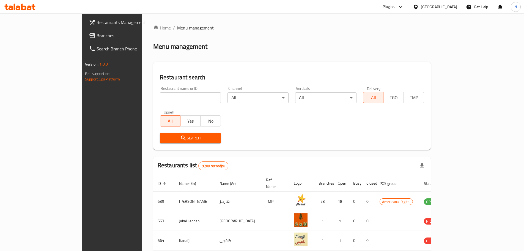
click at [97, 34] on span "Branches" at bounding box center [131, 35] width 69 height 7
